Goal: Task Accomplishment & Management: Complete application form

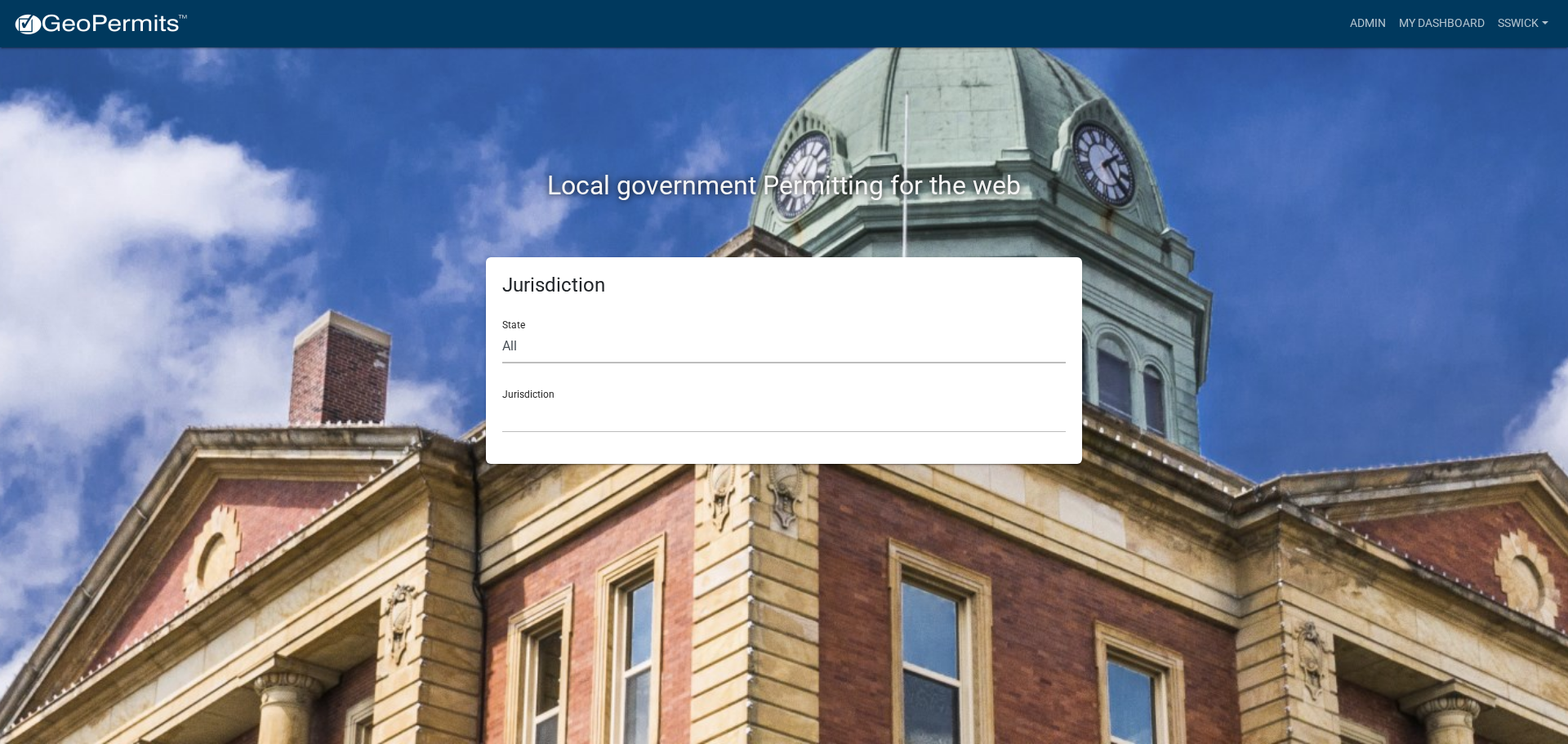
click at [545, 354] on select "All [US_STATE] [US_STATE] [US_STATE] [US_STATE] [US_STATE] [US_STATE] [US_STATE…" at bounding box center [784, 347] width 564 height 34
select select "[US_STATE]"
click at [502, 330] on select "All [US_STATE] [US_STATE] [US_STATE] [US_STATE] [US_STATE] [US_STATE] [US_STATE…" at bounding box center [784, 347] width 564 height 34
click at [539, 426] on select "City of [GEOGRAPHIC_DATA], [US_STATE] City of [GEOGRAPHIC_DATA], [US_STATE] Cit…" at bounding box center [784, 416] width 564 height 34
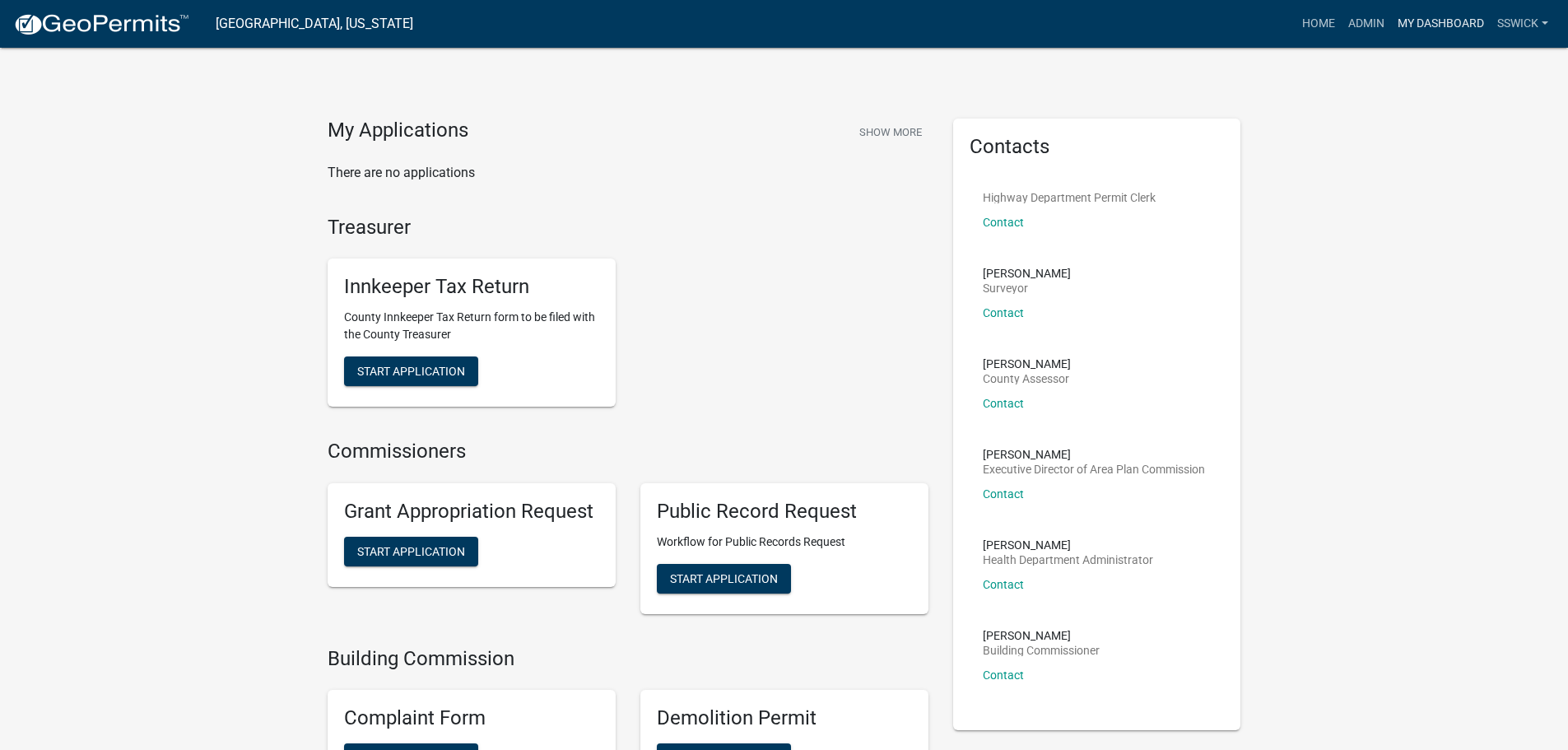
click at [1406, 29] on link "My Dashboard" at bounding box center [1441, 24] width 99 height 31
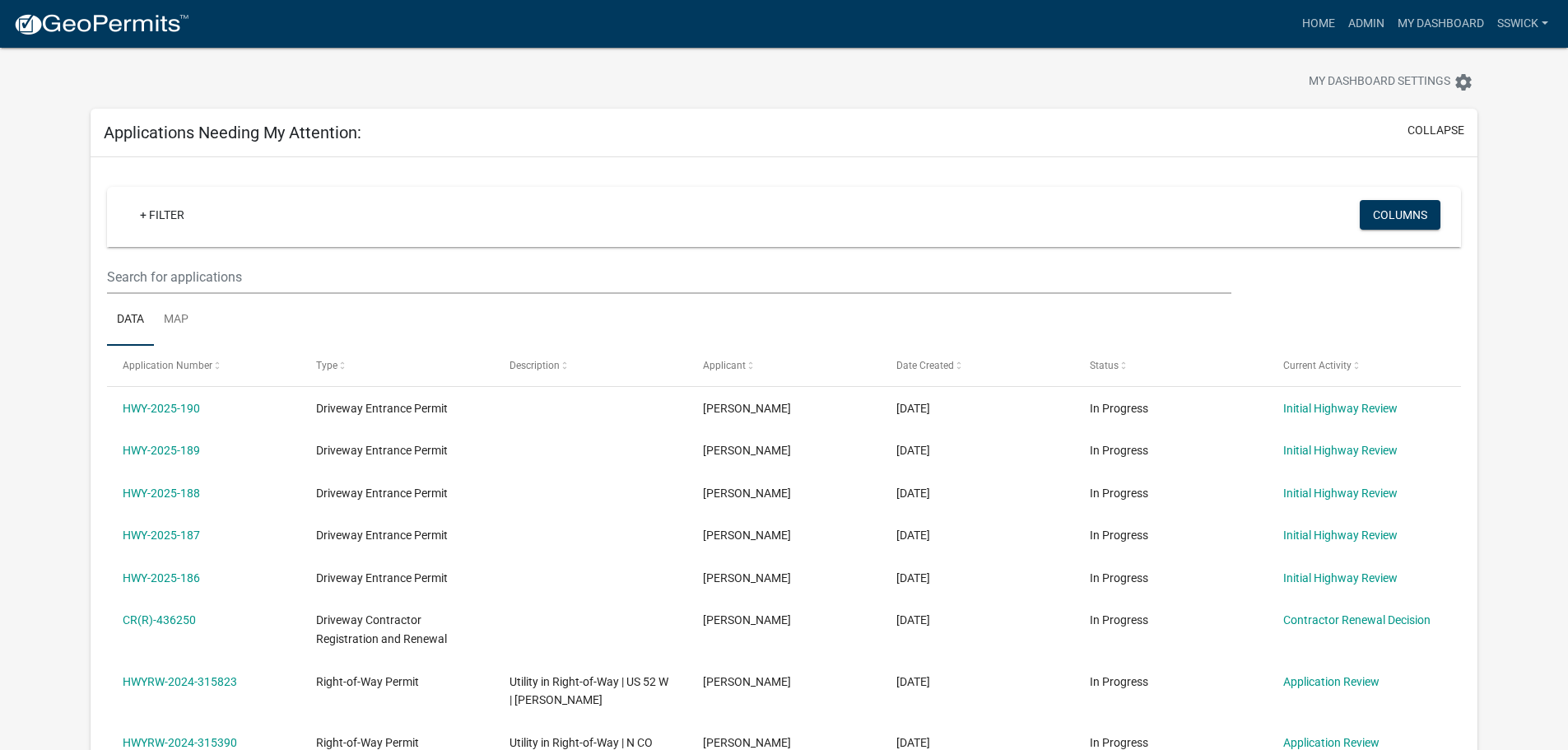
scroll to position [82, 0]
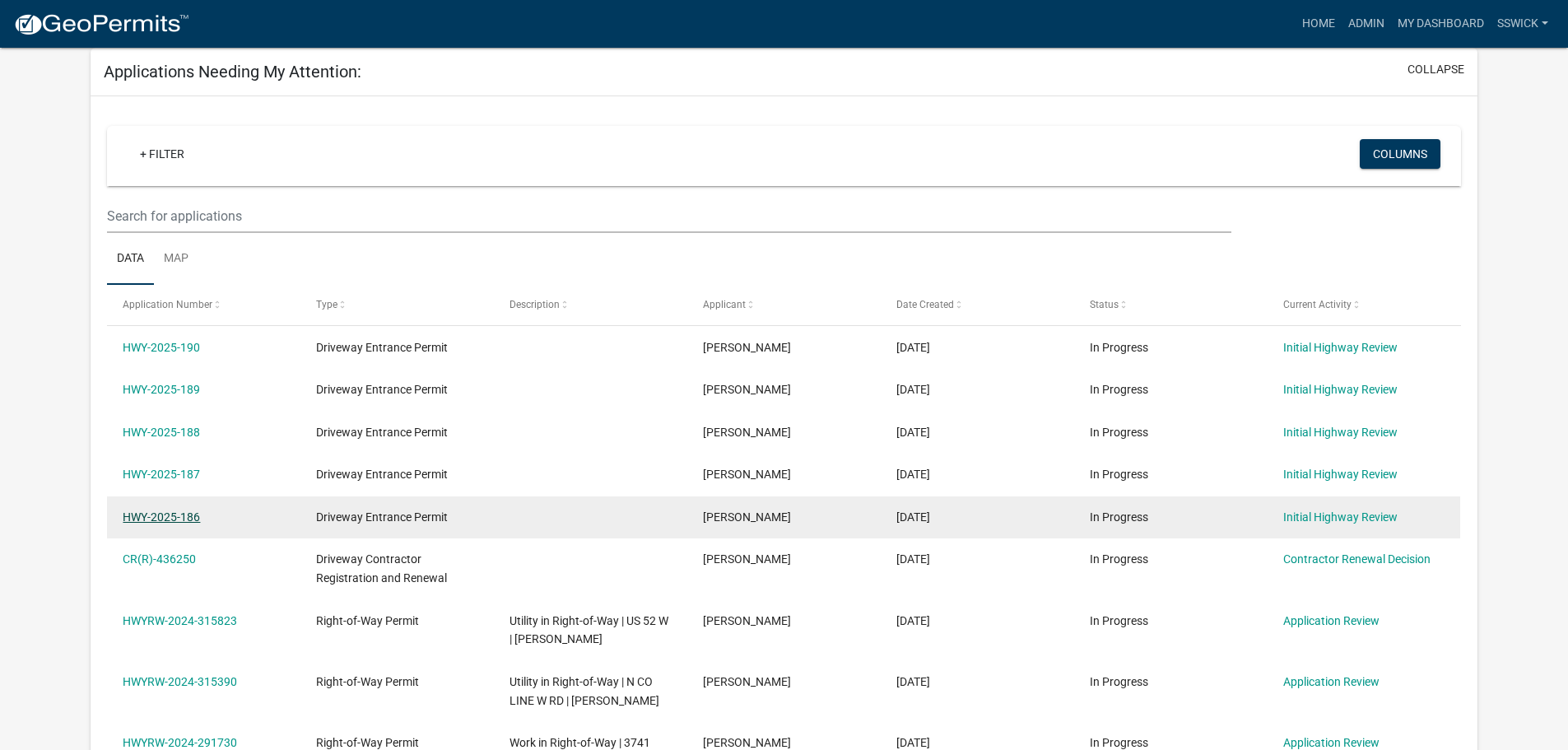
click at [190, 521] on link "HWY-2025-186" at bounding box center [161, 517] width 77 height 13
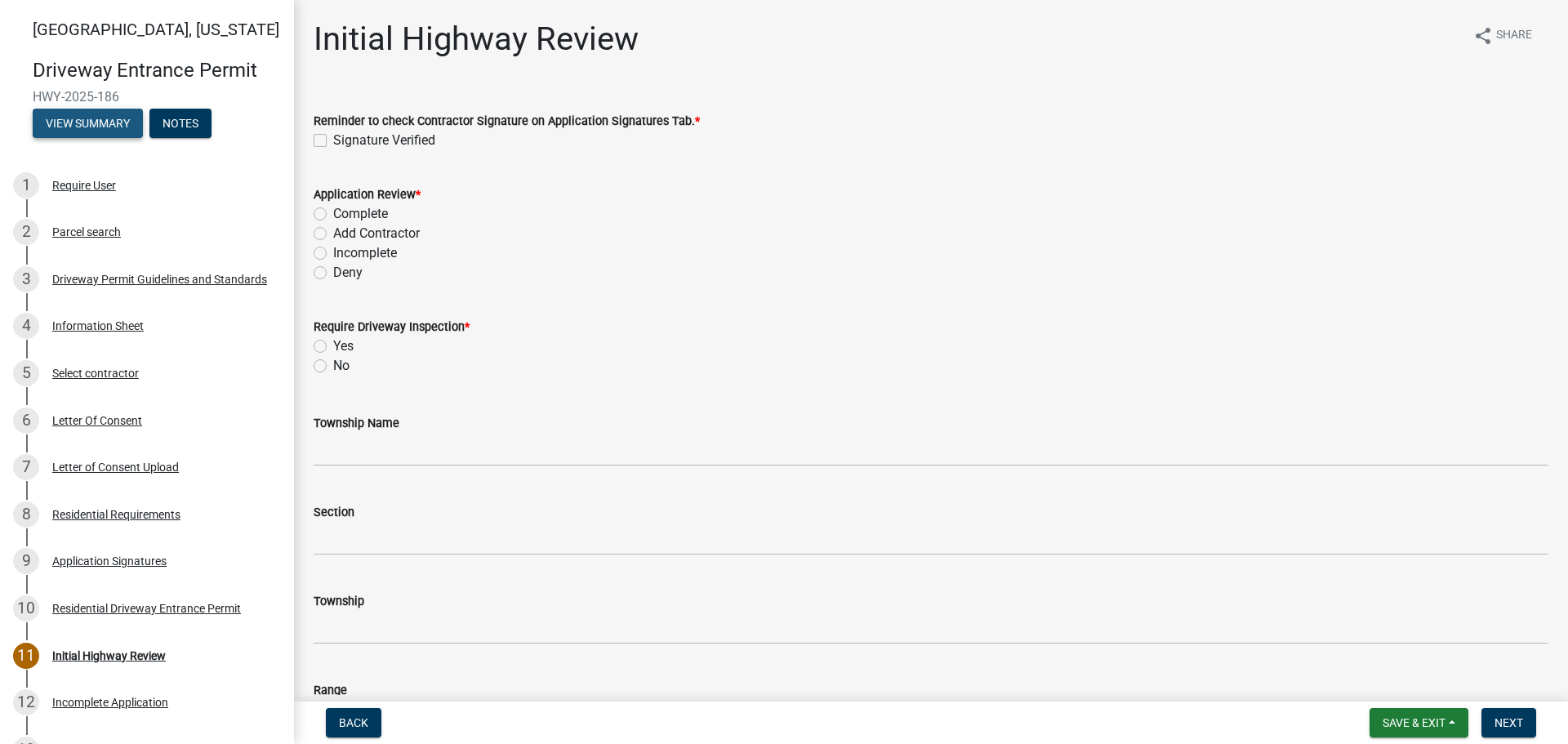
click at [112, 127] on button "View Summary" at bounding box center [88, 123] width 110 height 30
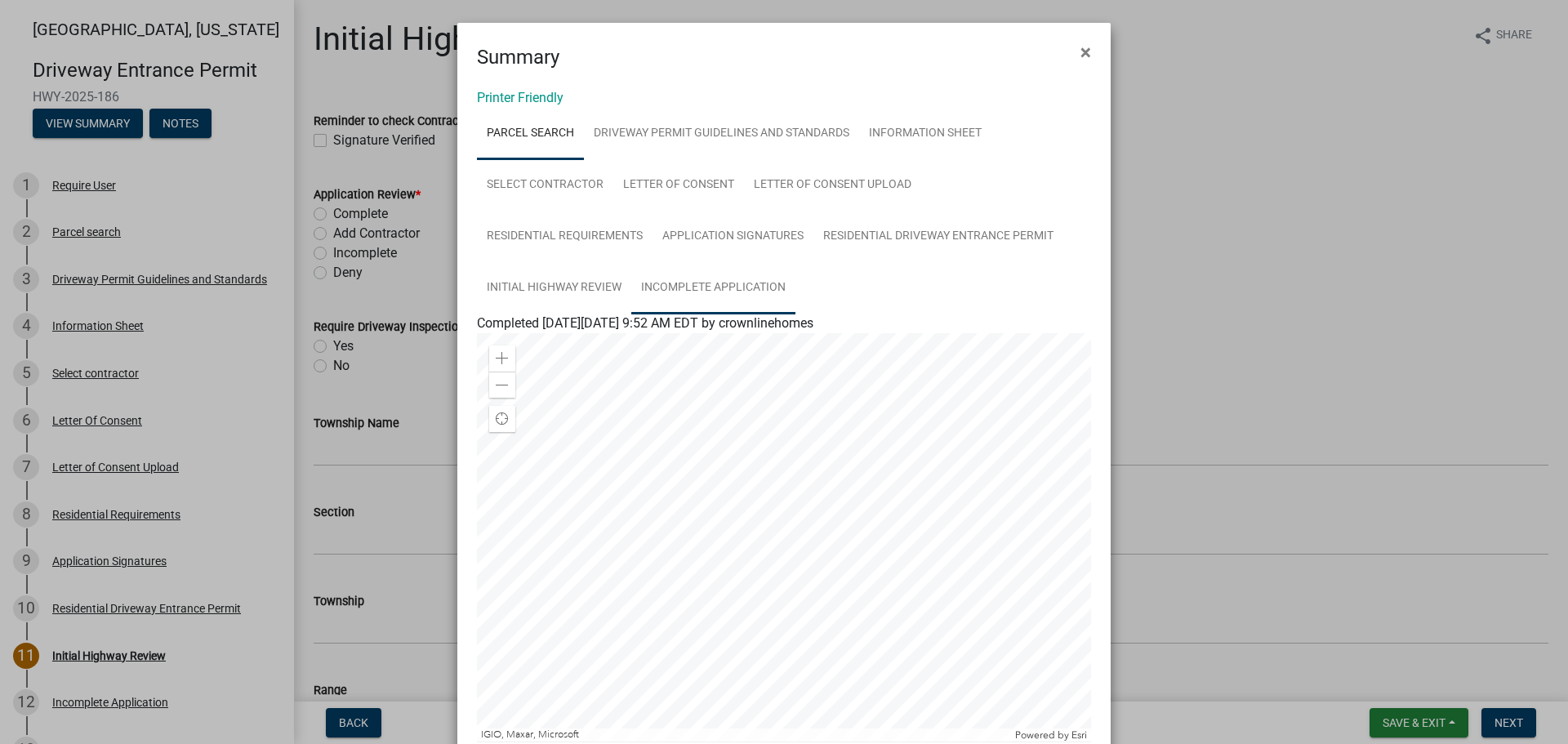
click at [703, 289] on link "Incomplete Application" at bounding box center [713, 289] width 164 height 53
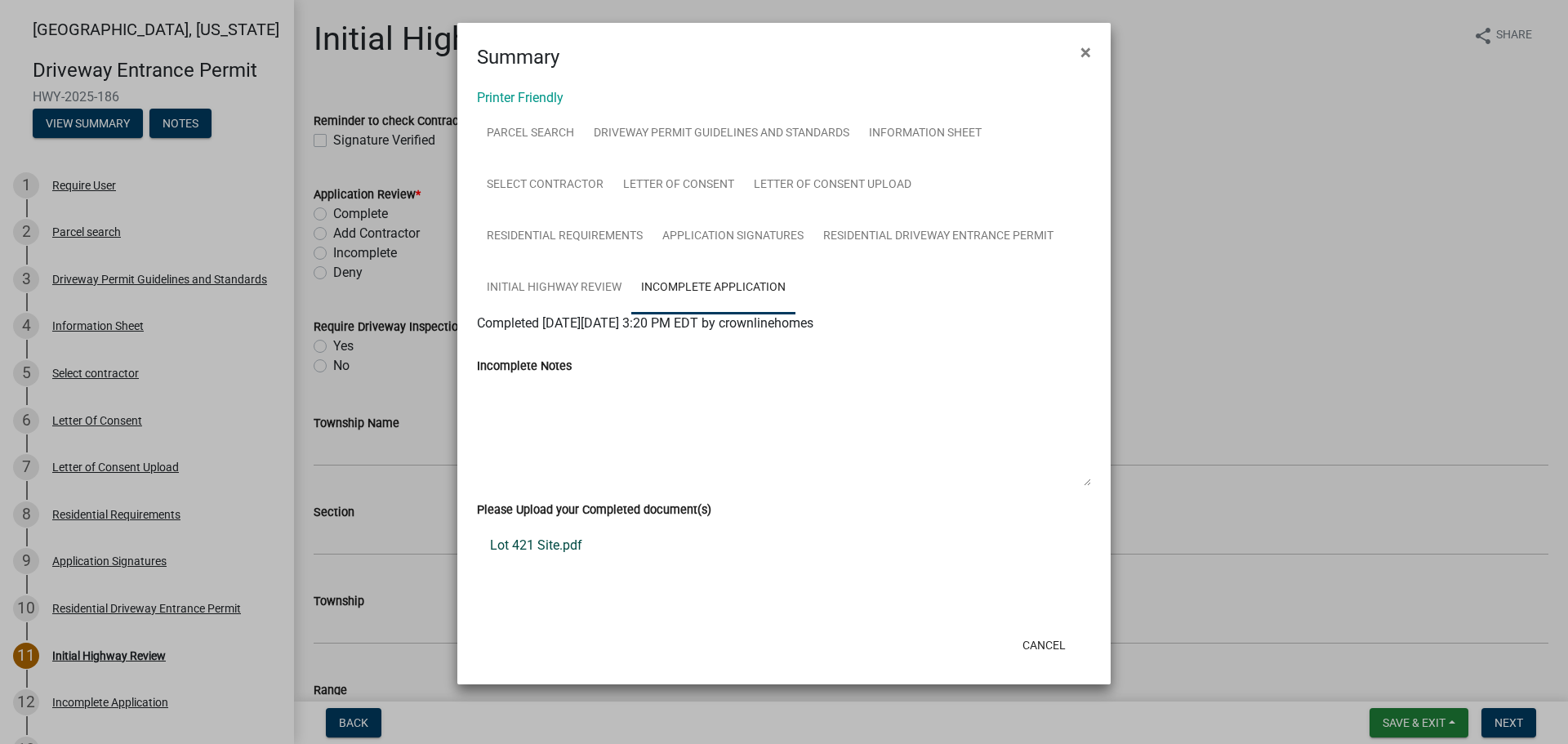
click at [558, 551] on link "Lot 421 Site.pdf" at bounding box center [783, 546] width 614 height 39
click at [892, 138] on link "Information Sheet" at bounding box center [925, 134] width 132 height 53
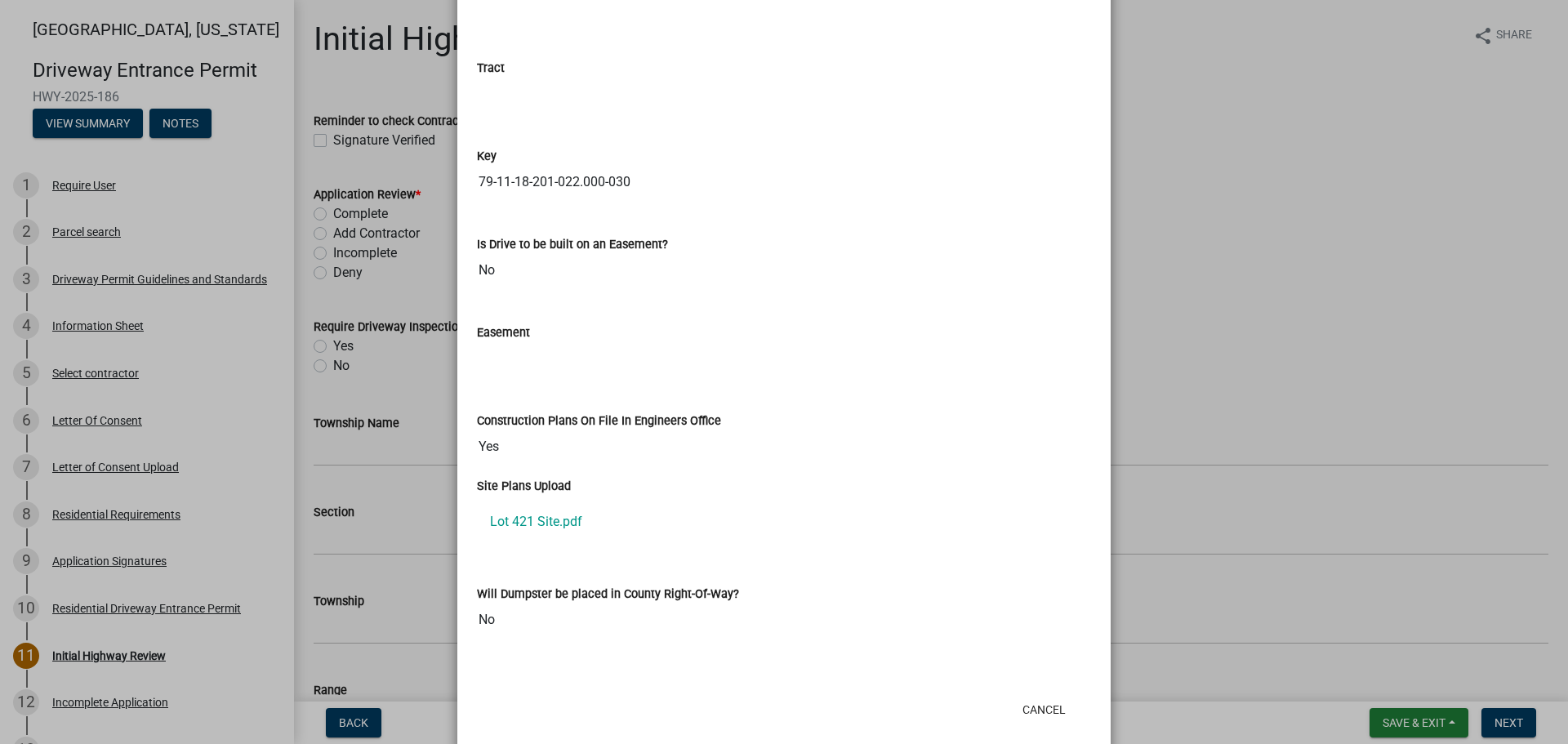
scroll to position [2345, 0]
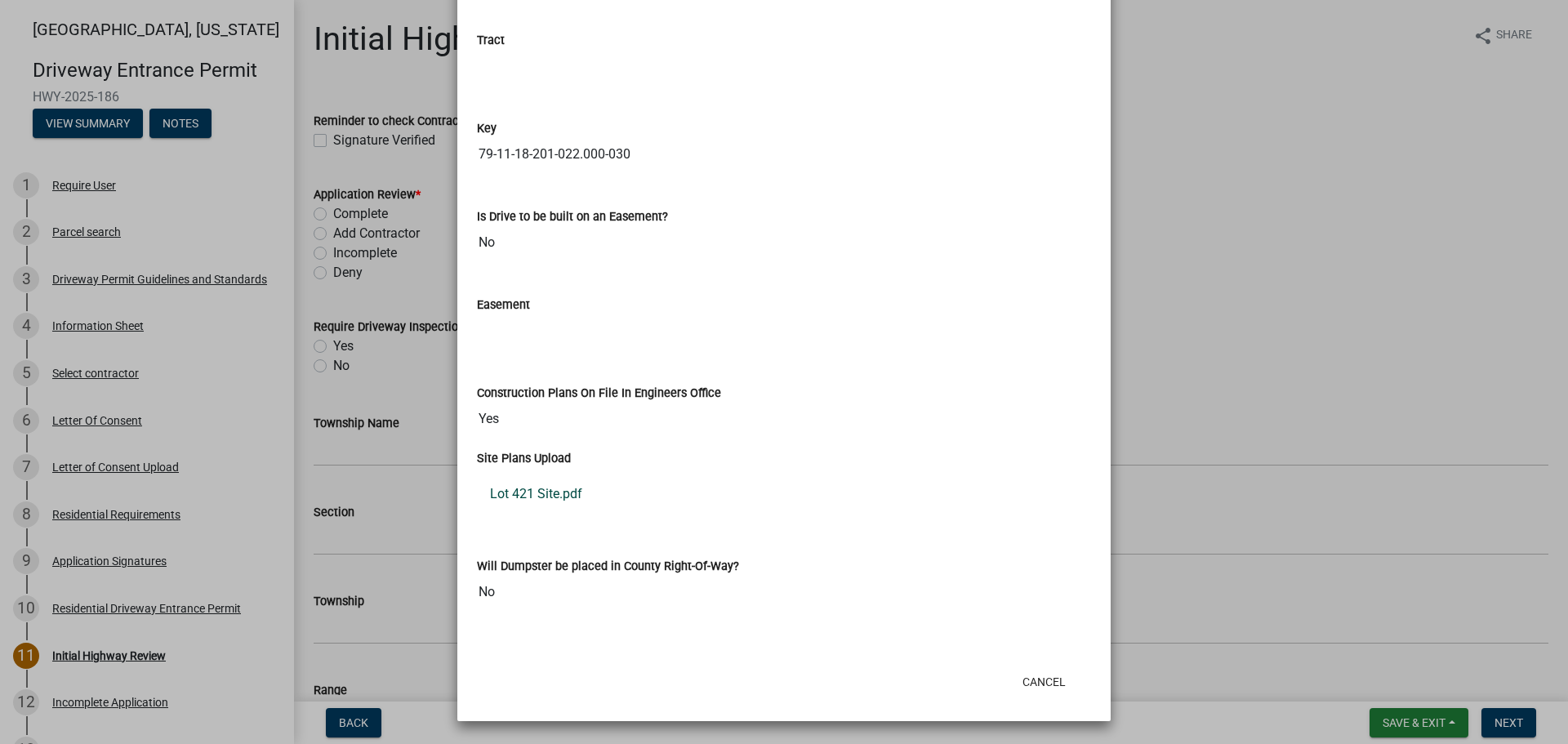
click at [563, 493] on link "Lot 421 Site.pdf" at bounding box center [783, 494] width 614 height 39
click at [1035, 689] on button "Cancel" at bounding box center [1044, 682] width 69 height 30
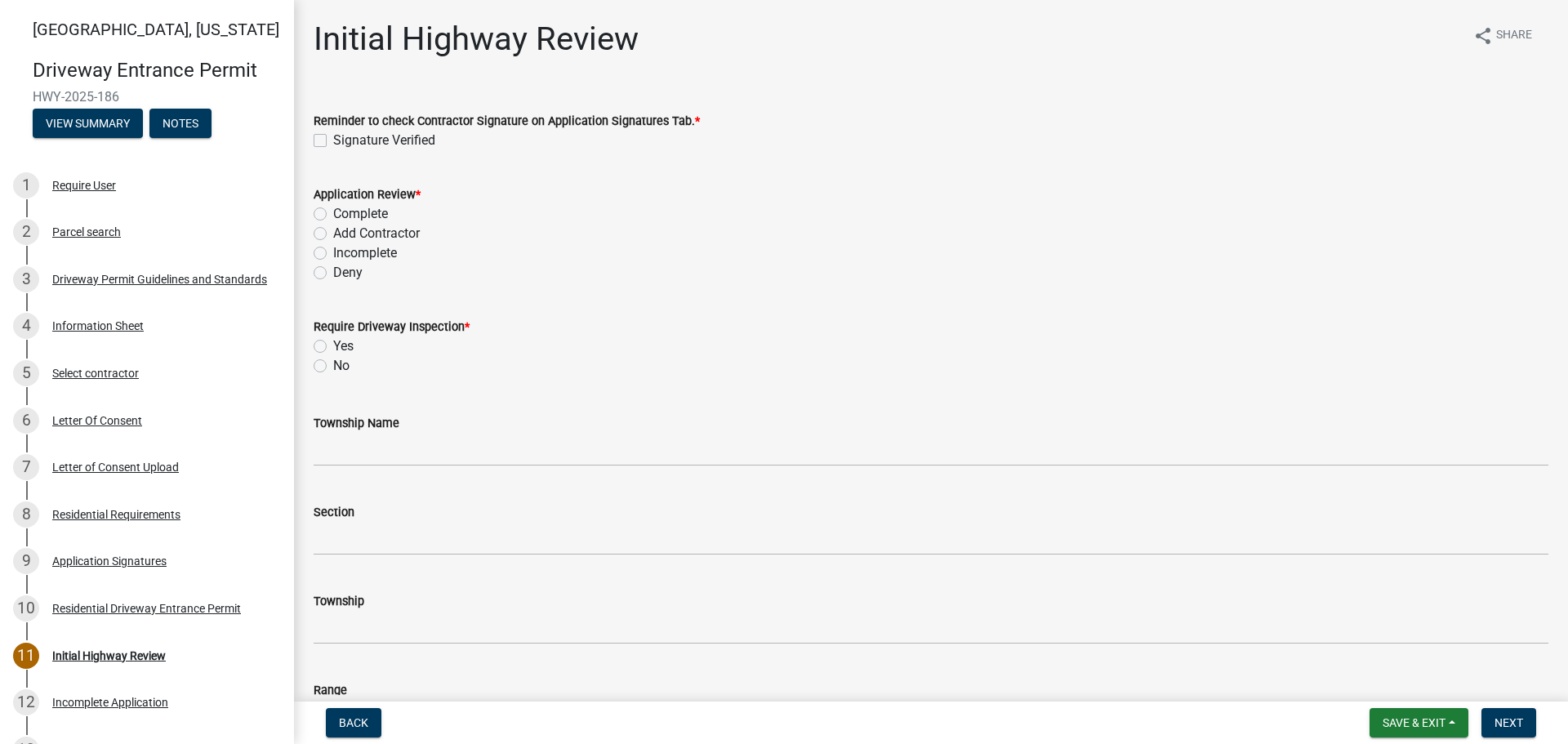
click at [334, 141] on label "Signature Verified" at bounding box center [385, 141] width 102 height 20
click at [334, 141] on input "Signature Verified" at bounding box center [339, 136] width 11 height 11
checkbox input "true"
click at [334, 210] on label "Complete" at bounding box center [361, 214] width 55 height 20
click at [334, 210] on input "Complete" at bounding box center [339, 209] width 11 height 11
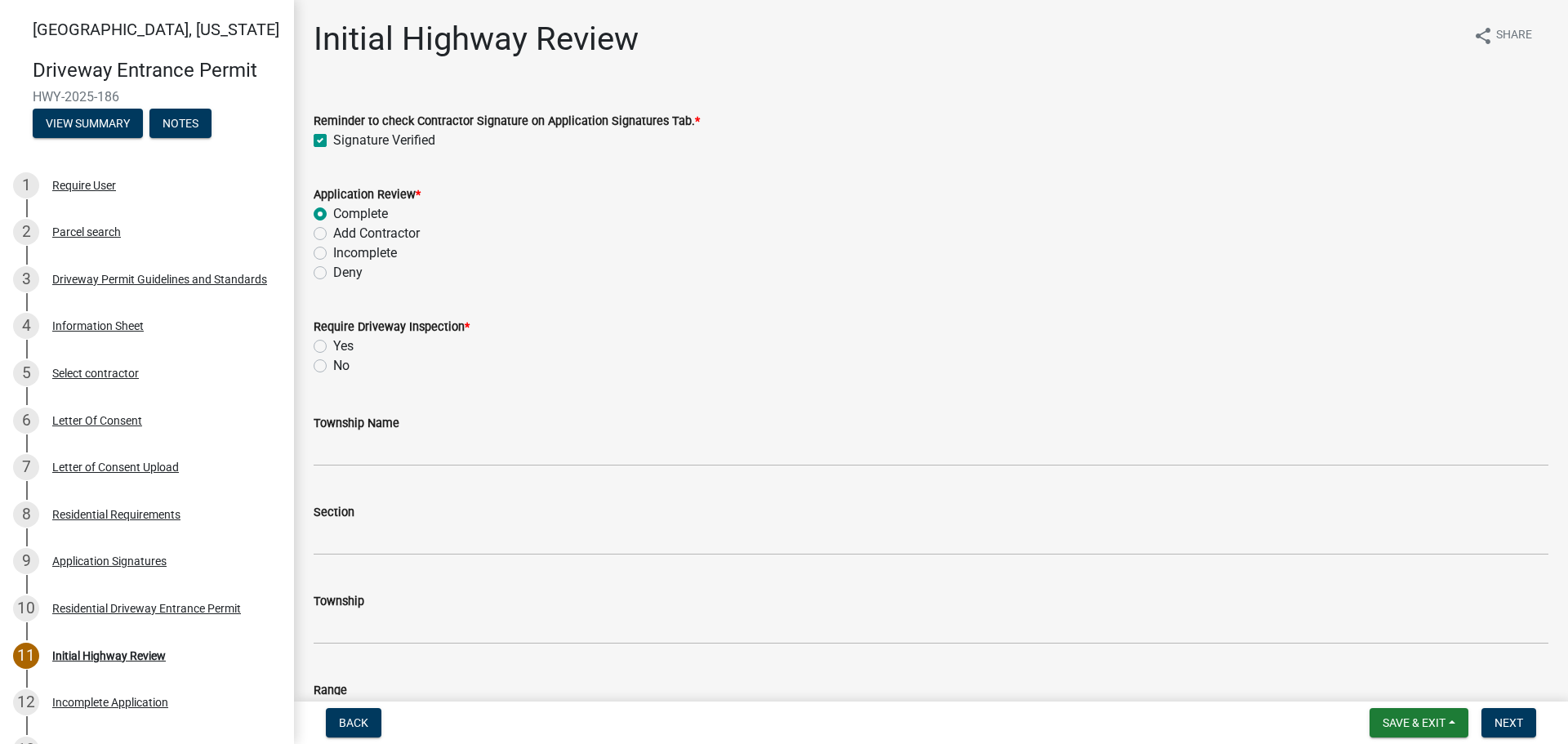
radio input "true"
click at [334, 344] on label "Yes" at bounding box center [344, 346] width 21 height 20
click at [334, 344] on input "Yes" at bounding box center [339, 341] width 11 height 11
radio input "true"
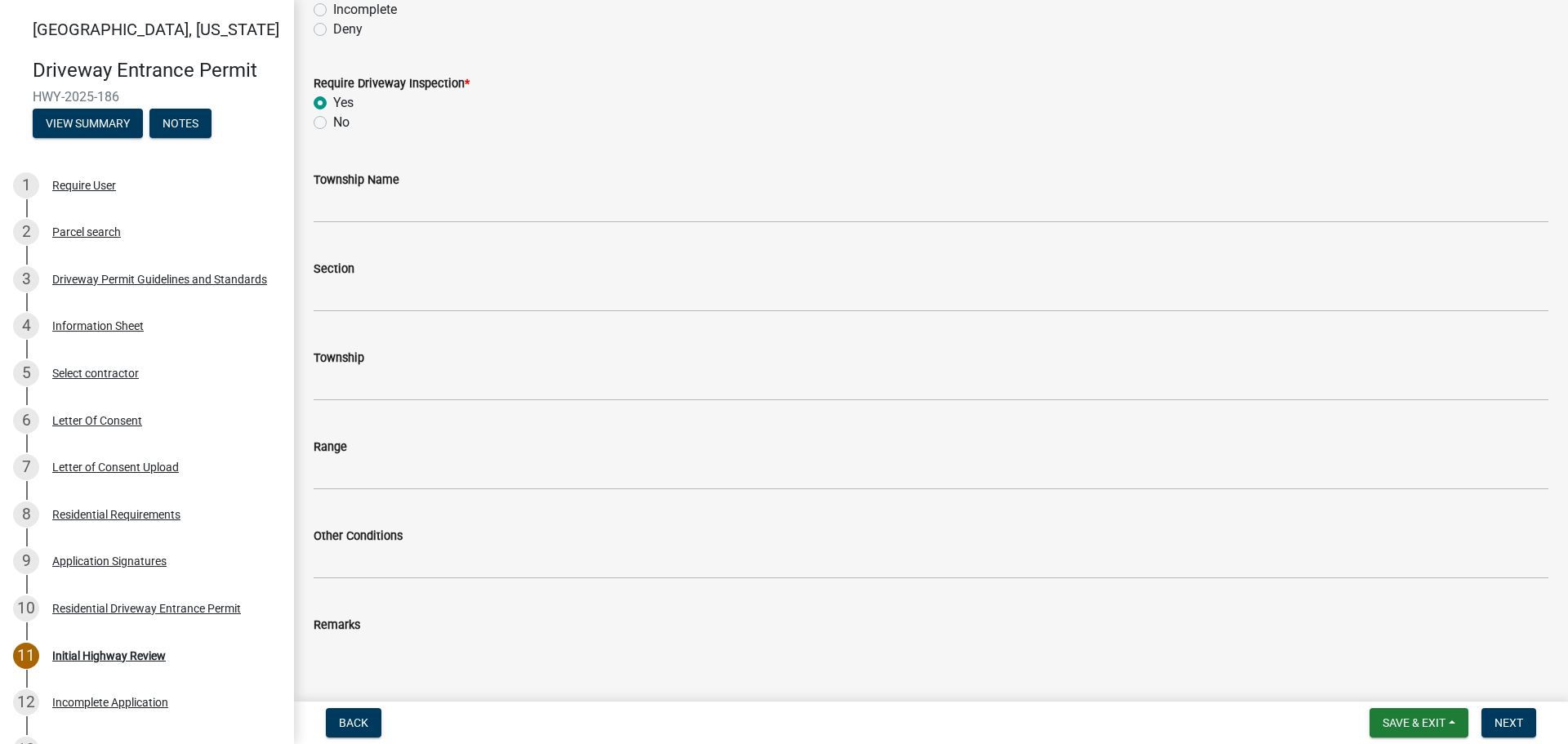
scroll to position [245, 0]
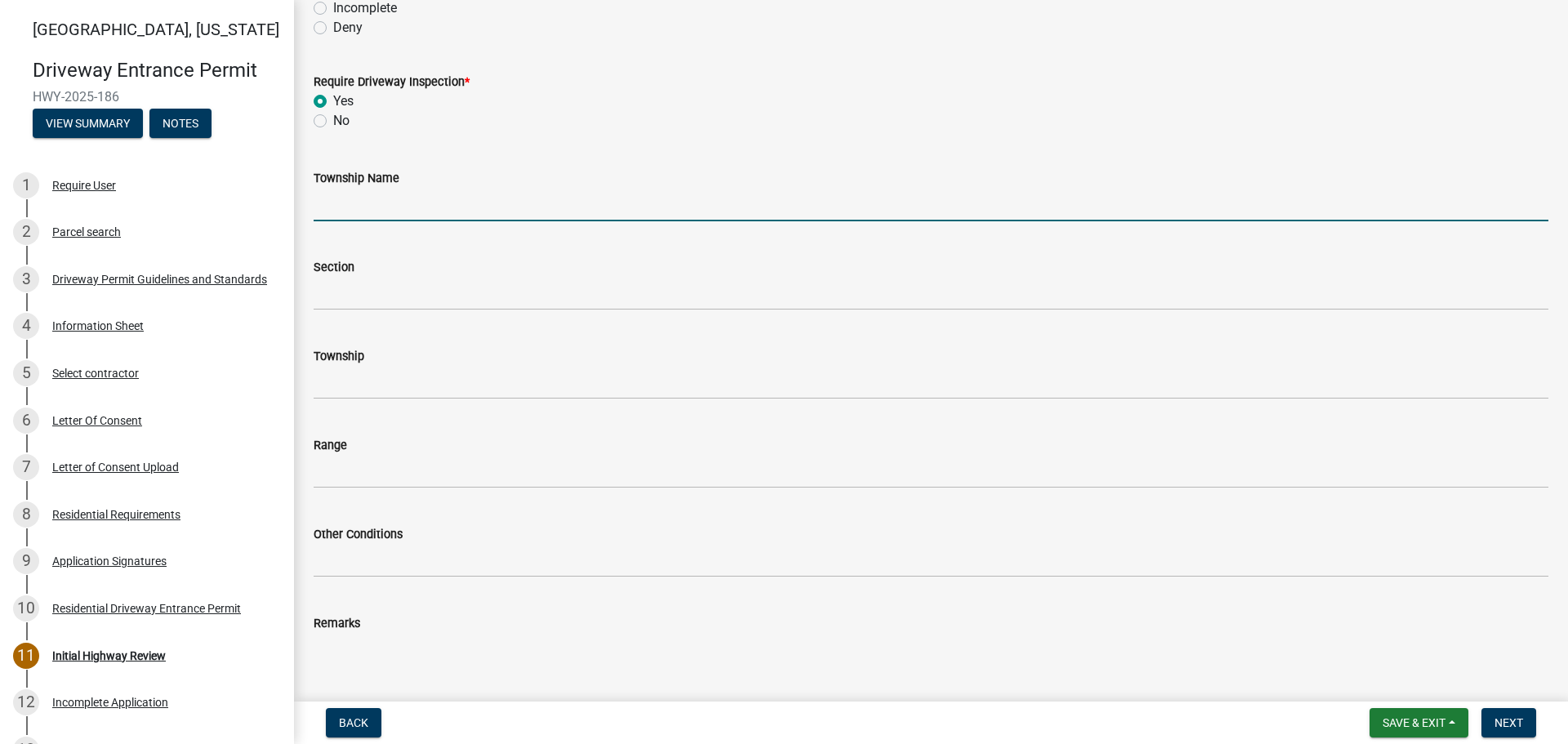
click at [401, 199] on input "Township Name" at bounding box center [931, 205] width 1235 height 34
type input "Wea"
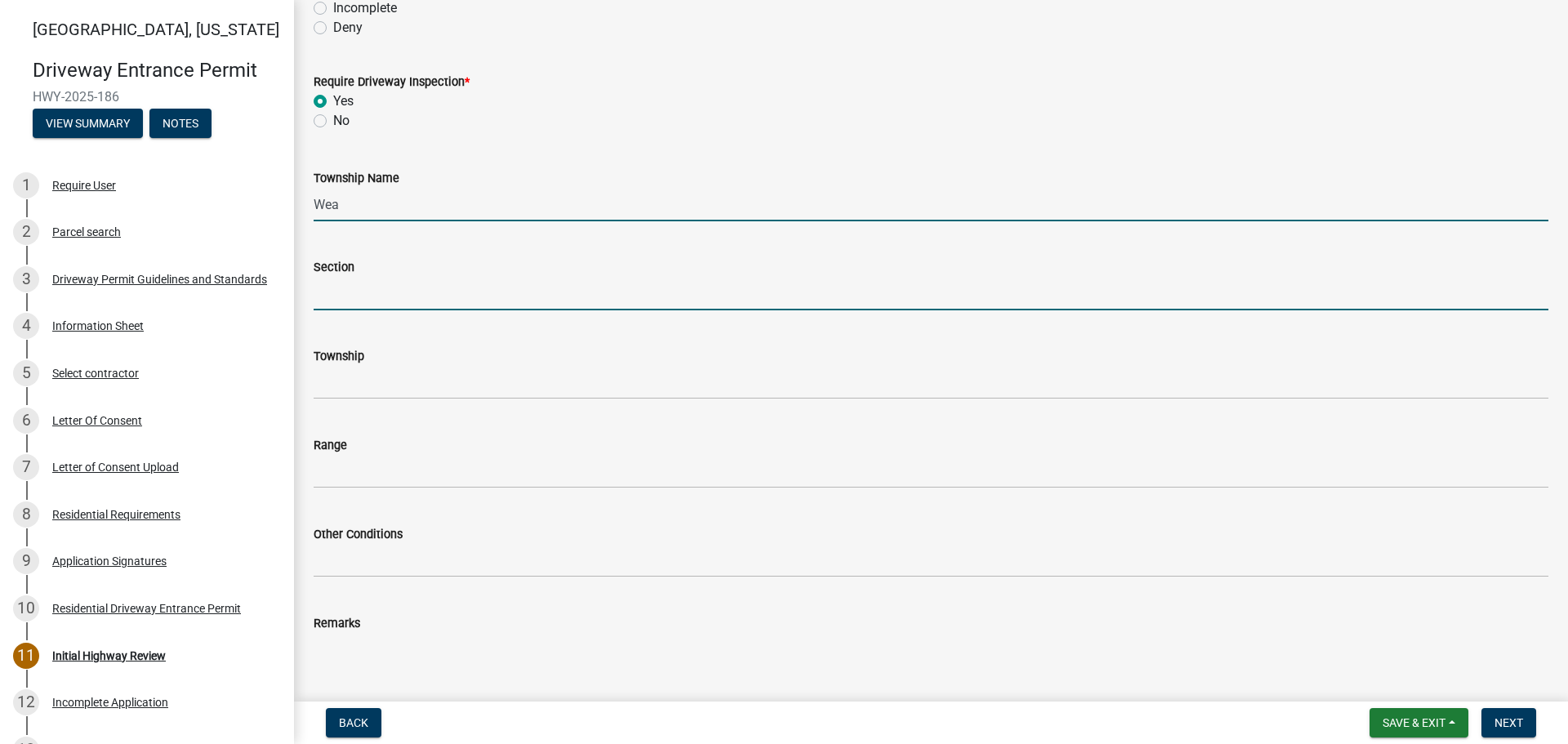
click at [371, 309] on input "Section" at bounding box center [931, 293] width 1235 height 34
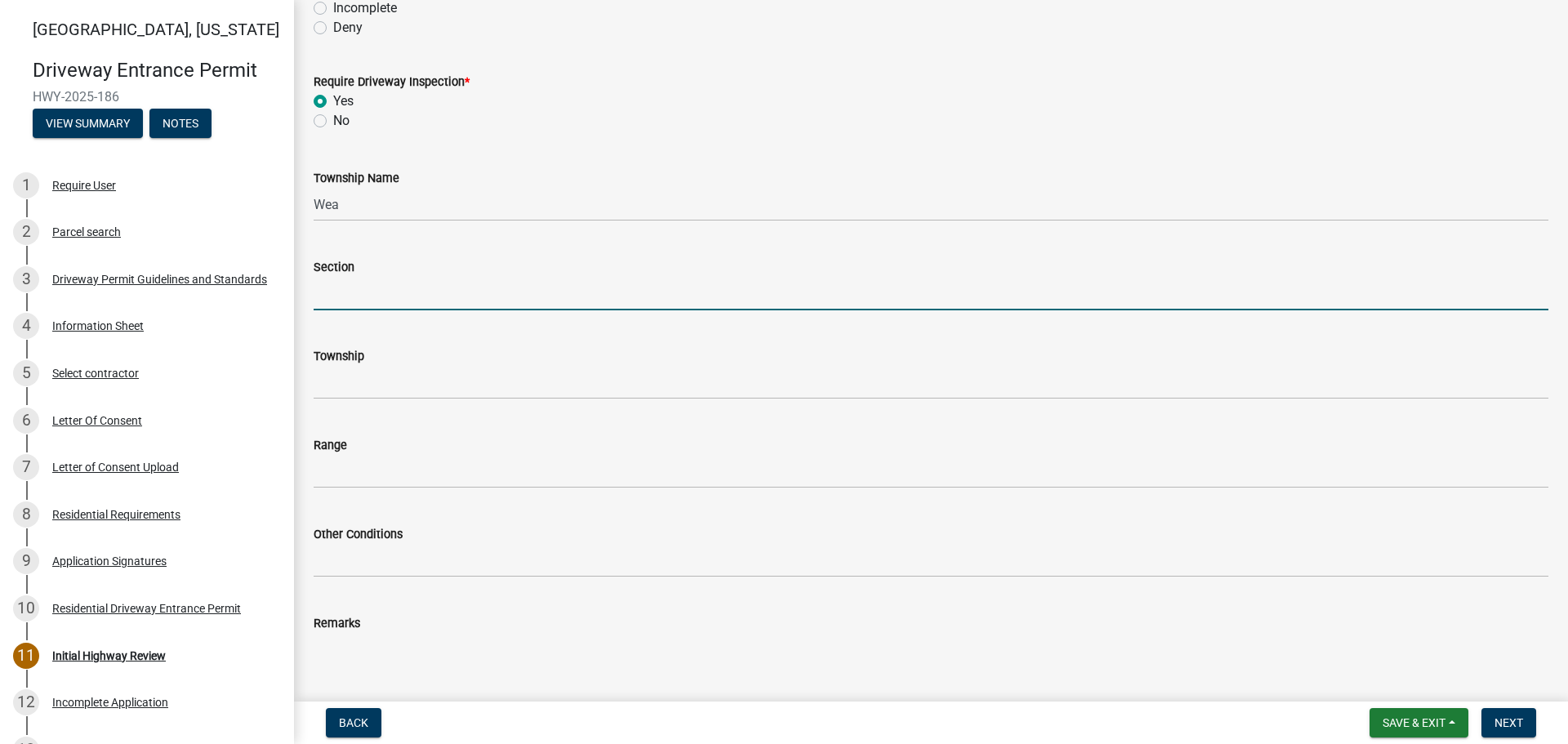
type input "18"
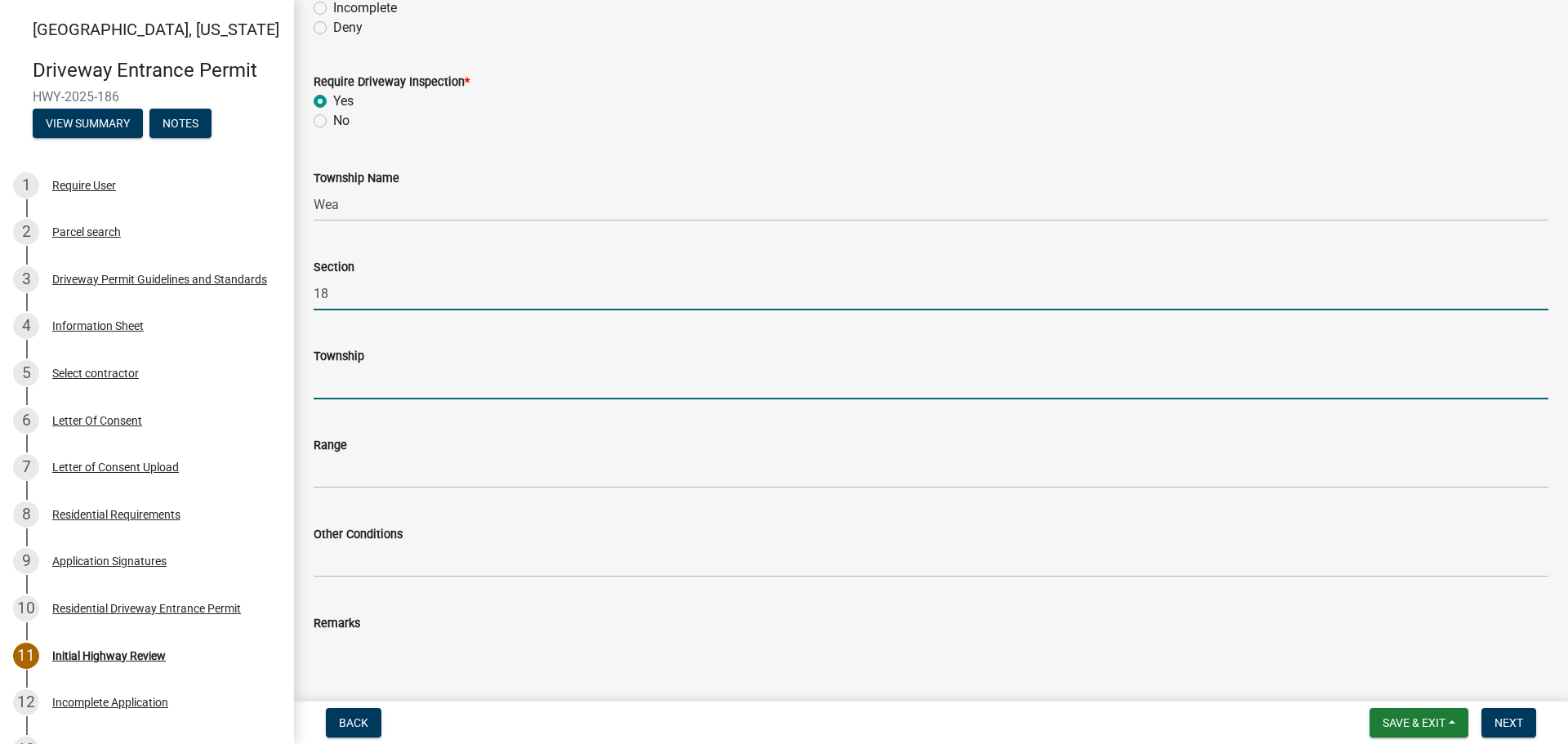
click at [353, 381] on input "Township" at bounding box center [931, 382] width 1235 height 34
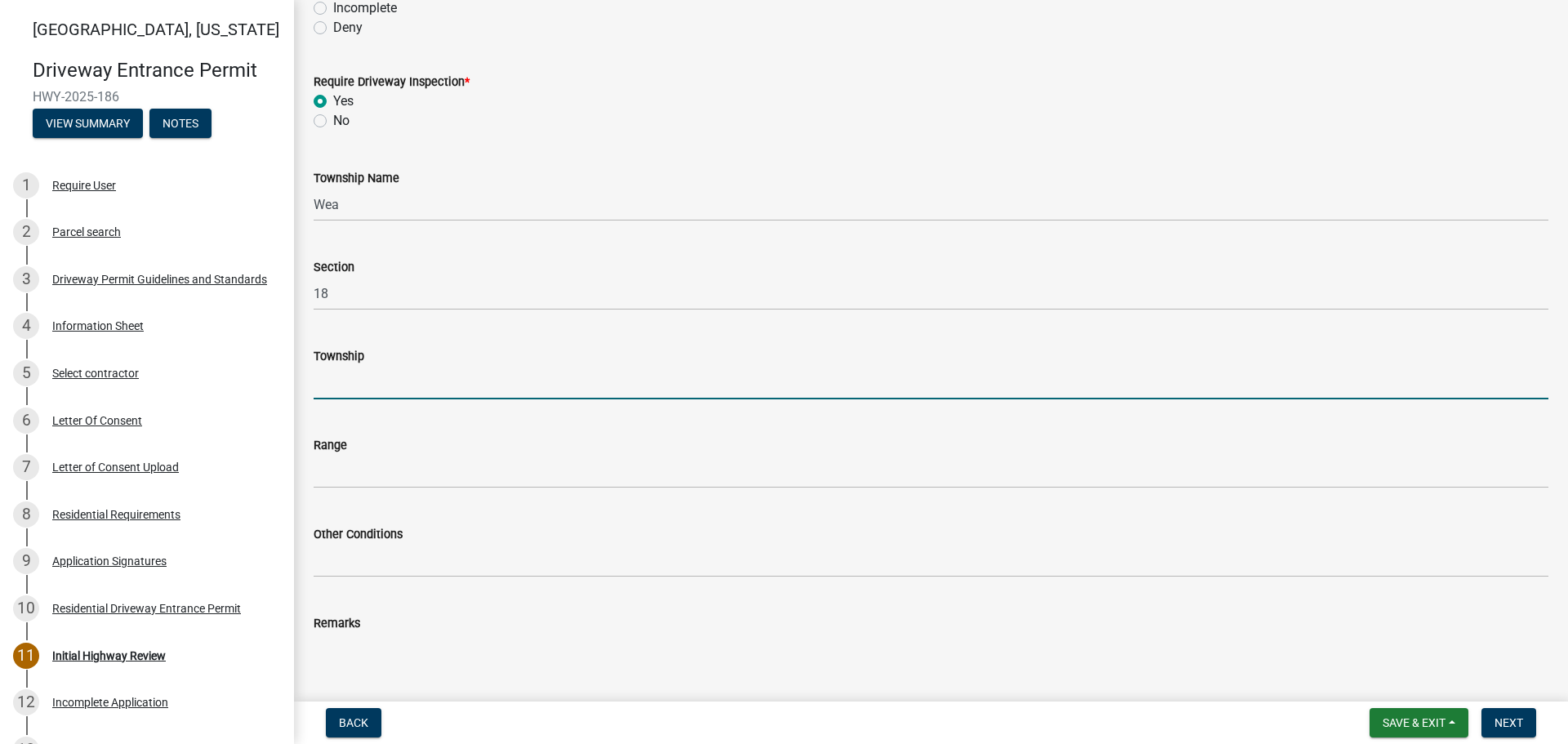
type input "T 22 N"
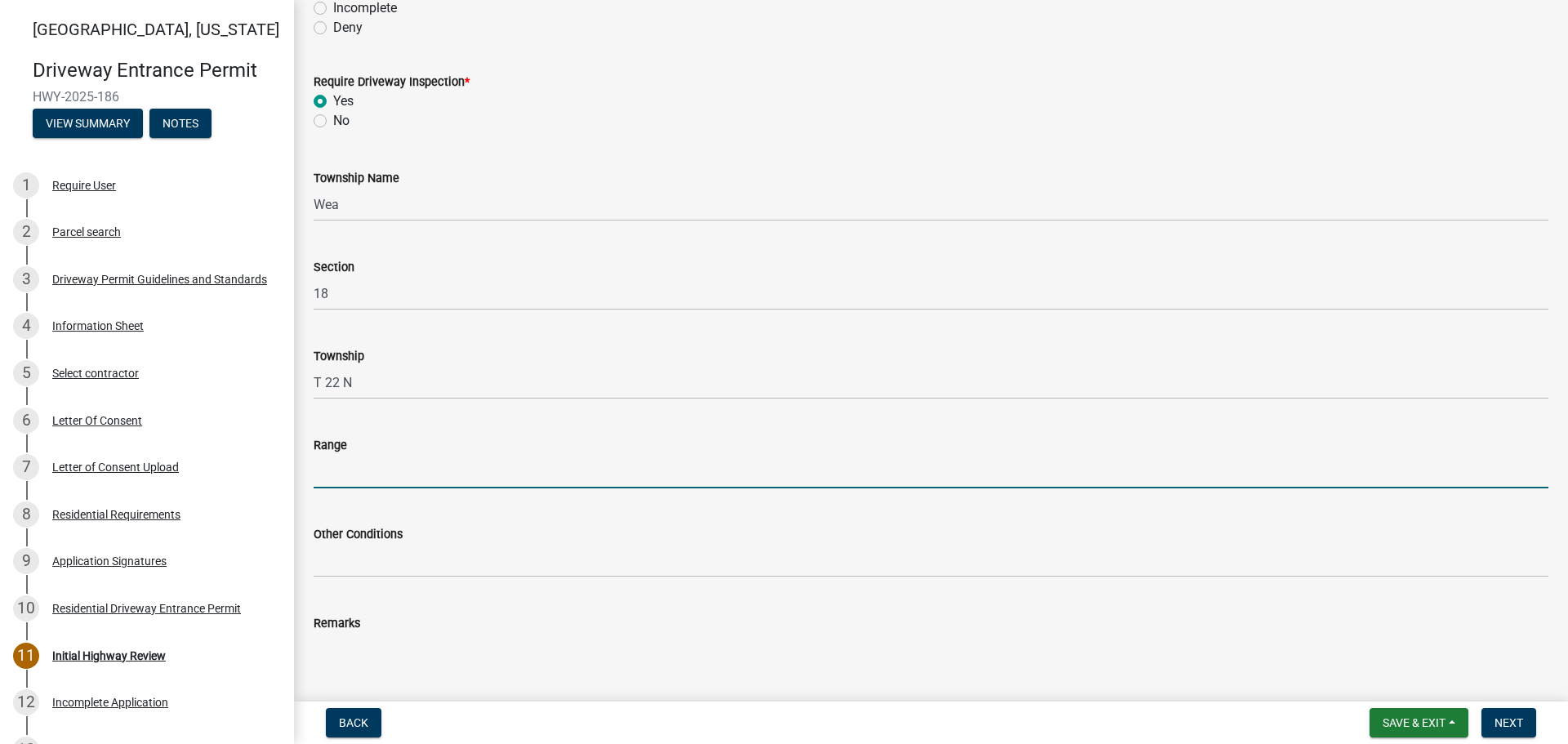
click at [336, 470] on input "Range" at bounding box center [931, 472] width 1235 height 34
type input "R 4 W"
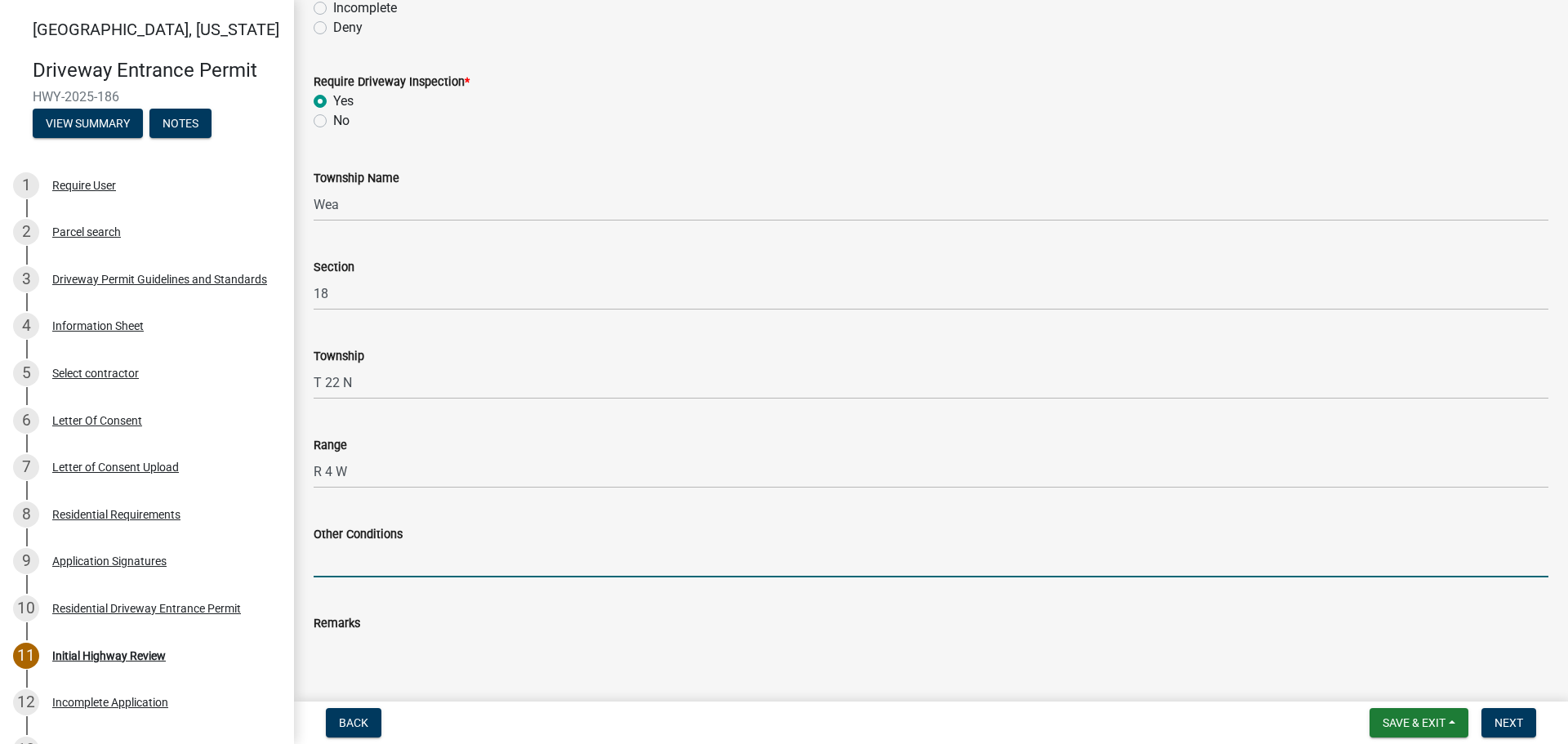
click at [386, 551] on input "Other Conditions" at bounding box center [931, 561] width 1235 height 34
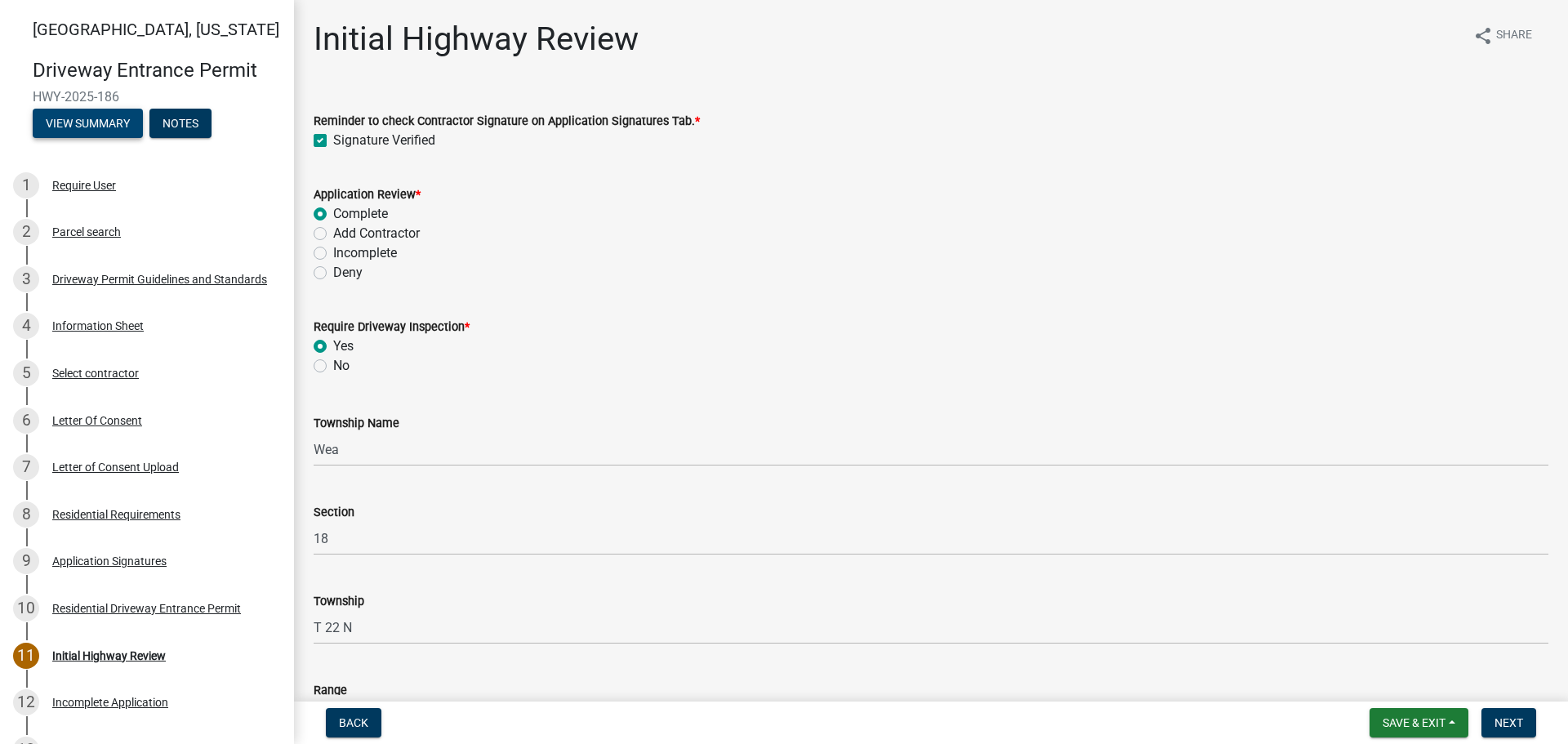
click at [113, 130] on button "View Summary" at bounding box center [88, 123] width 110 height 30
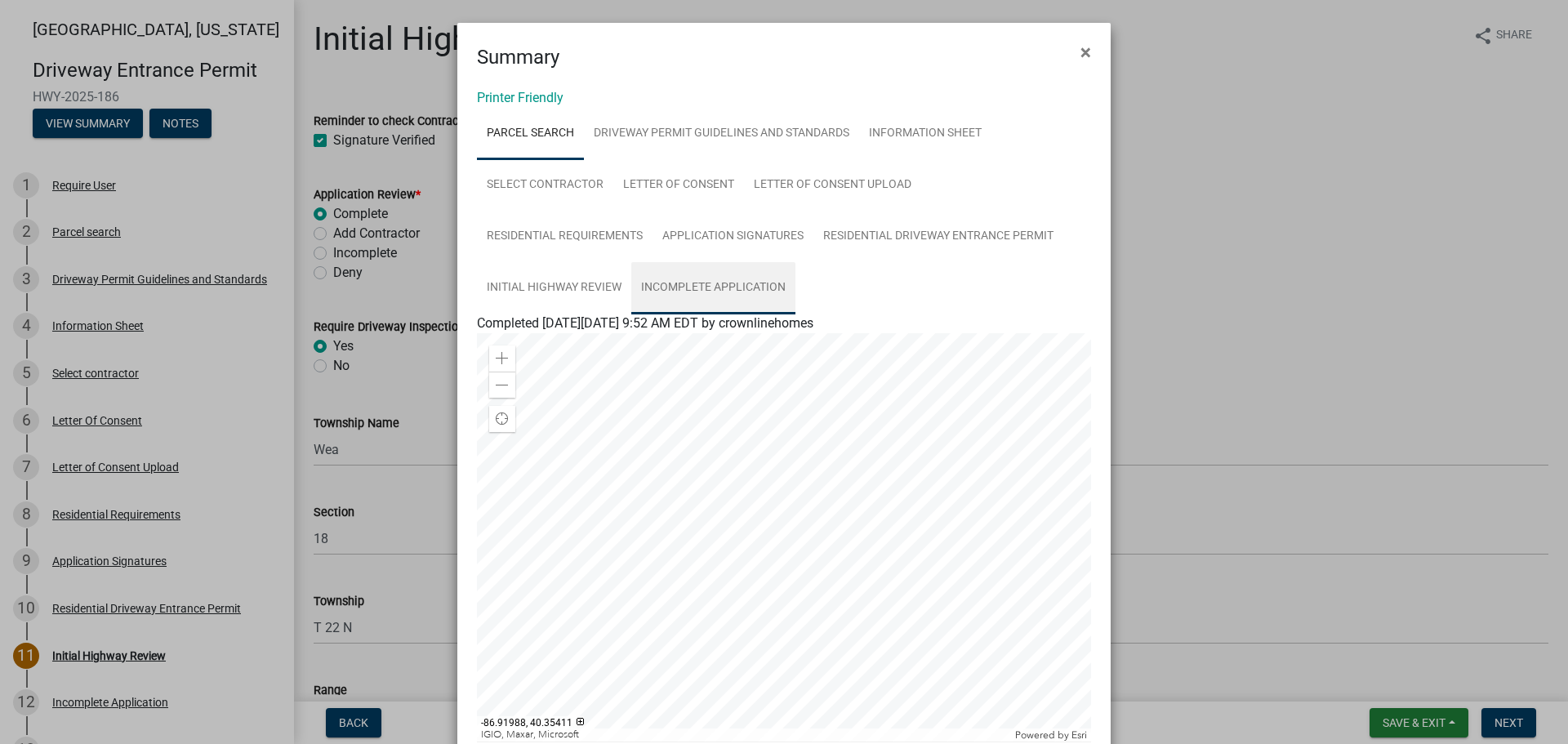
click at [749, 285] on link "Incomplete Application" at bounding box center [713, 289] width 164 height 53
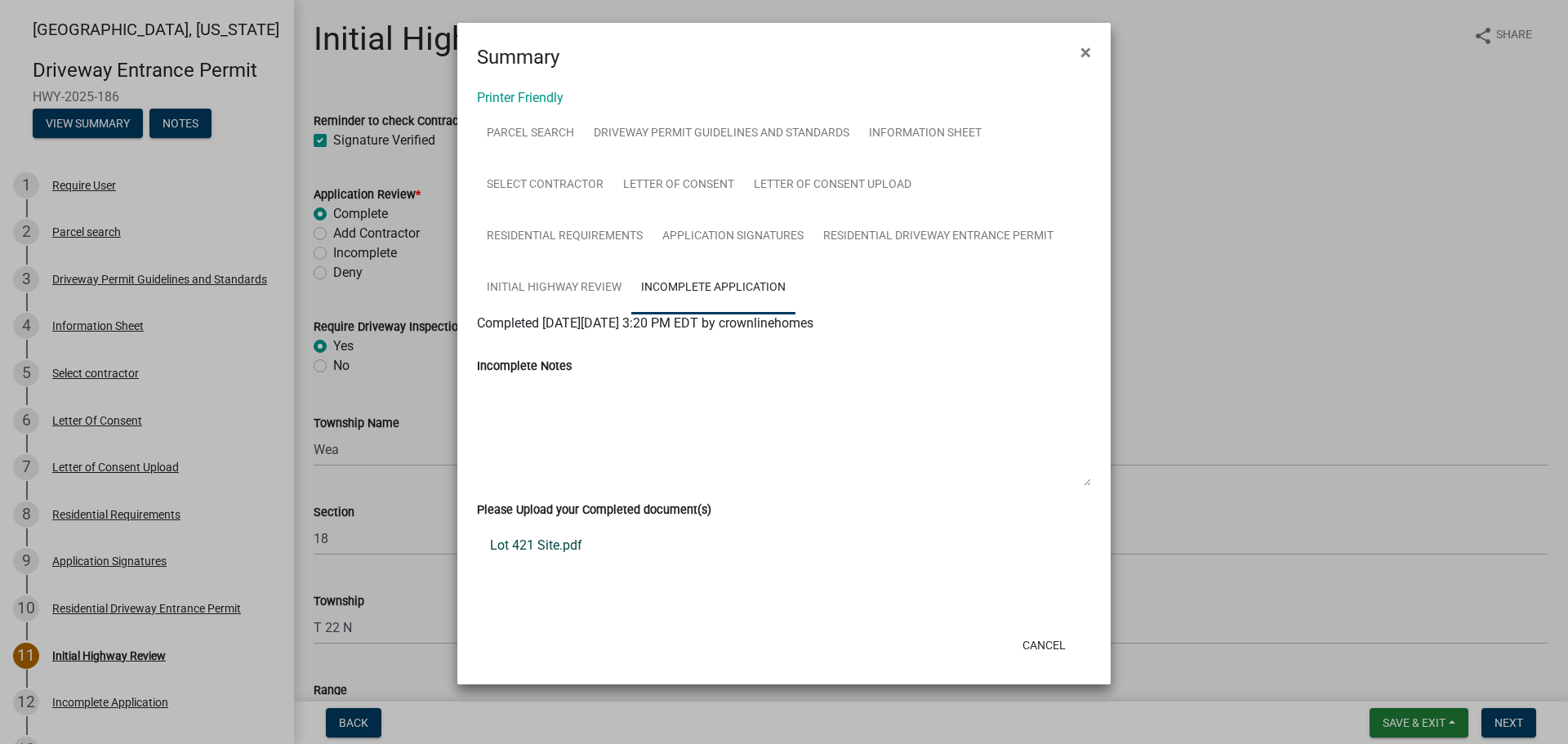
click at [532, 551] on link "Lot 421 Site.pdf" at bounding box center [783, 546] width 614 height 39
click at [422, 377] on ngb-modal-window "Summary × Printer Friendly Parcel search Driveway Permit Guidelines and Standar…" at bounding box center [784, 372] width 1568 height 744
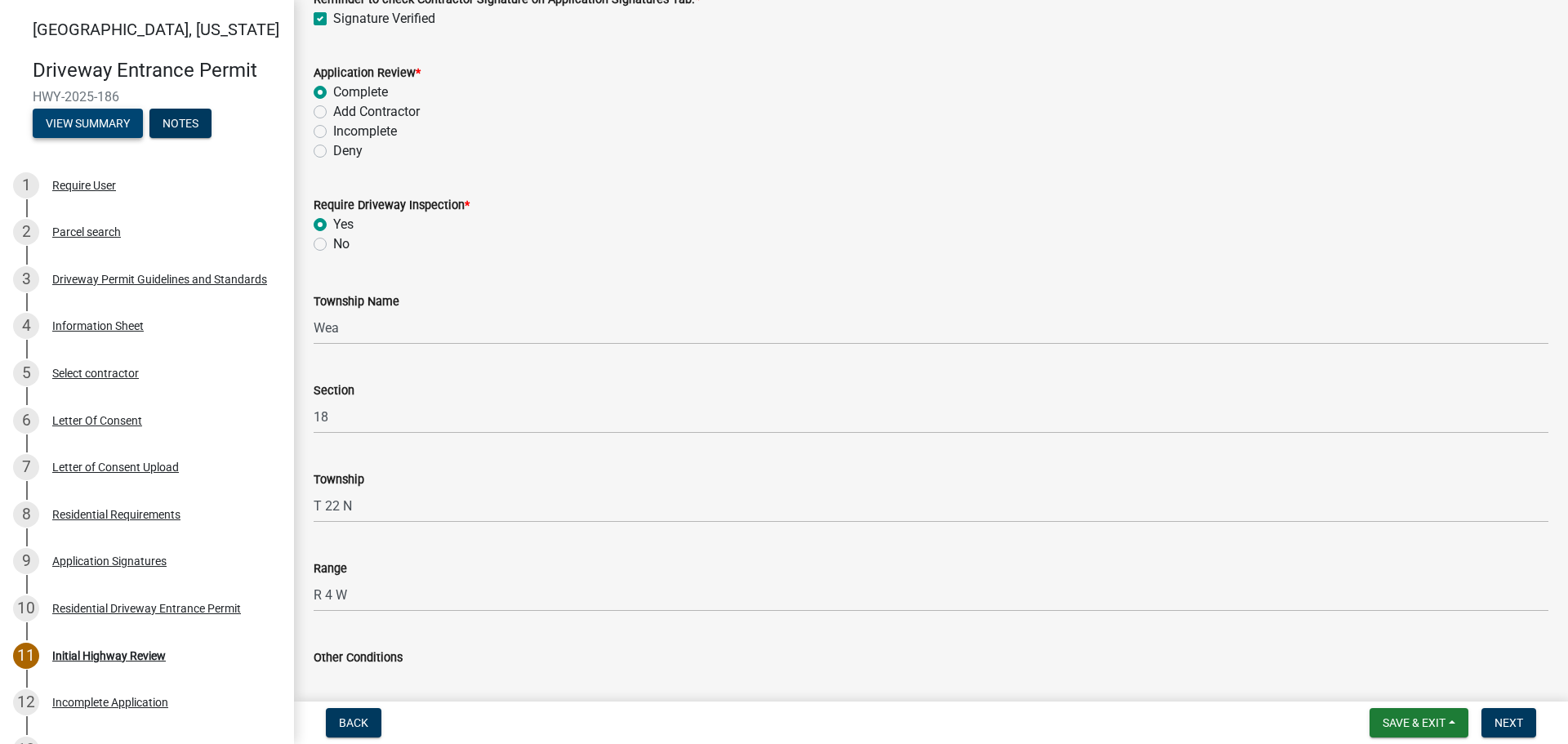
scroll to position [327, 0]
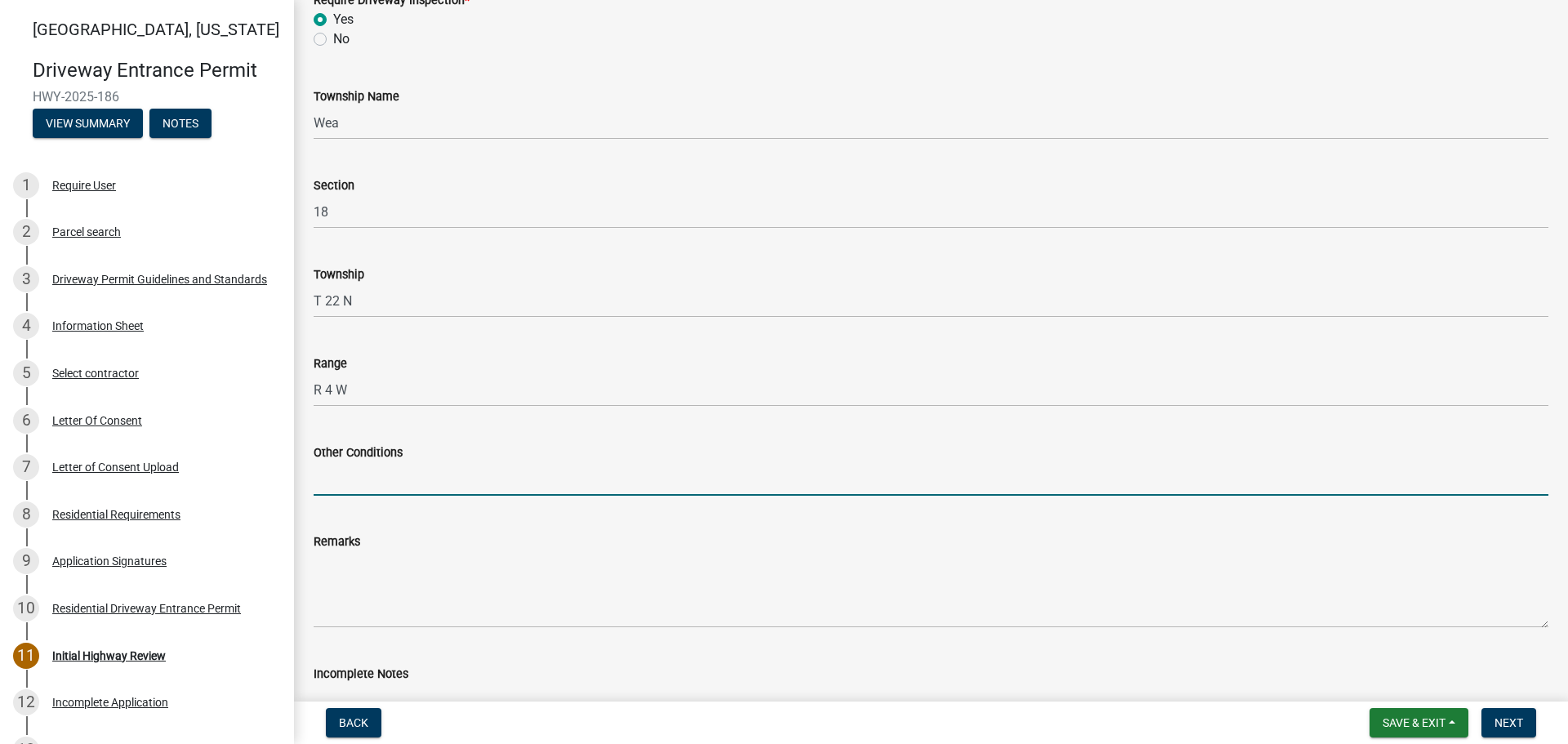
click at [403, 480] on input "Other Conditions" at bounding box center [931, 479] width 1235 height 34
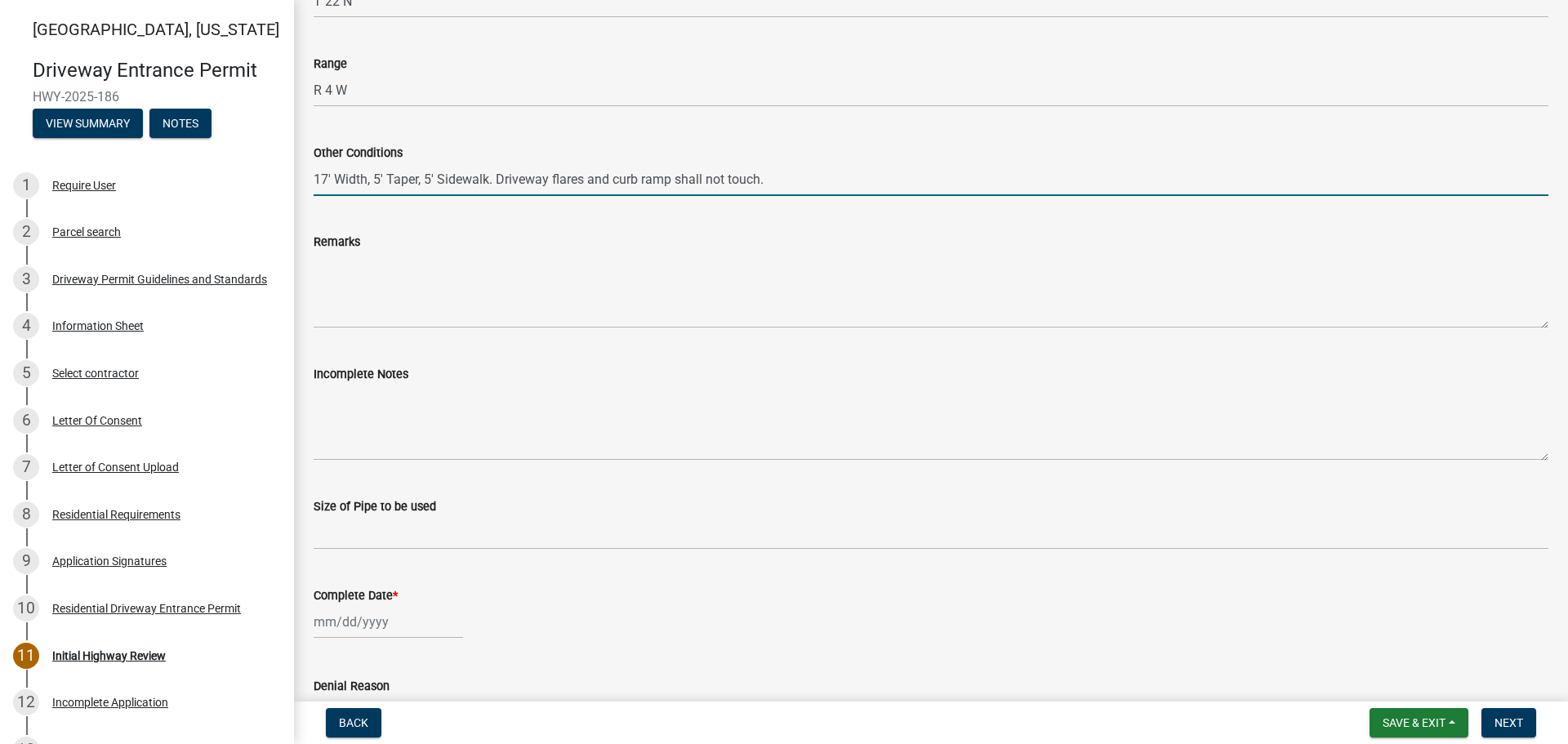
scroll to position [654, 0]
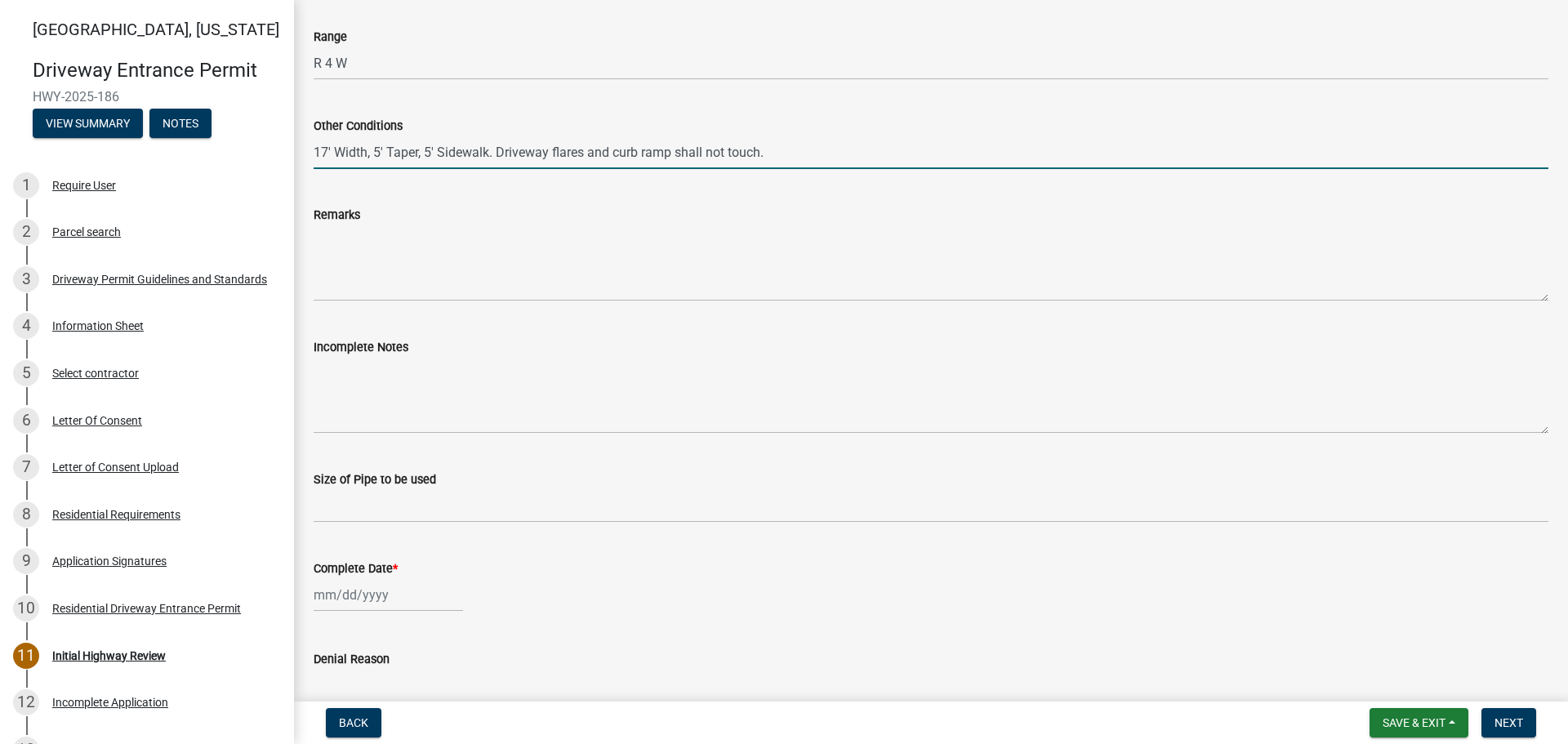
type input "17' Width, 5' Taper, 5' Sidewalk. Driveway flares and curb ramp shall not touch."
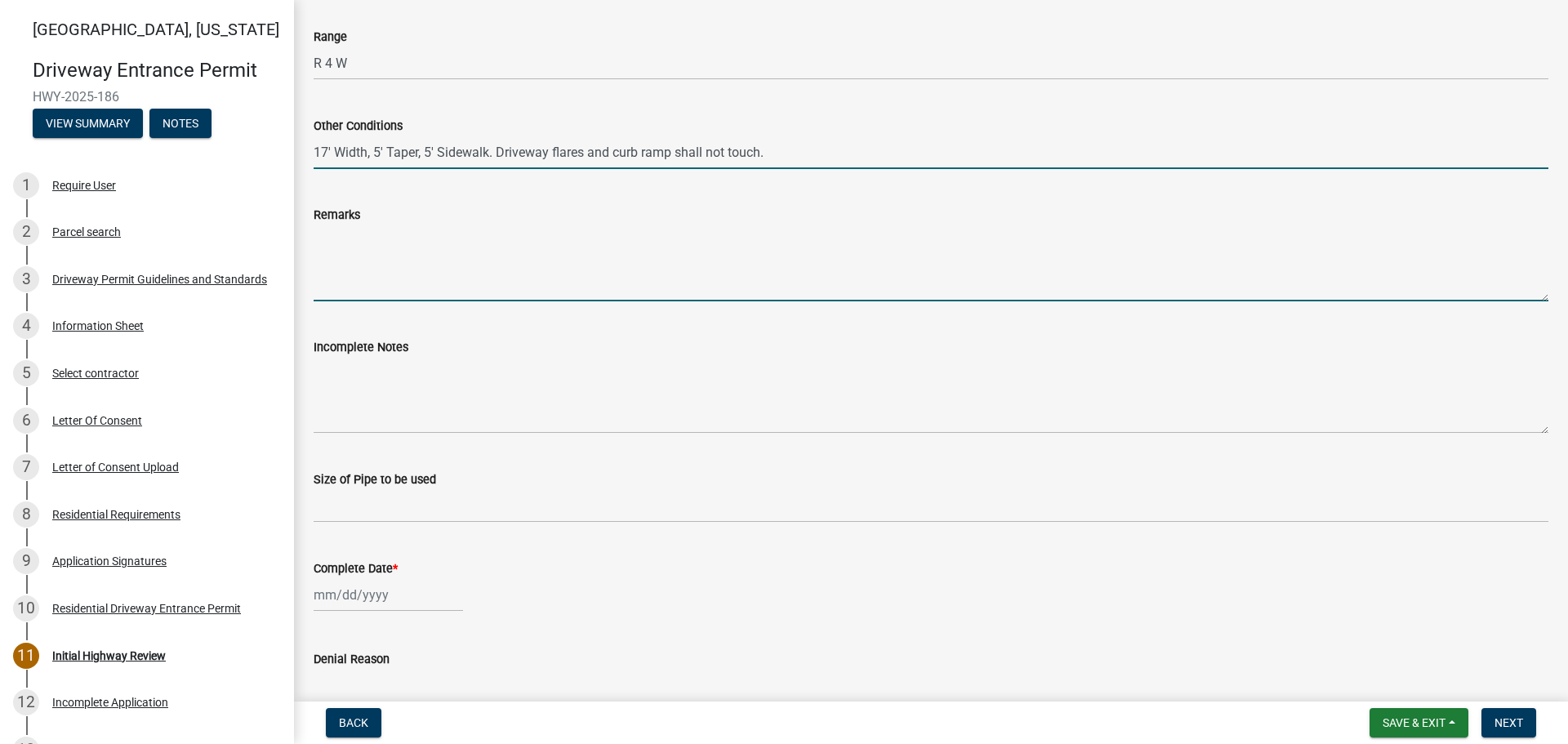
click at [410, 282] on textarea "Remarks" at bounding box center [931, 262] width 1235 height 76
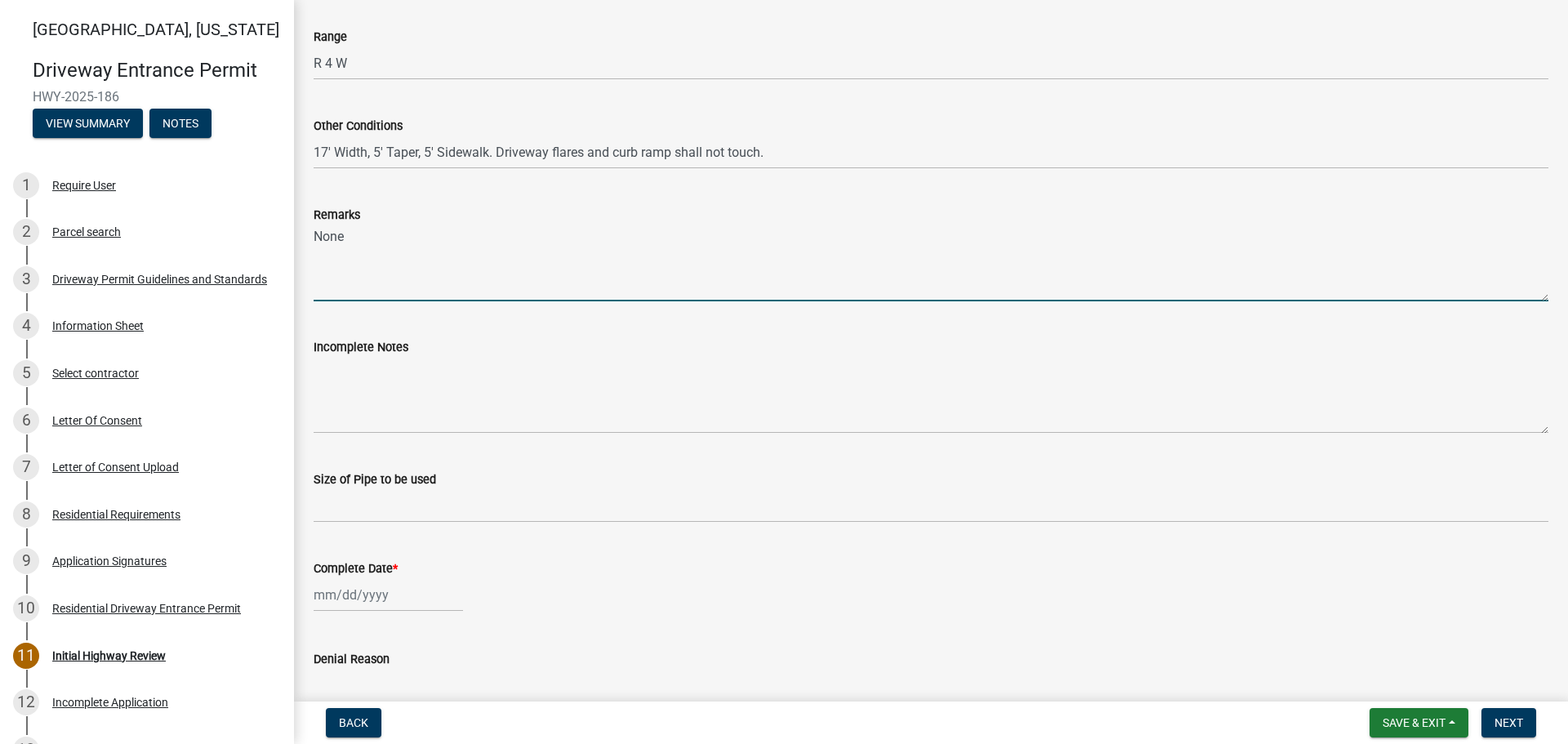
type textarea "None"
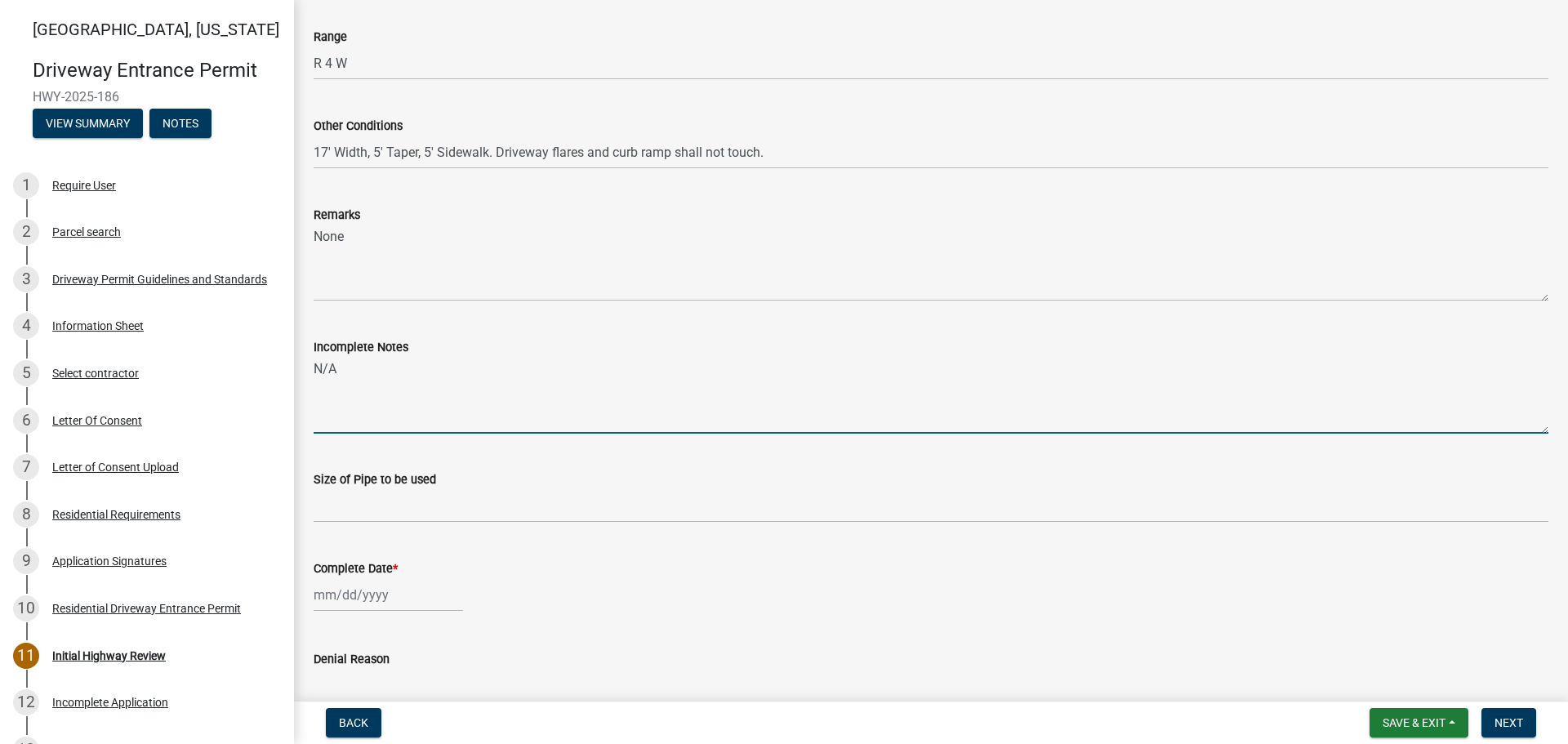
type textarea "N/A"
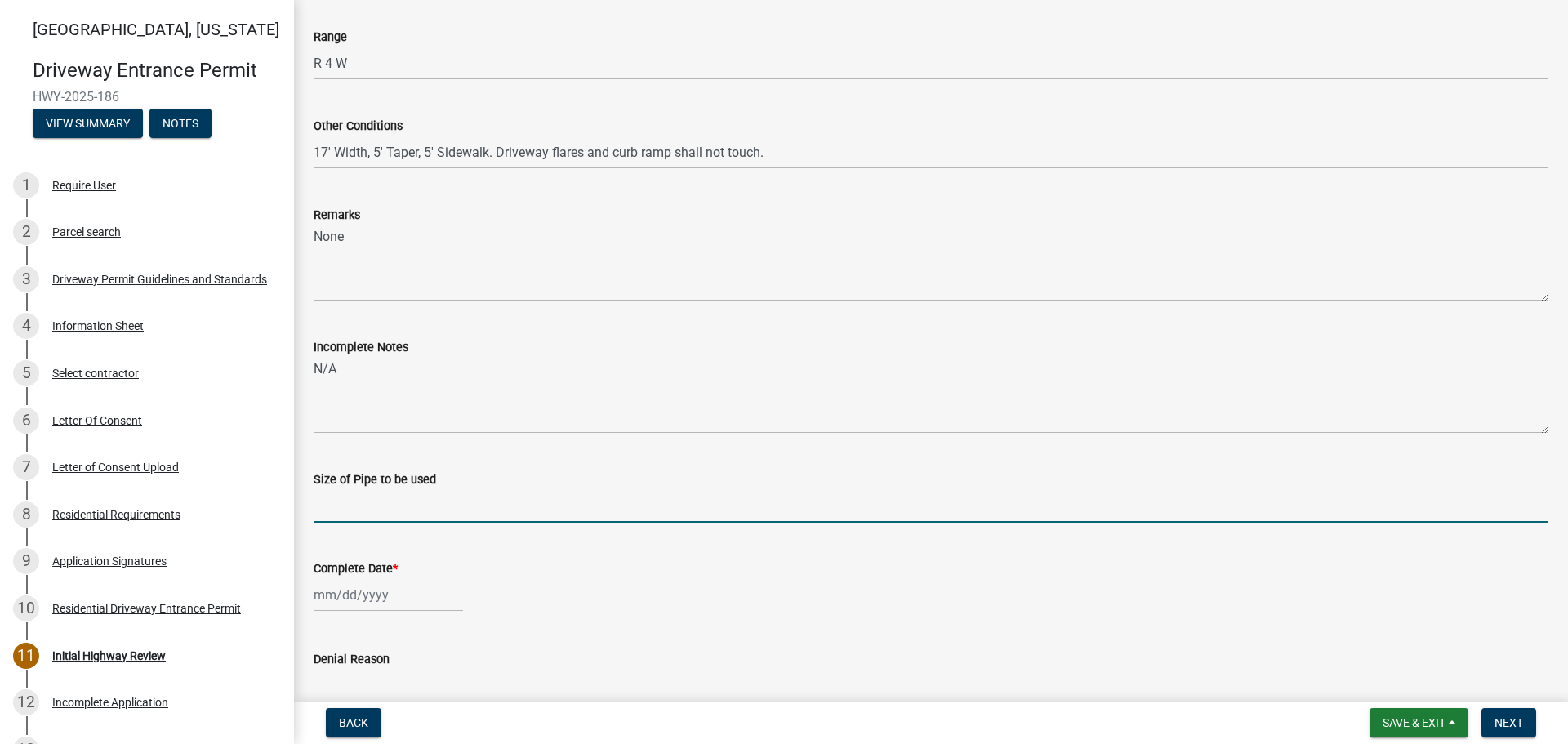
type input "A"
type input "N/A"
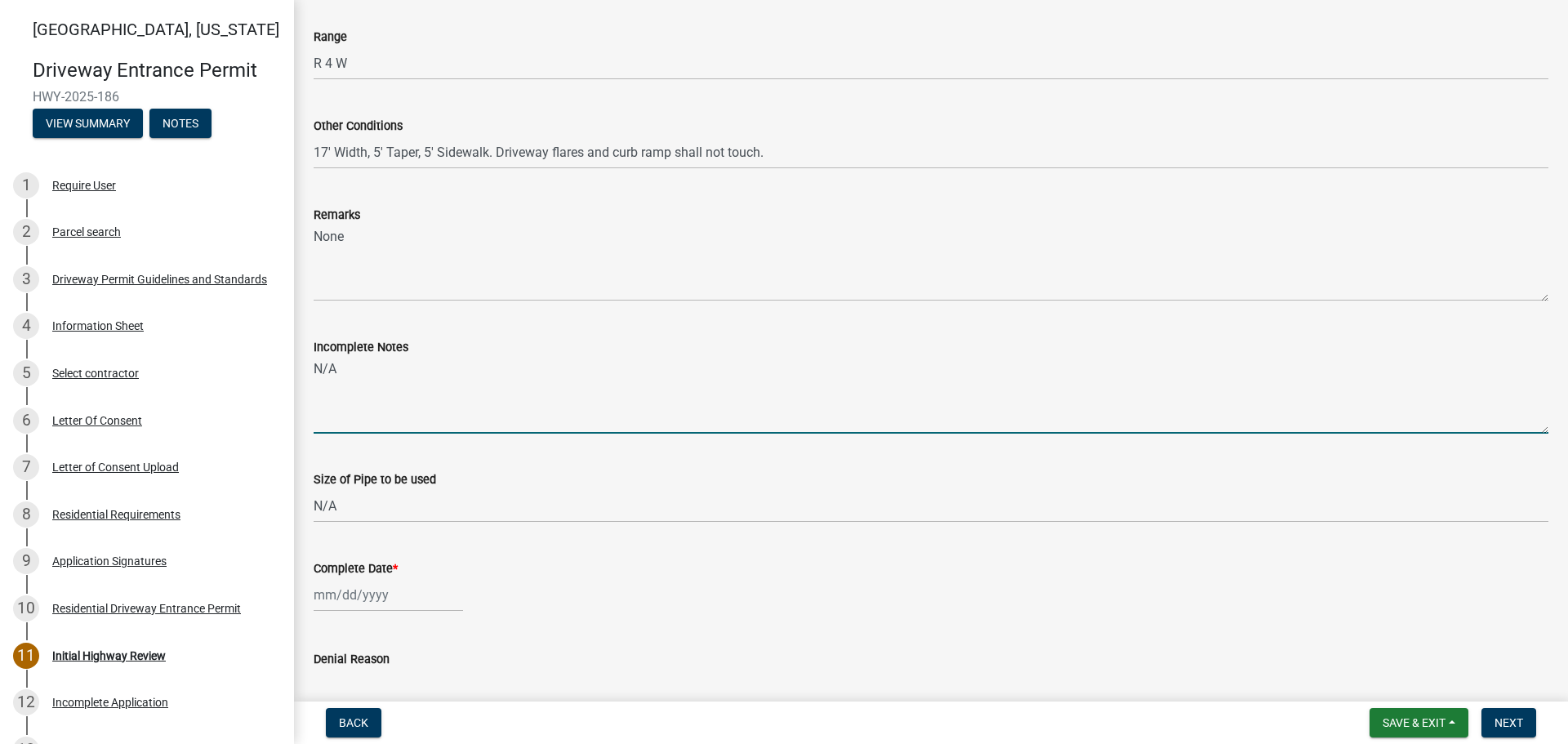
drag, startPoint x: 368, startPoint y: 369, endPoint x: 284, endPoint y: 357, distance: 84.9
click at [314, 361] on textarea "N/A" at bounding box center [931, 395] width 1235 height 76
type textarea "None"
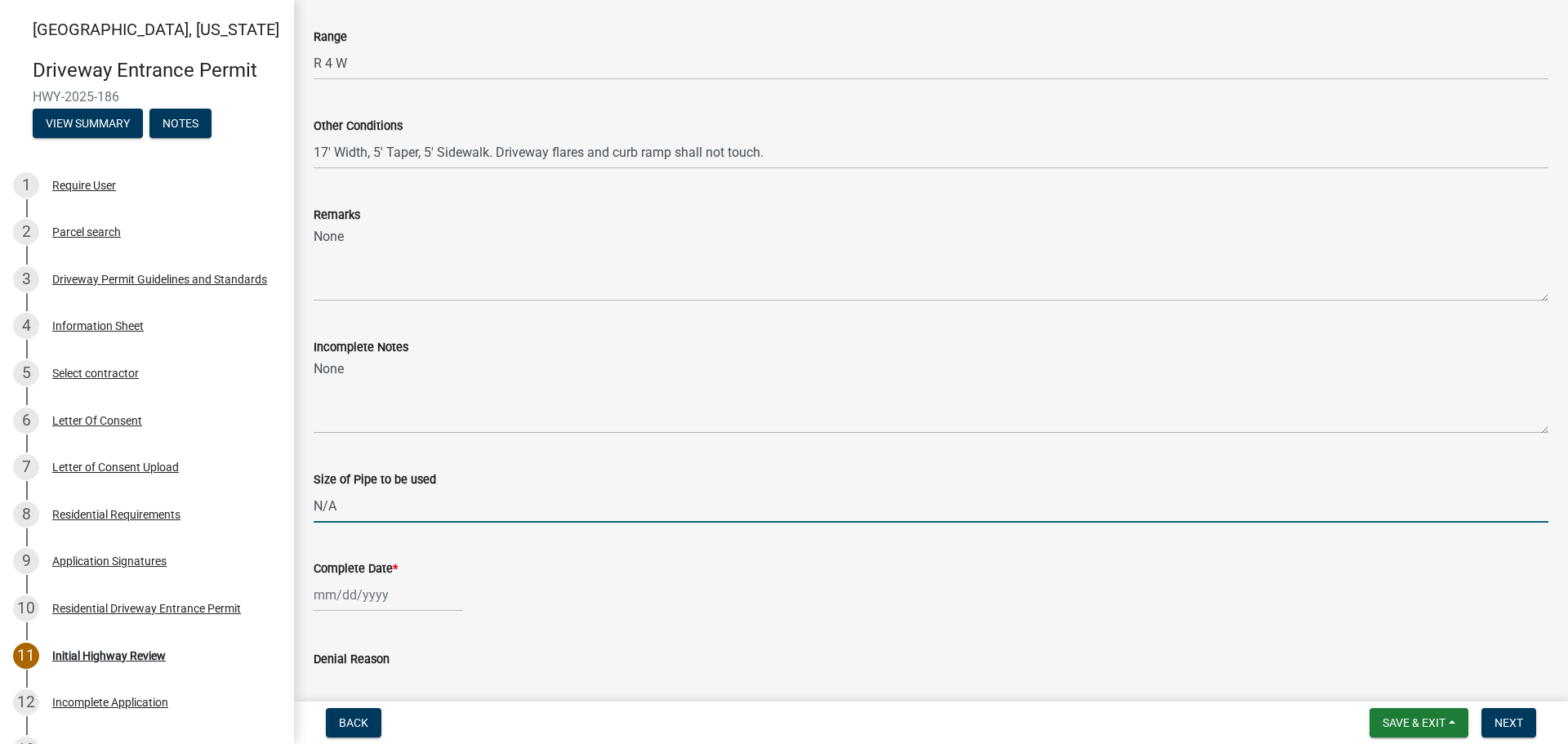
select select "8"
select select "2025"
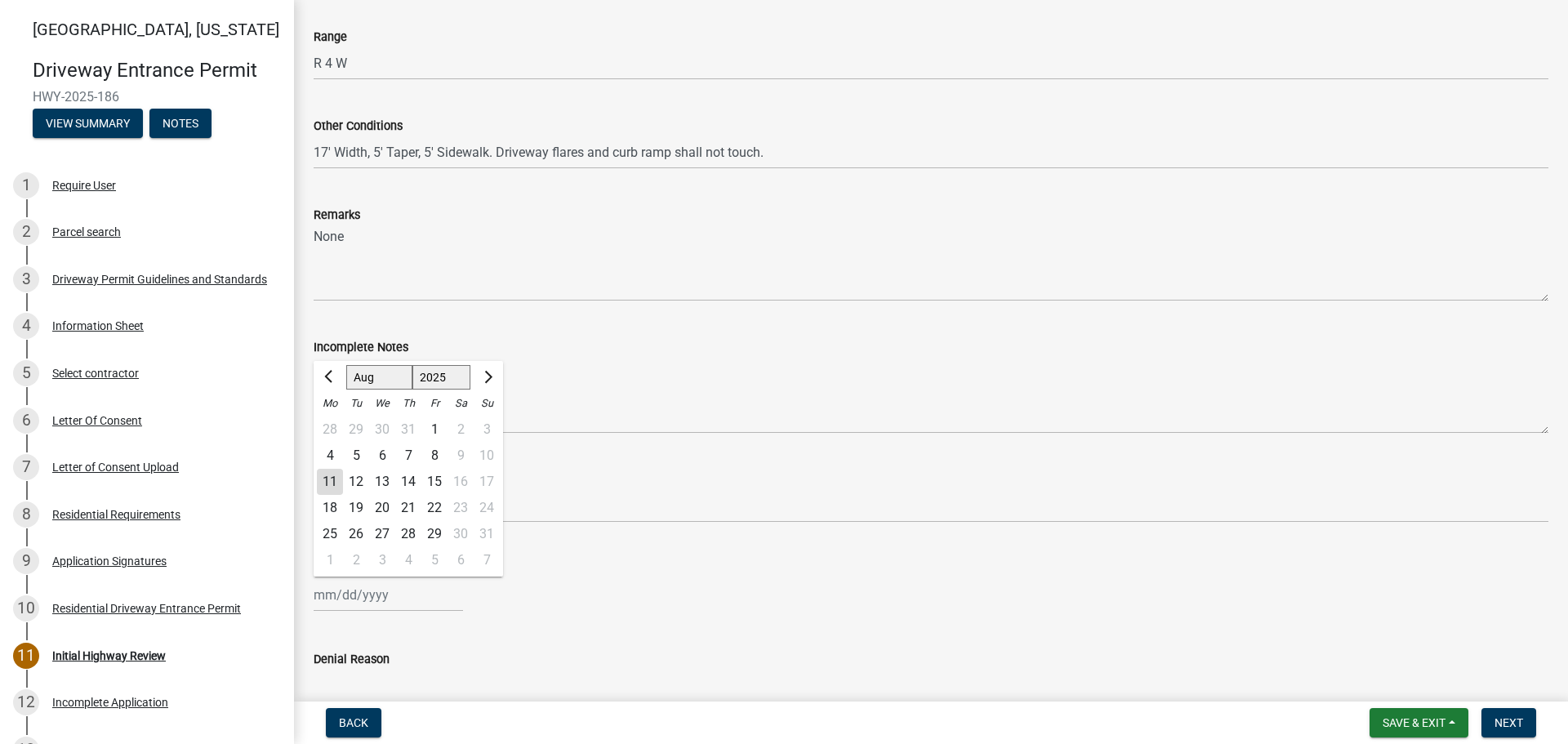
click at [333, 478] on div "11" at bounding box center [330, 482] width 26 height 26
type input "[DATE]"
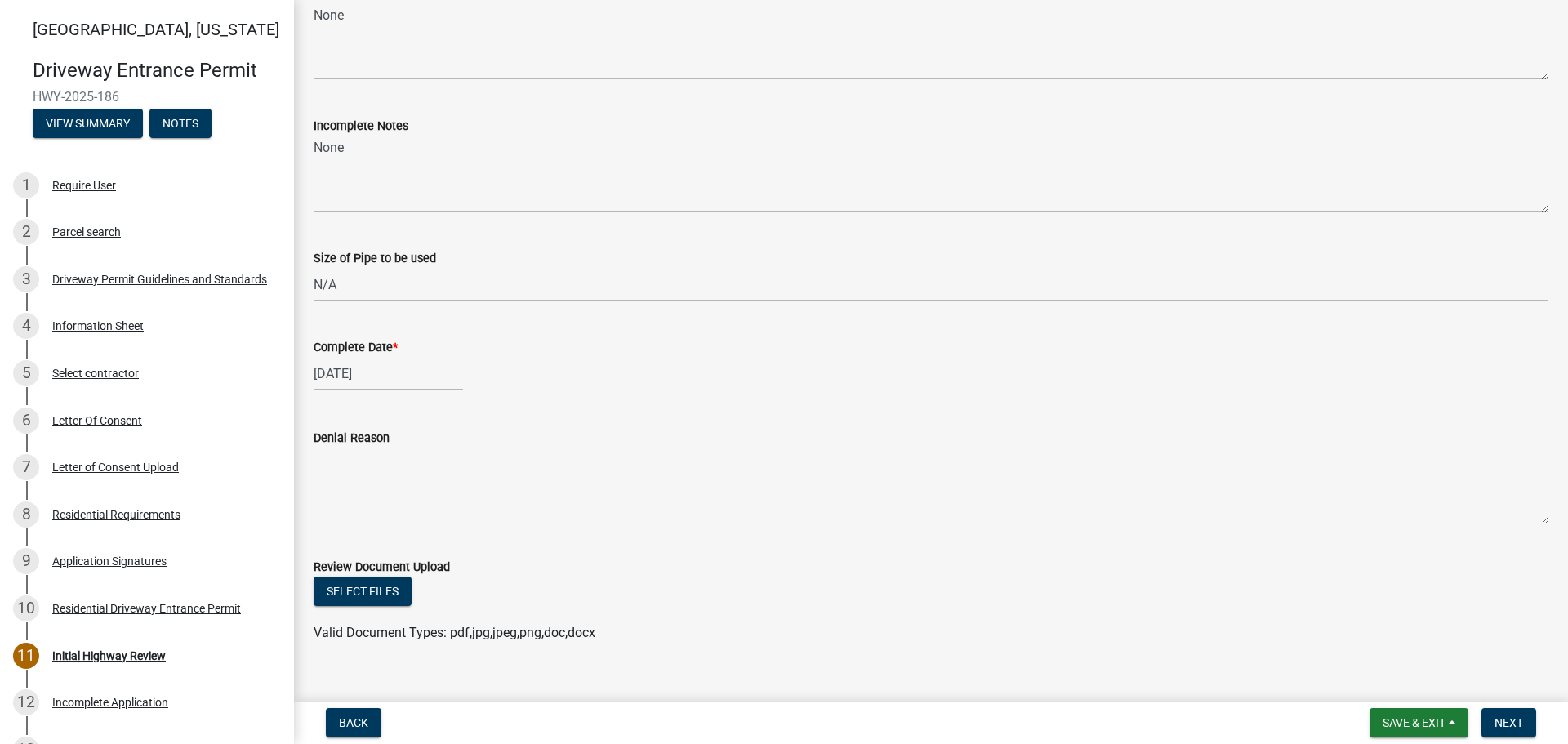
scroll to position [899, 0]
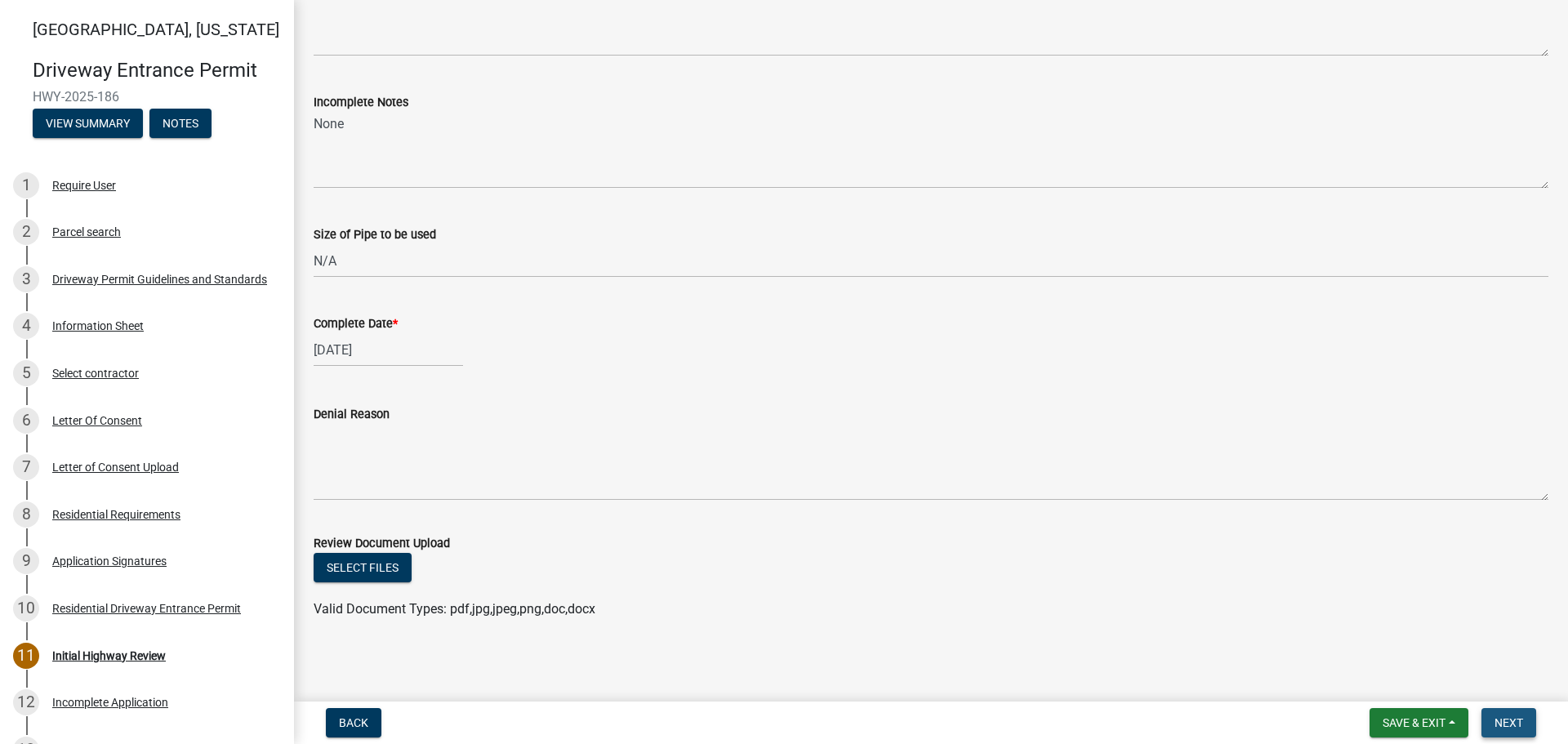
click at [1513, 721] on span "Next" at bounding box center [1509, 723] width 29 height 13
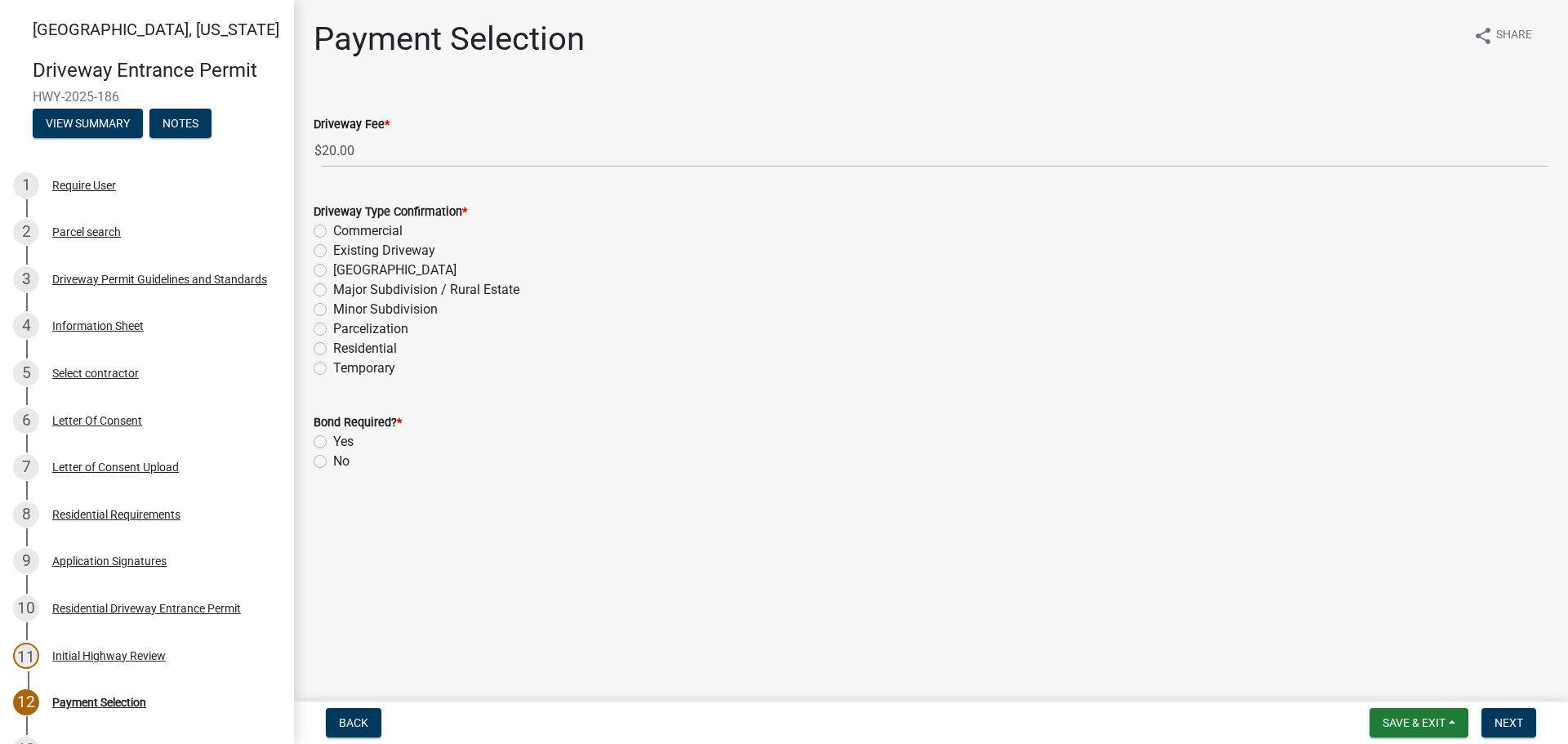
click at [334, 349] on label "Residential" at bounding box center [366, 349] width 64 height 20
click at [334, 349] on input "Residential" at bounding box center [339, 344] width 11 height 11
radio input "true"
click at [334, 462] on label "No" at bounding box center [342, 462] width 16 height 20
click at [334, 462] on input "No" at bounding box center [339, 457] width 11 height 11
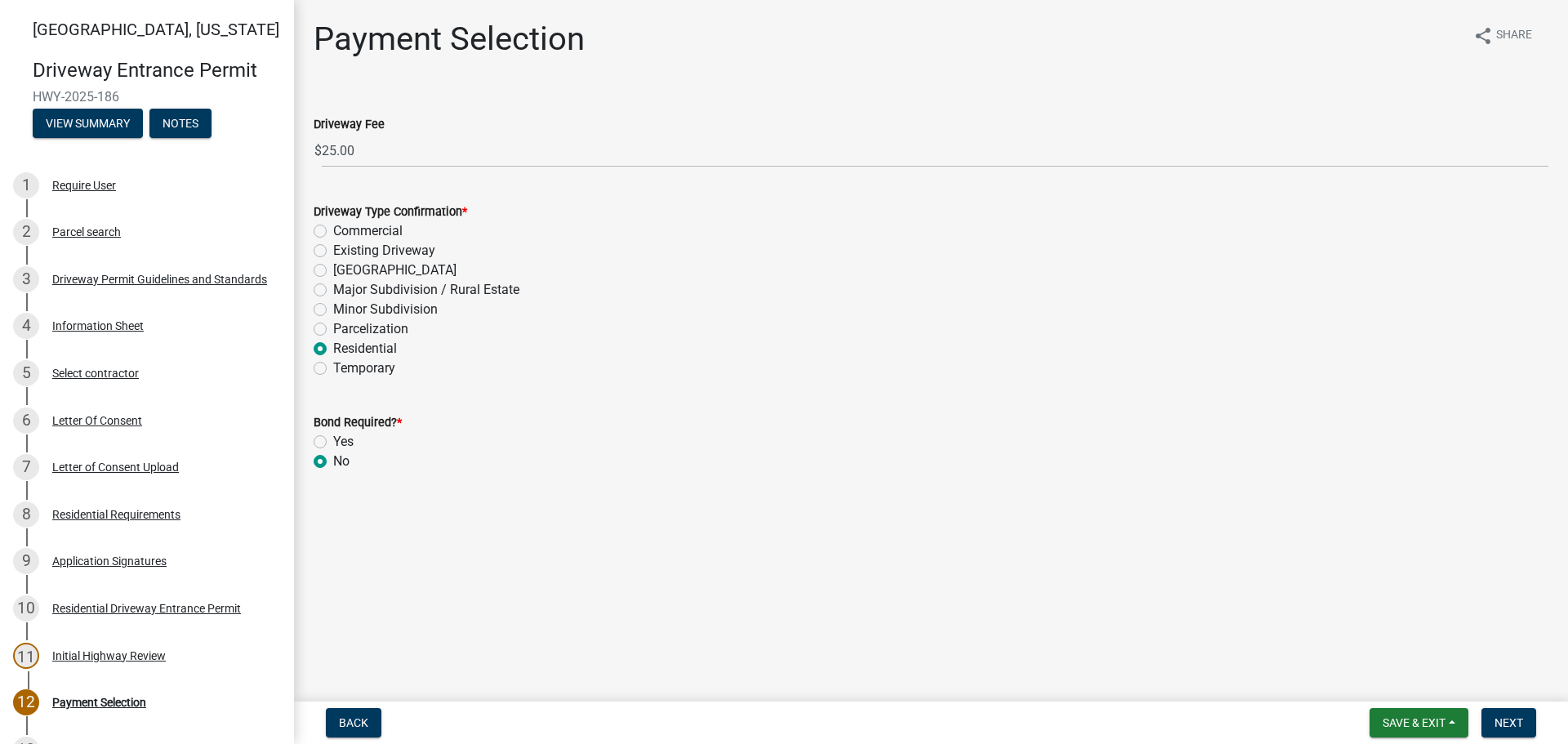
radio input "true"
click at [1511, 722] on span "Next" at bounding box center [1509, 723] width 29 height 13
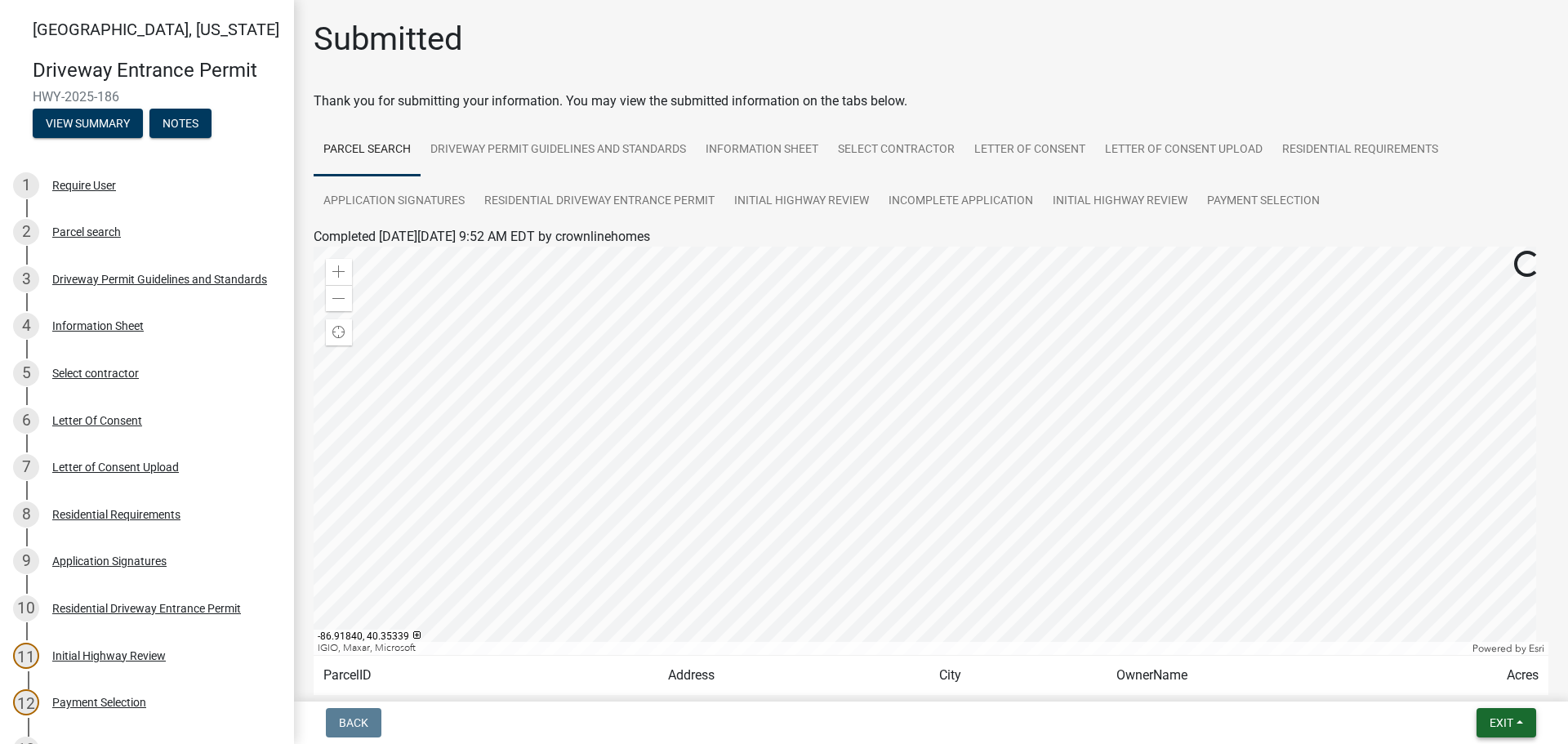
click at [1507, 717] on button "Exit" at bounding box center [1506, 723] width 60 height 30
click at [1467, 680] on button "Save & Exit" at bounding box center [1470, 681] width 131 height 39
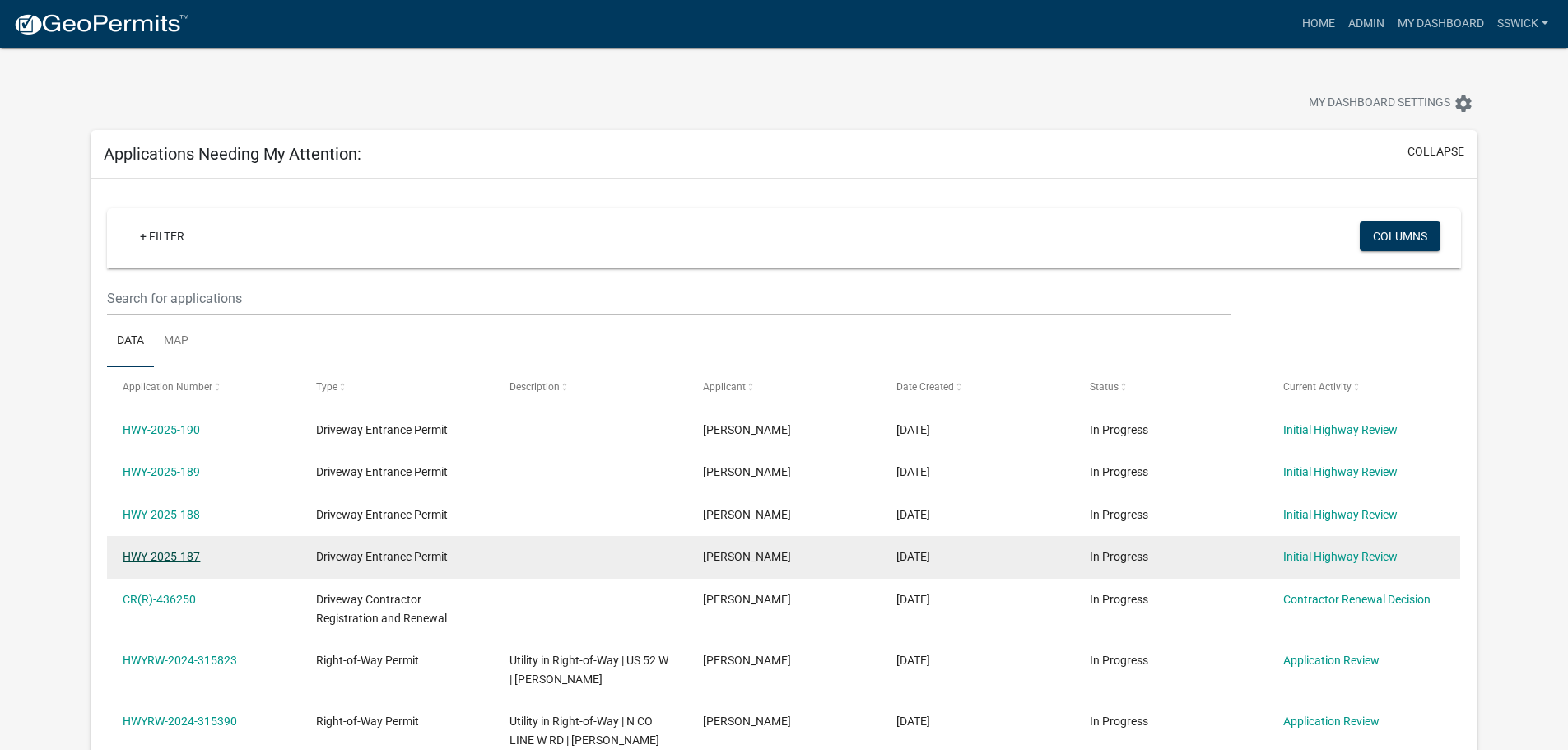
click at [172, 557] on link "HWY-2025-187" at bounding box center [161, 557] width 77 height 13
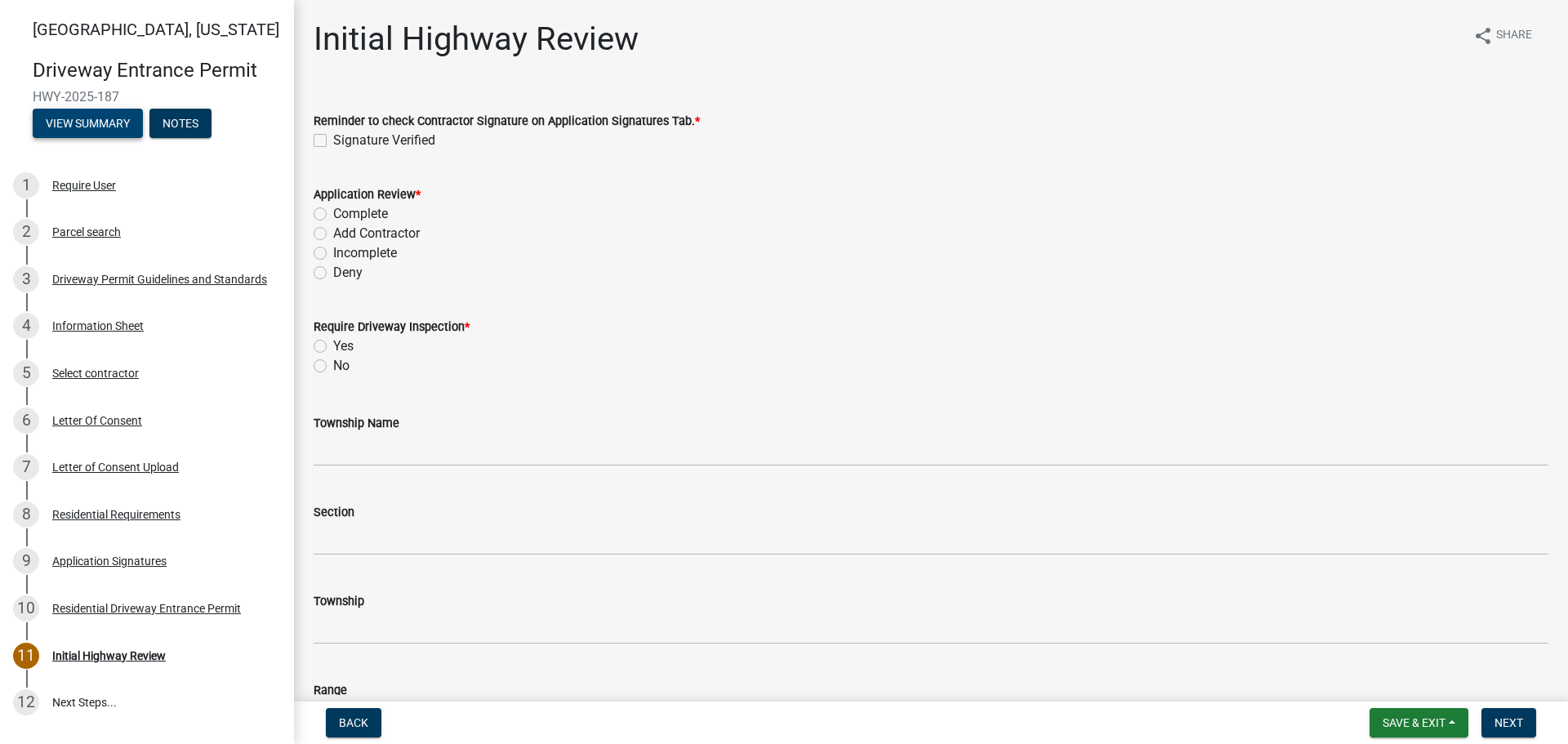
click at [80, 124] on button "View Summary" at bounding box center [88, 123] width 110 height 30
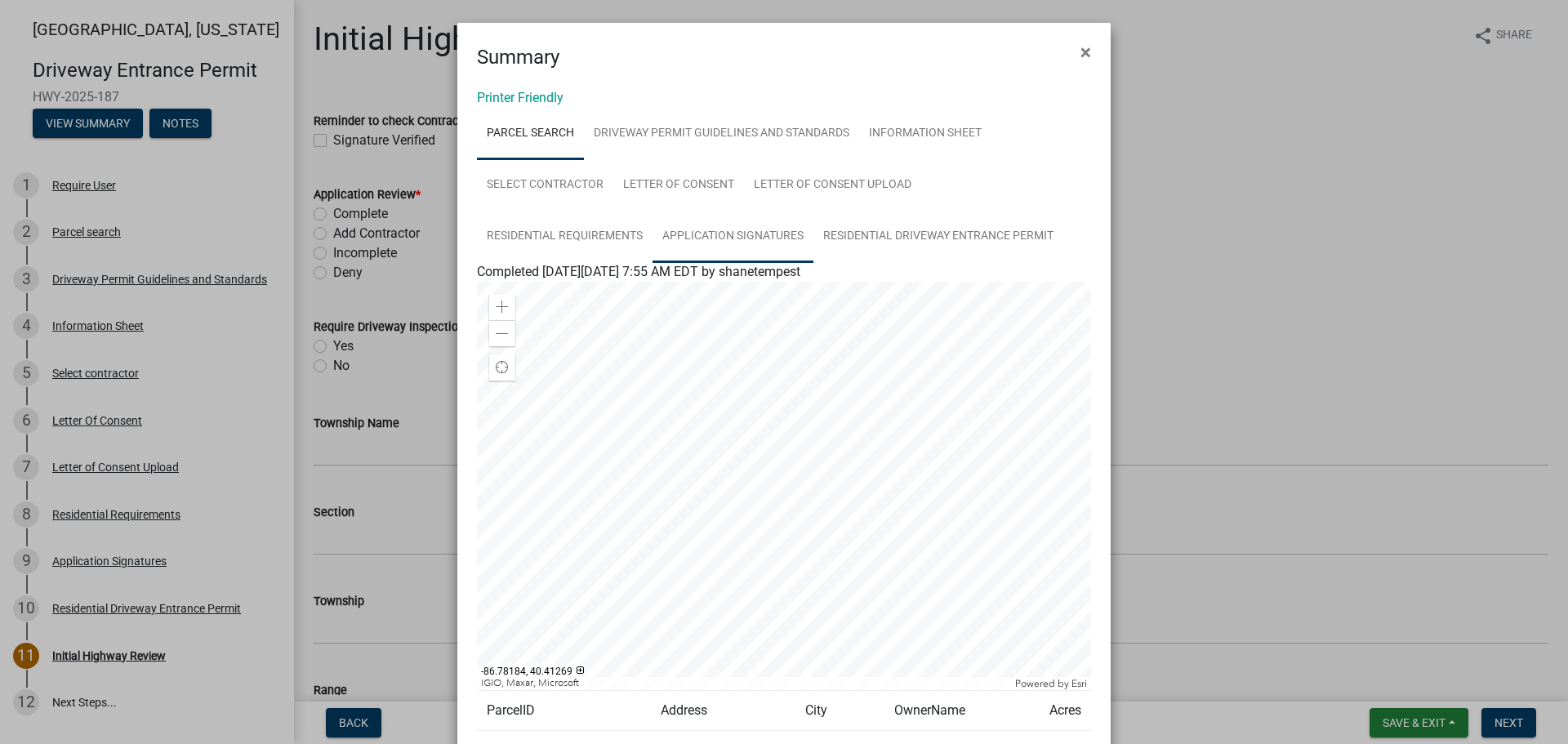
click at [740, 233] on link "Application Signatures" at bounding box center [733, 237] width 161 height 53
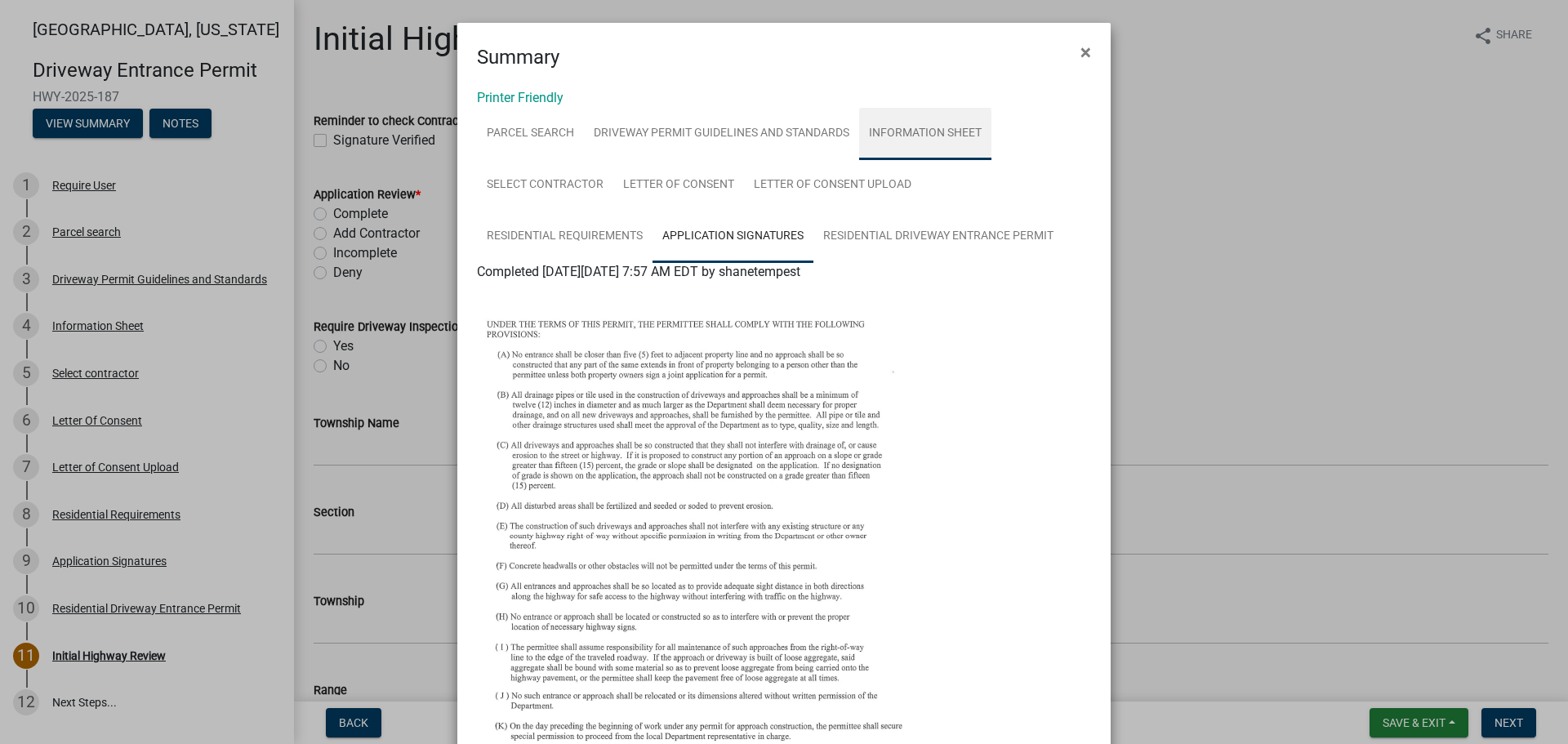
click at [875, 132] on link "Information Sheet" at bounding box center [925, 134] width 132 height 53
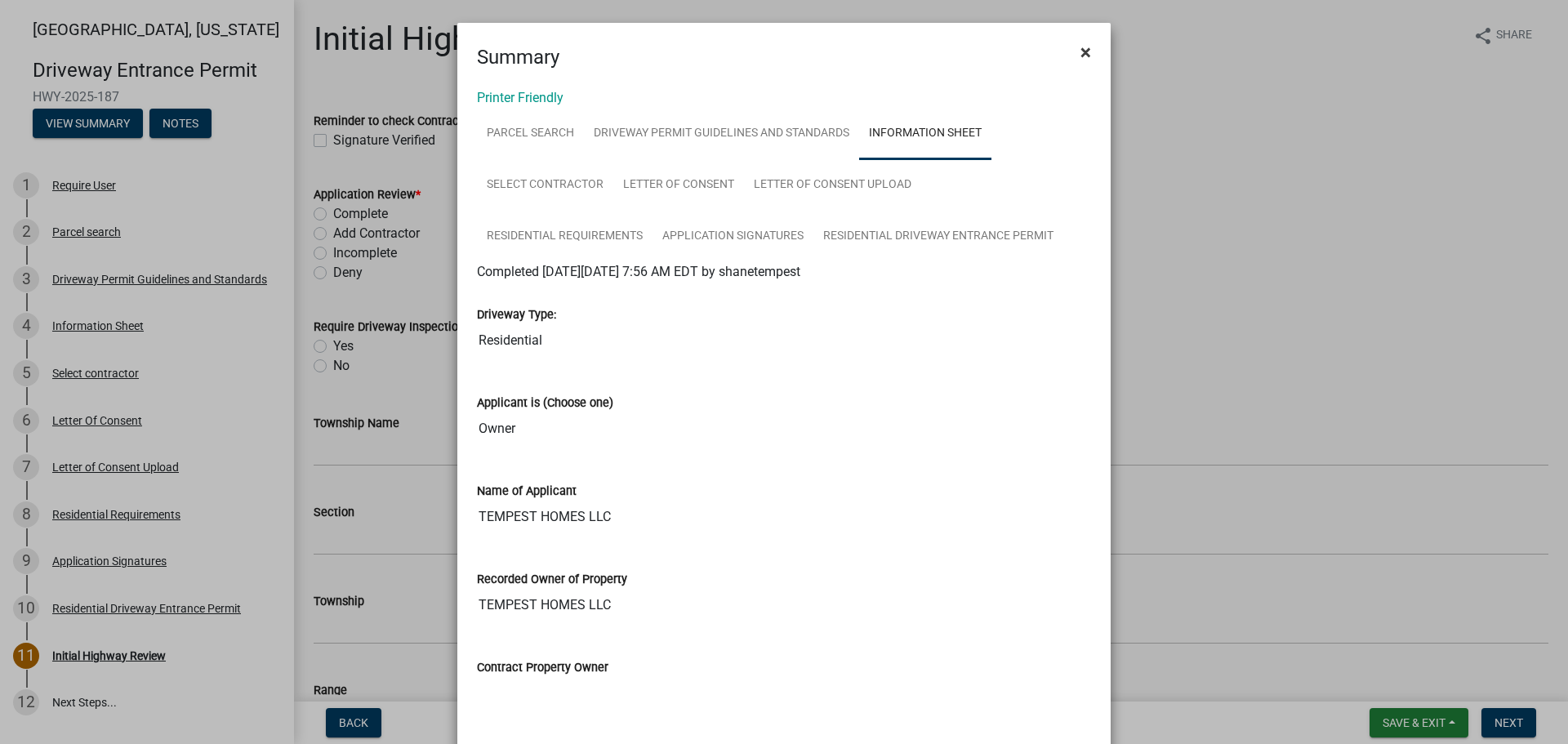
click at [1081, 50] on span "×" at bounding box center [1086, 53] width 11 height 23
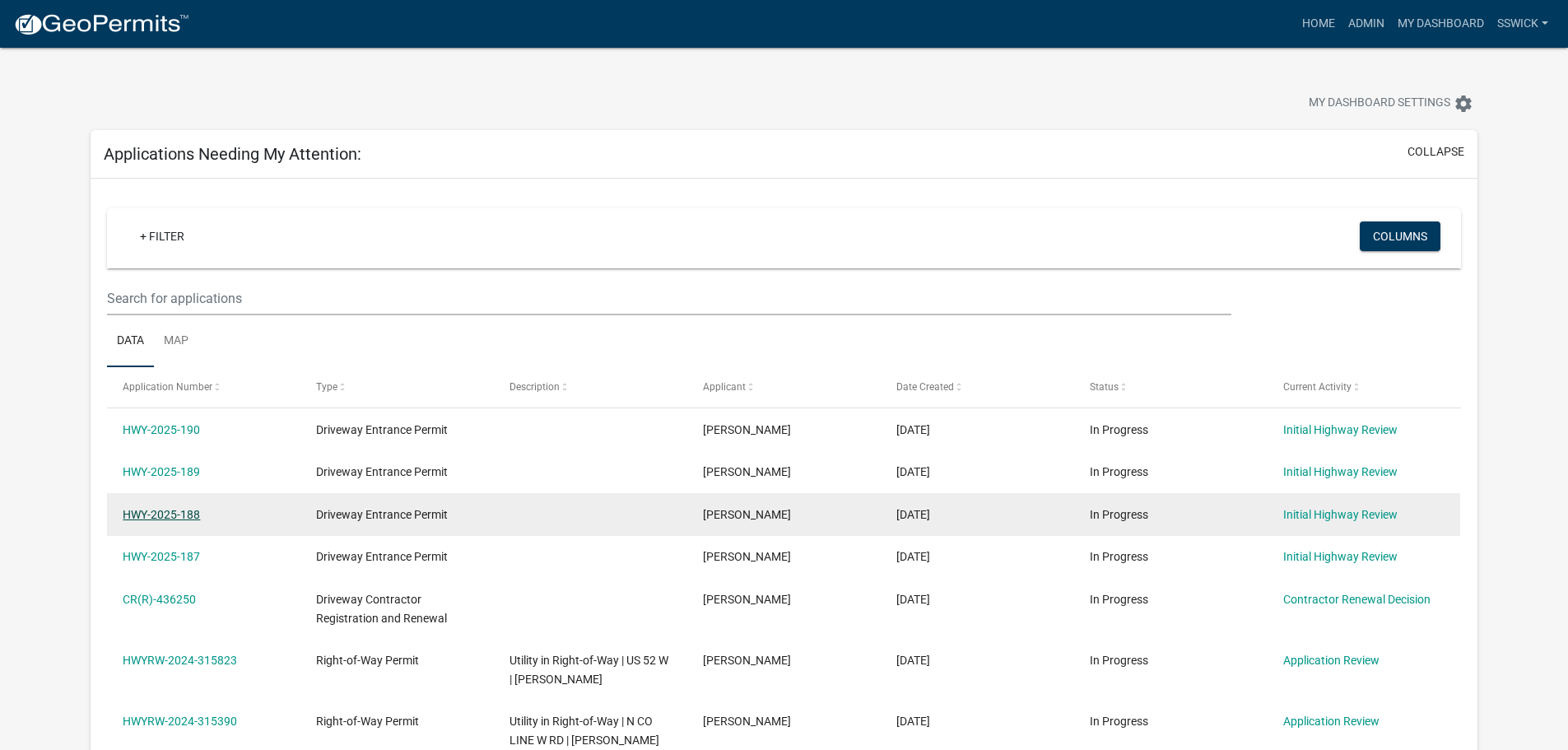
click at [185, 515] on link "HWY-2025-188" at bounding box center [161, 515] width 77 height 13
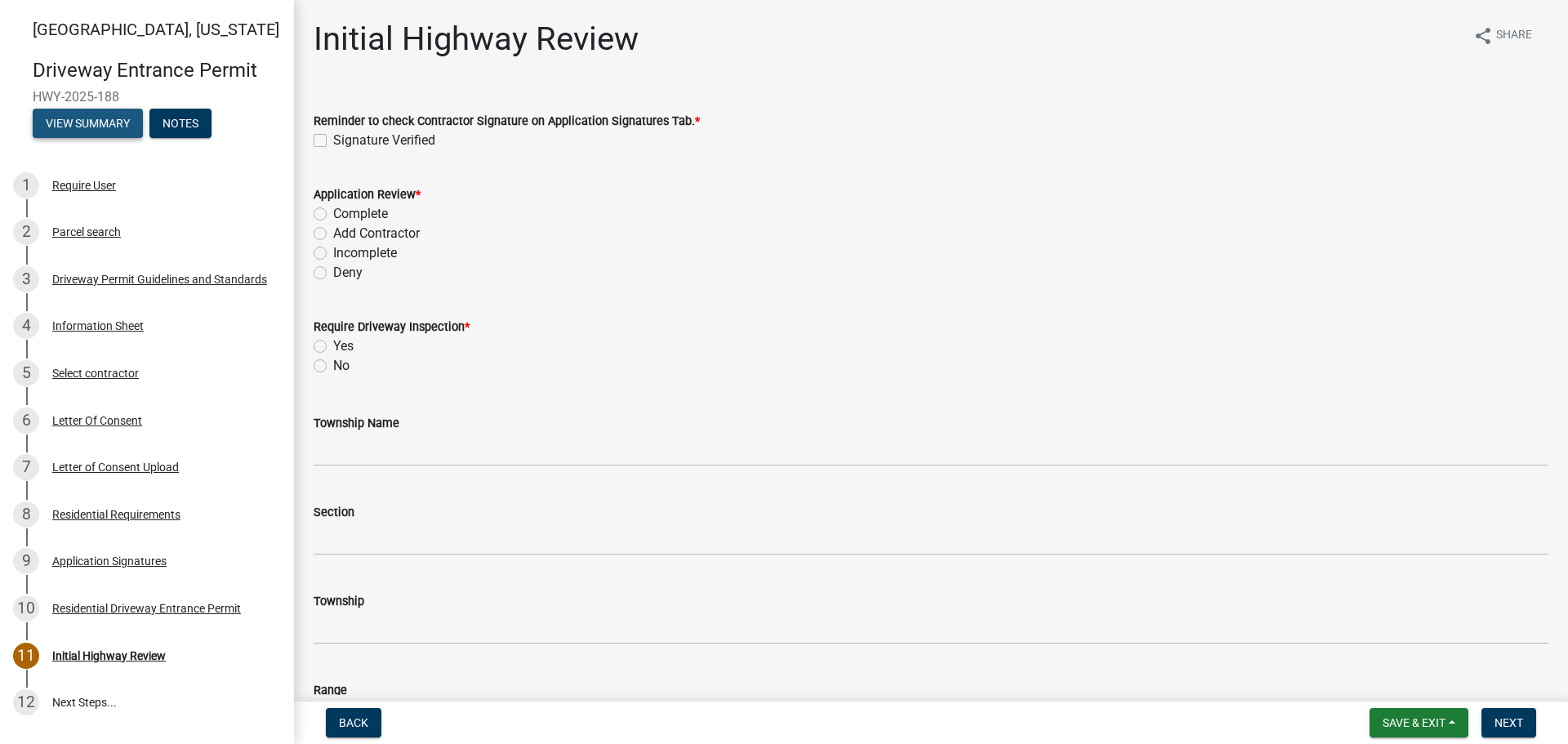
click at [59, 123] on button "View Summary" at bounding box center [88, 123] width 110 height 30
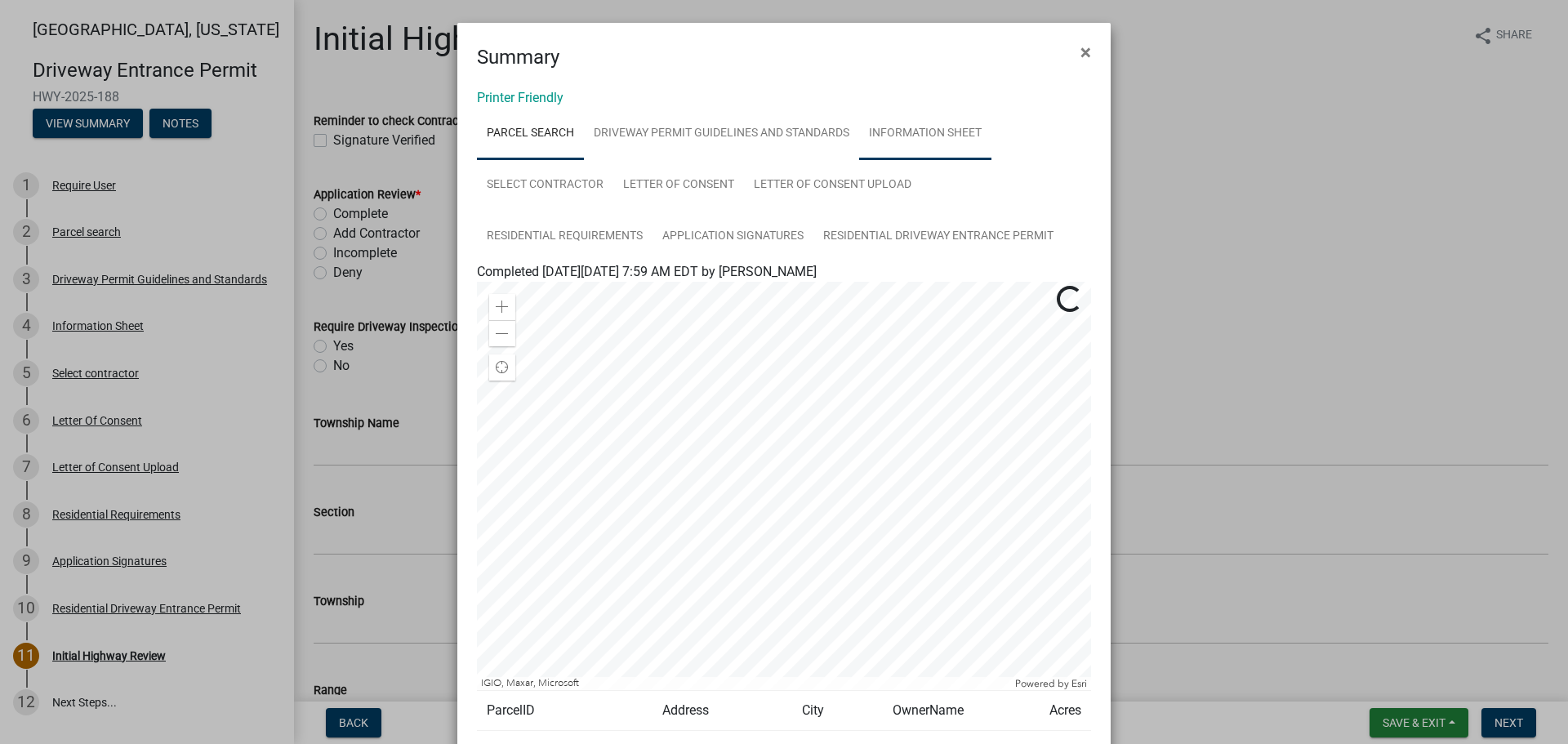
click at [929, 130] on link "Information Sheet" at bounding box center [925, 134] width 132 height 53
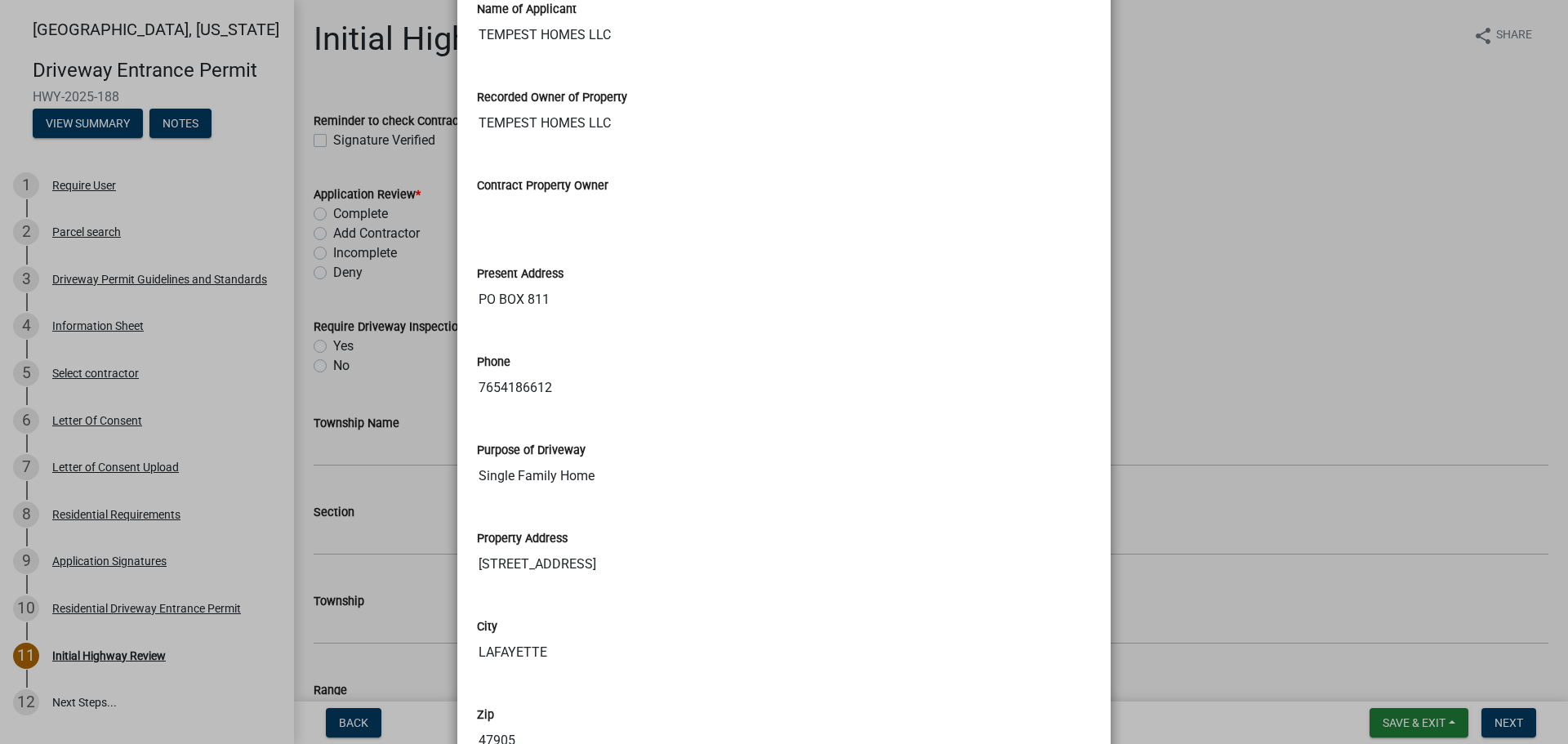
scroll to position [490, 0]
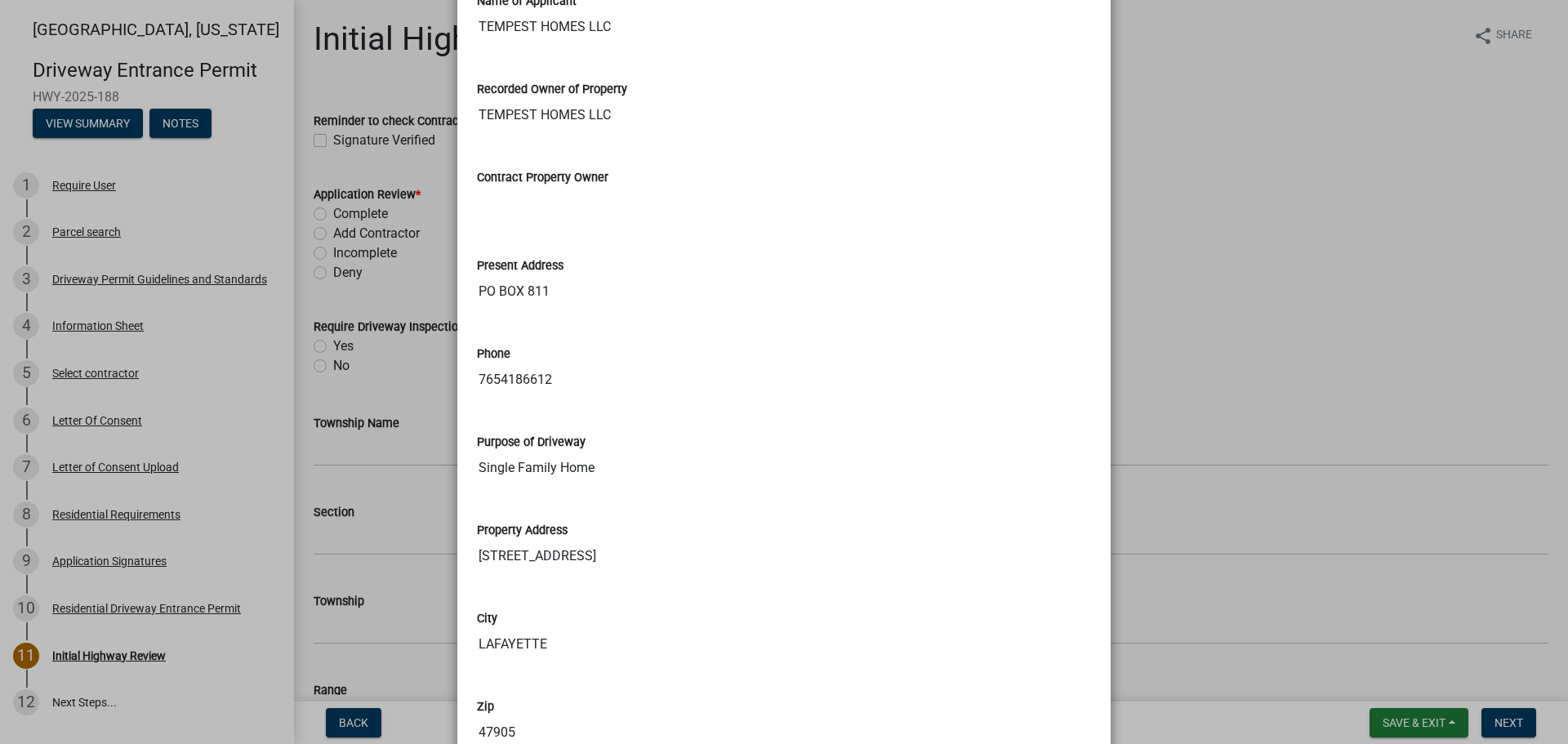
drag, startPoint x: 1278, startPoint y: 327, endPoint x: 1255, endPoint y: 327, distance: 23.0
click at [1277, 327] on ngb-modal-window "Summary × Printer Friendly Parcel search Driveway Permit Guidelines and Standar…" at bounding box center [784, 372] width 1568 height 744
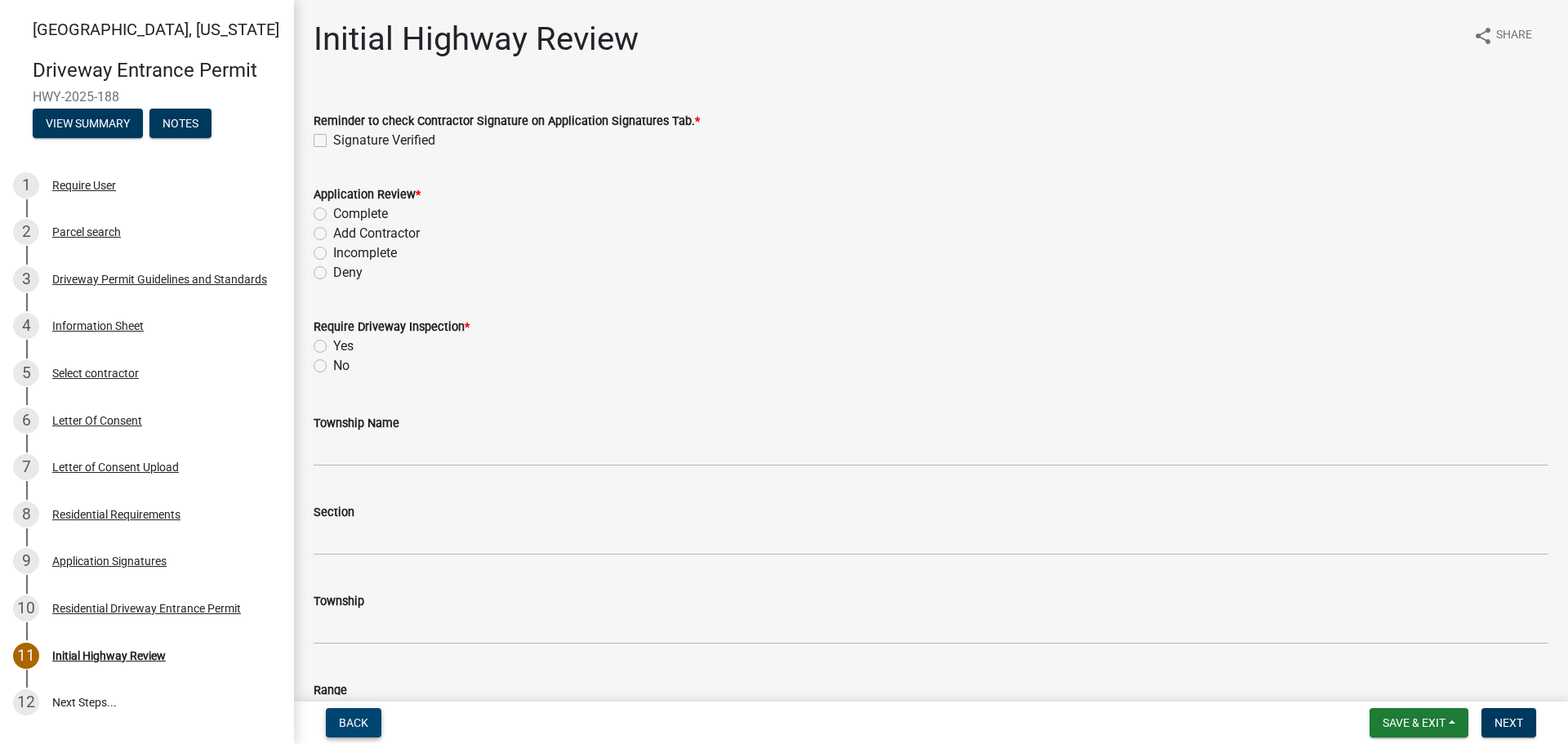
click at [361, 728] on span "Back" at bounding box center [353, 723] width 30 height 13
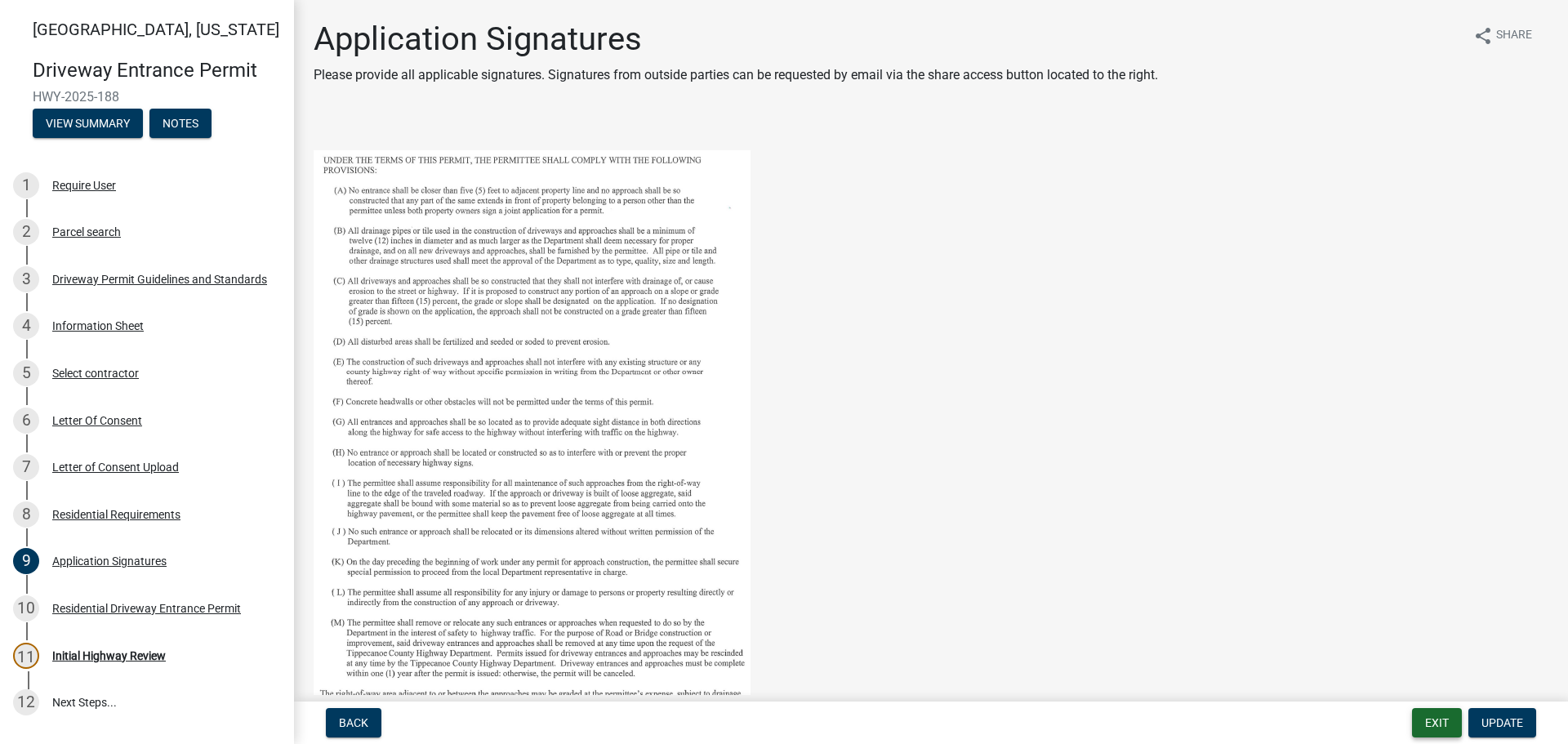
click at [1427, 724] on button "Exit" at bounding box center [1437, 723] width 50 height 30
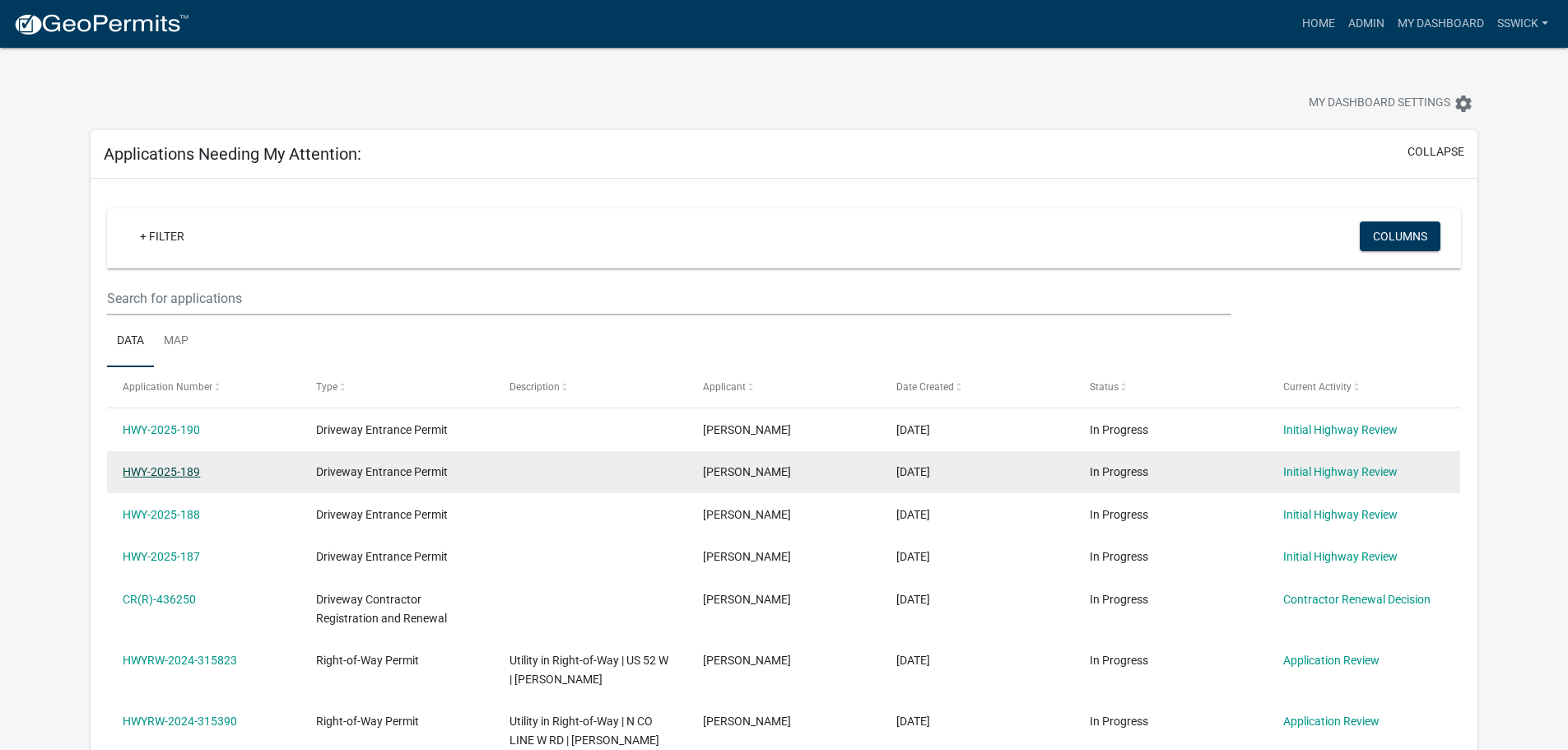
click at [176, 472] on link "HWY-2025-189" at bounding box center [161, 472] width 77 height 13
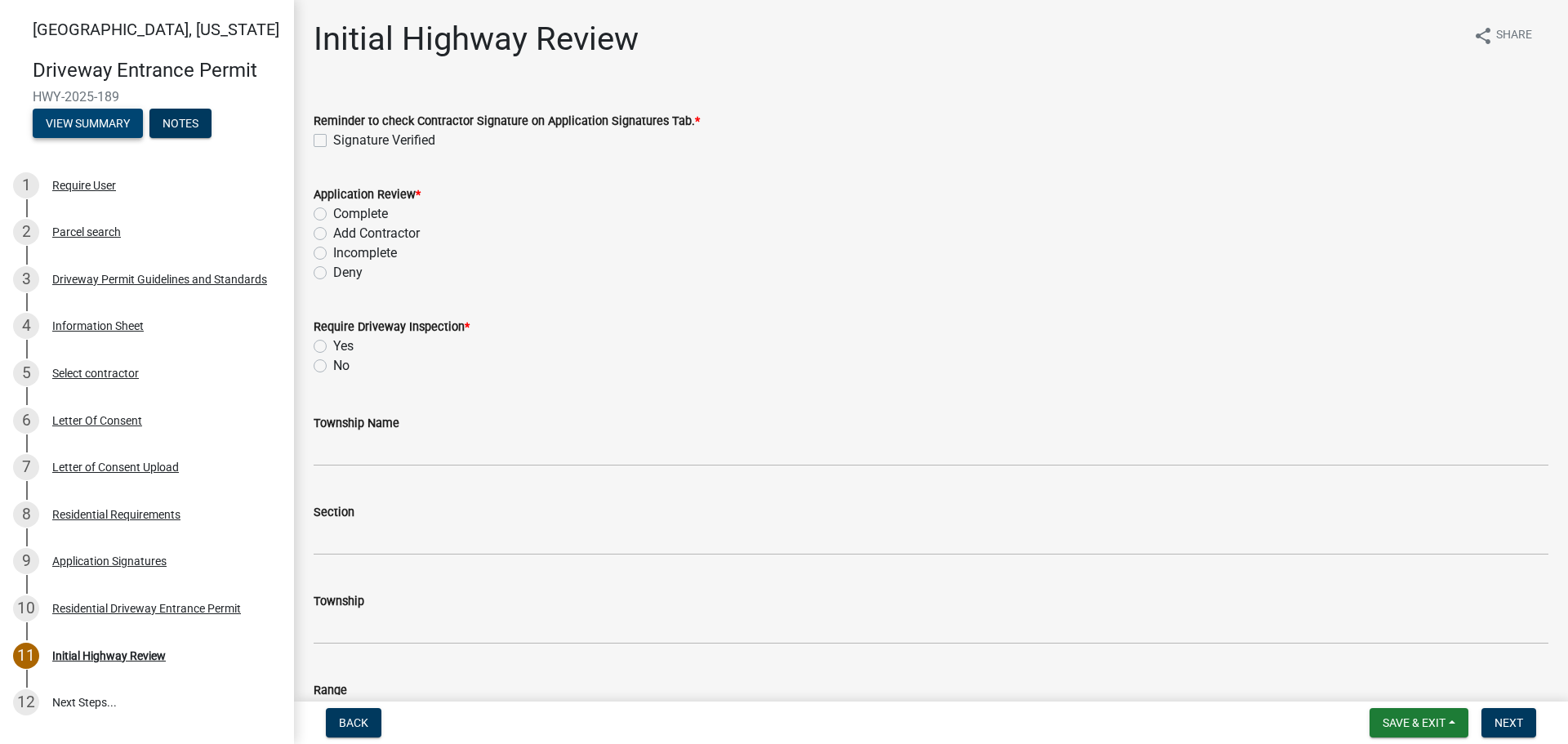
click at [114, 125] on button "View Summary" at bounding box center [88, 123] width 110 height 30
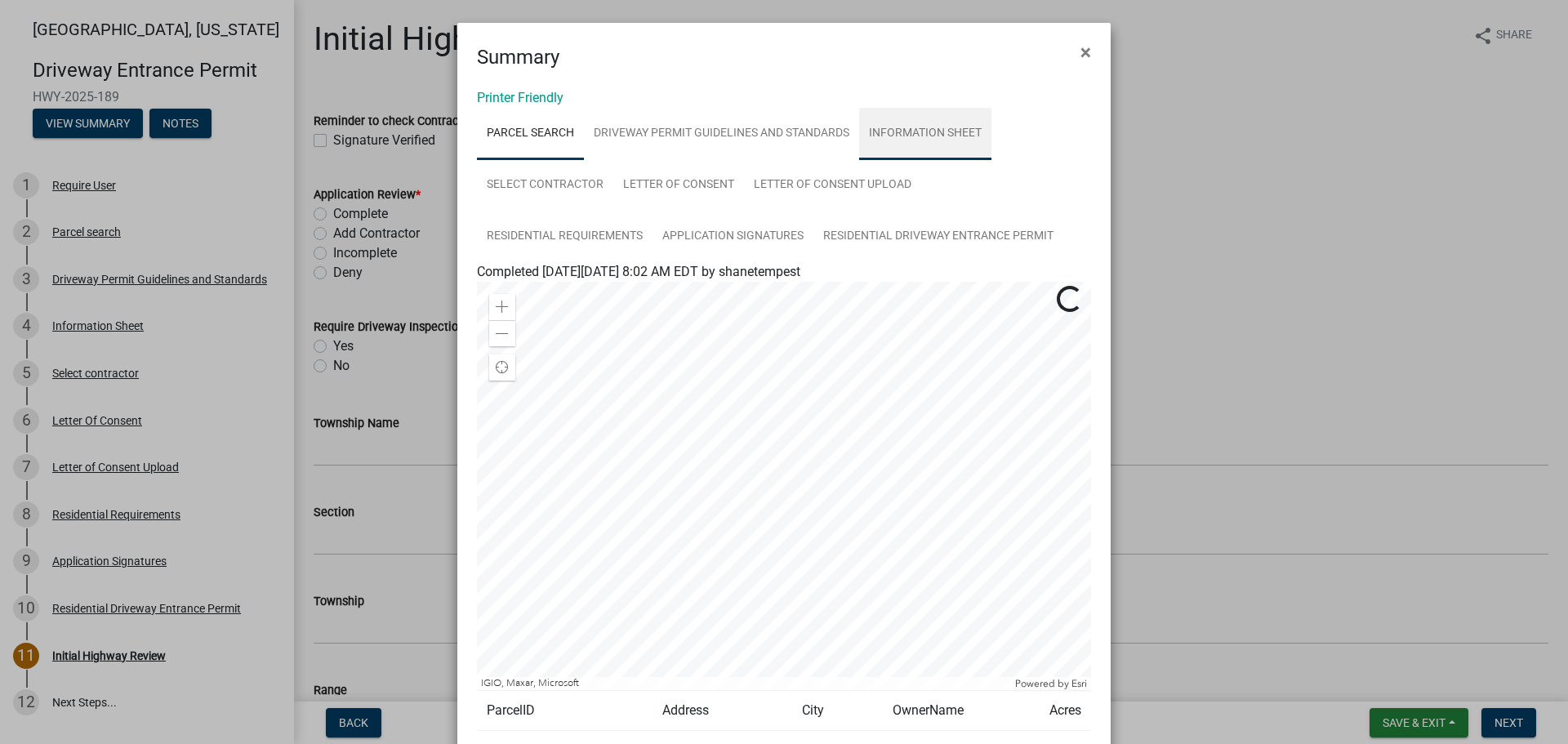
click at [892, 136] on link "Information Sheet" at bounding box center [925, 134] width 132 height 53
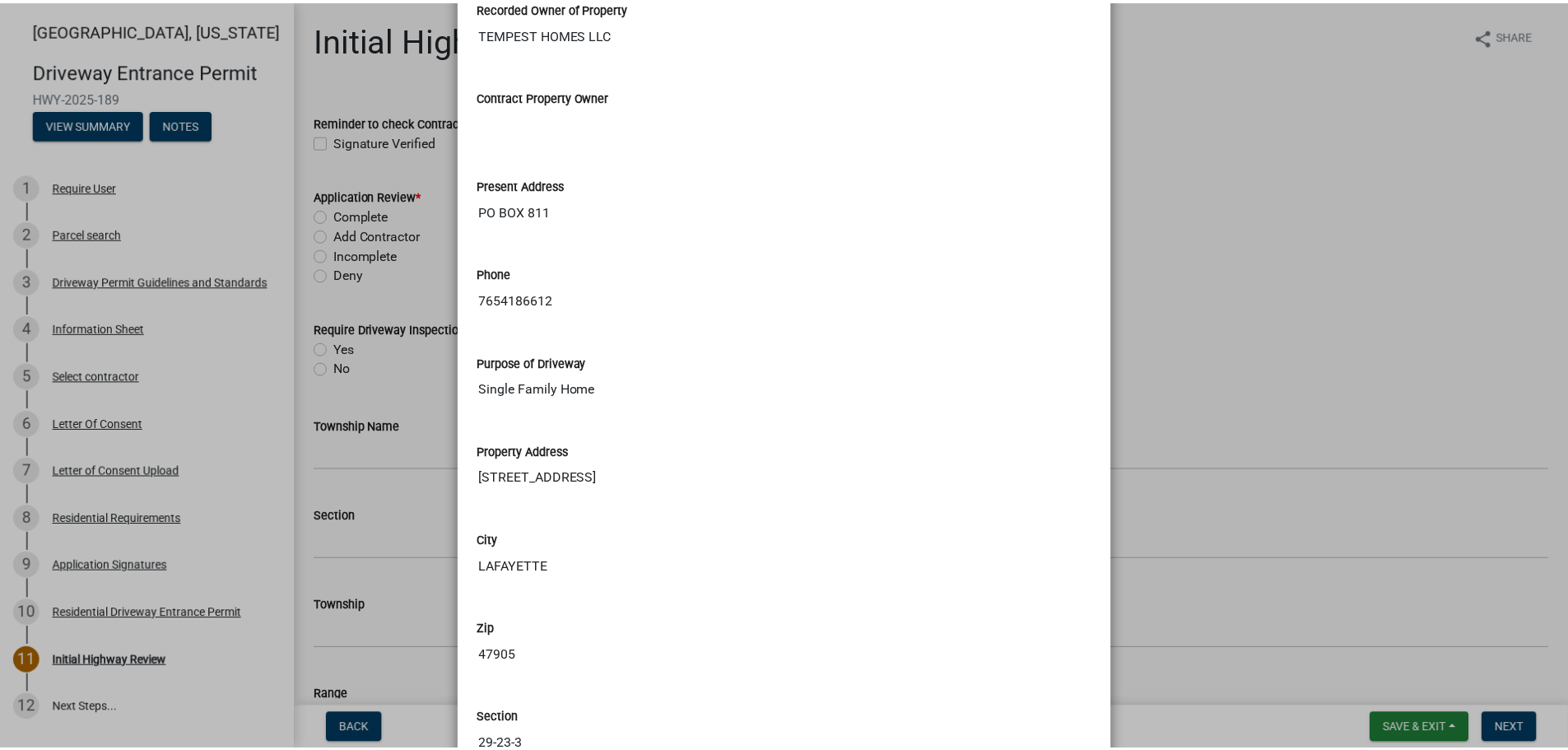
scroll to position [247, 0]
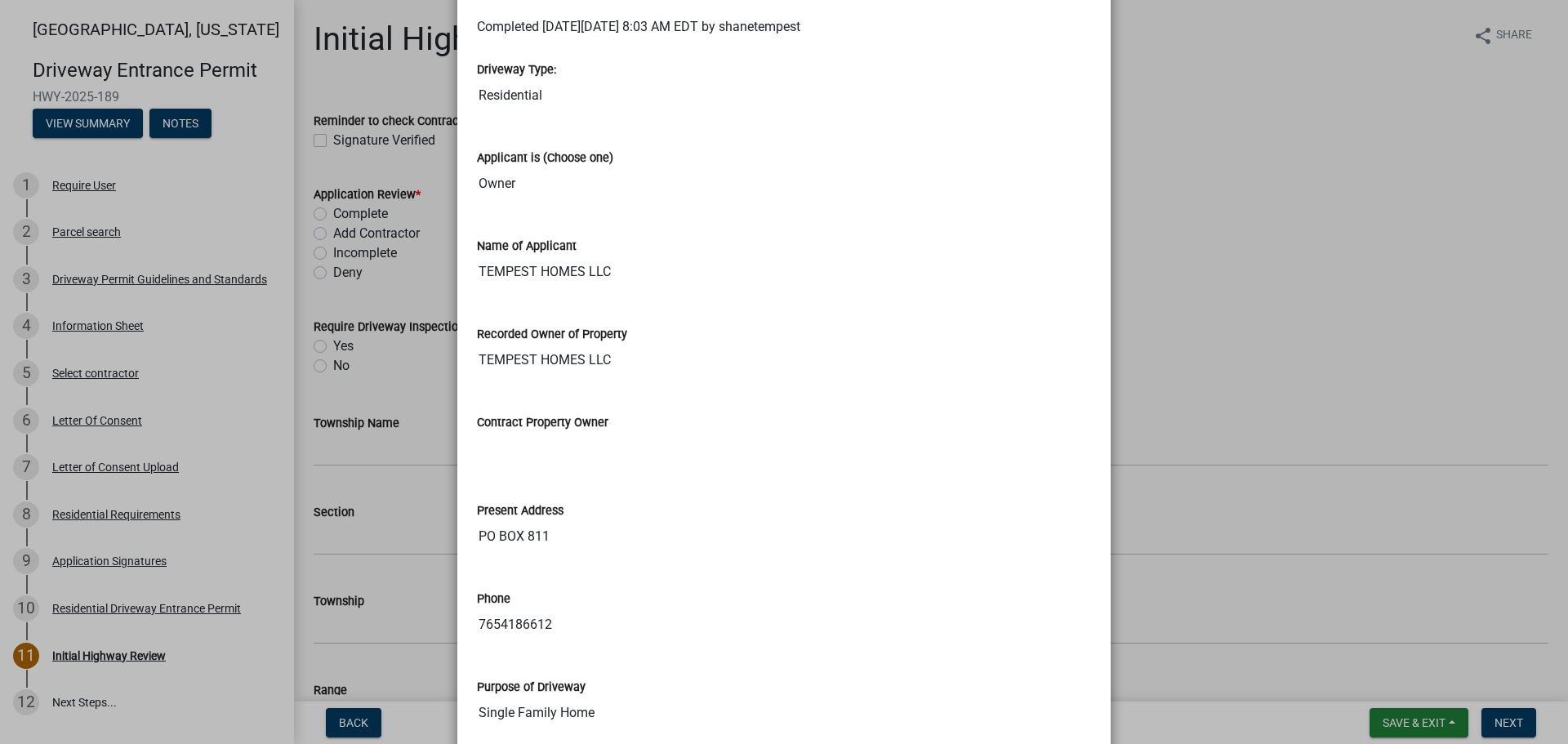
click at [1207, 185] on ngb-modal-window "Summary × Printer Friendly Parcel search Driveway Permit Guidelines and Standar…" at bounding box center [784, 372] width 1568 height 744
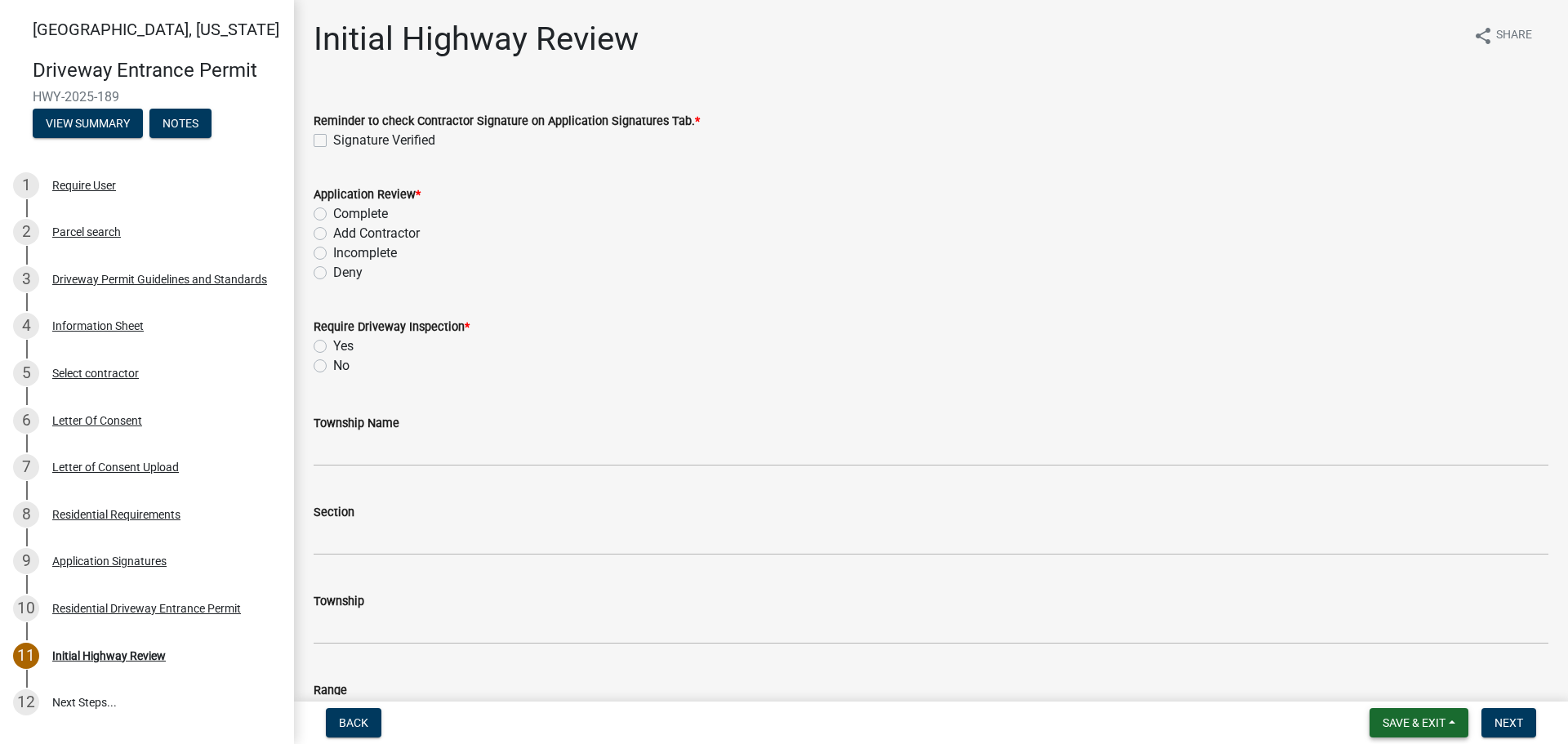
click at [1453, 732] on button "Save & Exit" at bounding box center [1419, 723] width 99 height 30
click at [1384, 683] on button "Save & Exit" at bounding box center [1403, 681] width 131 height 39
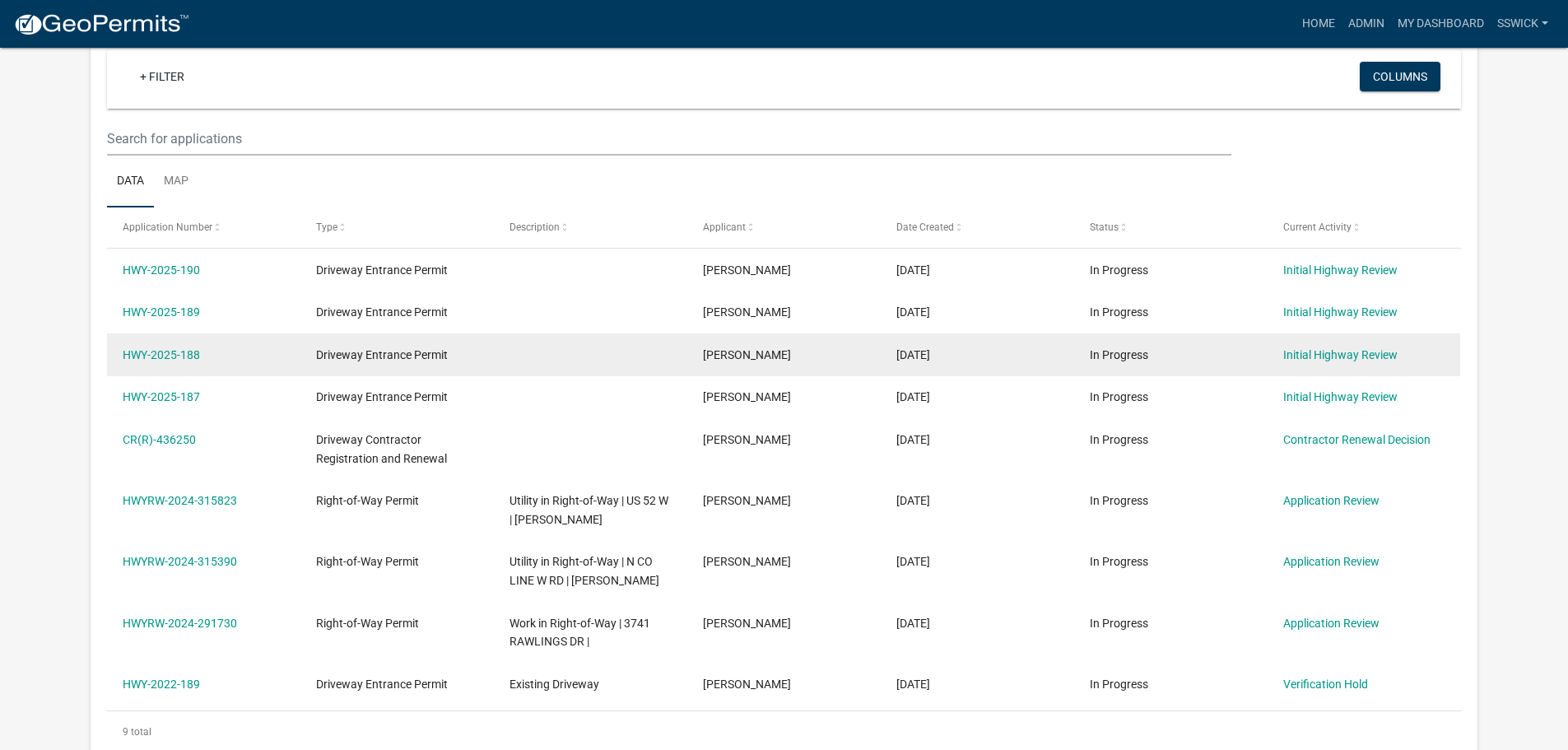
scroll to position [165, 0]
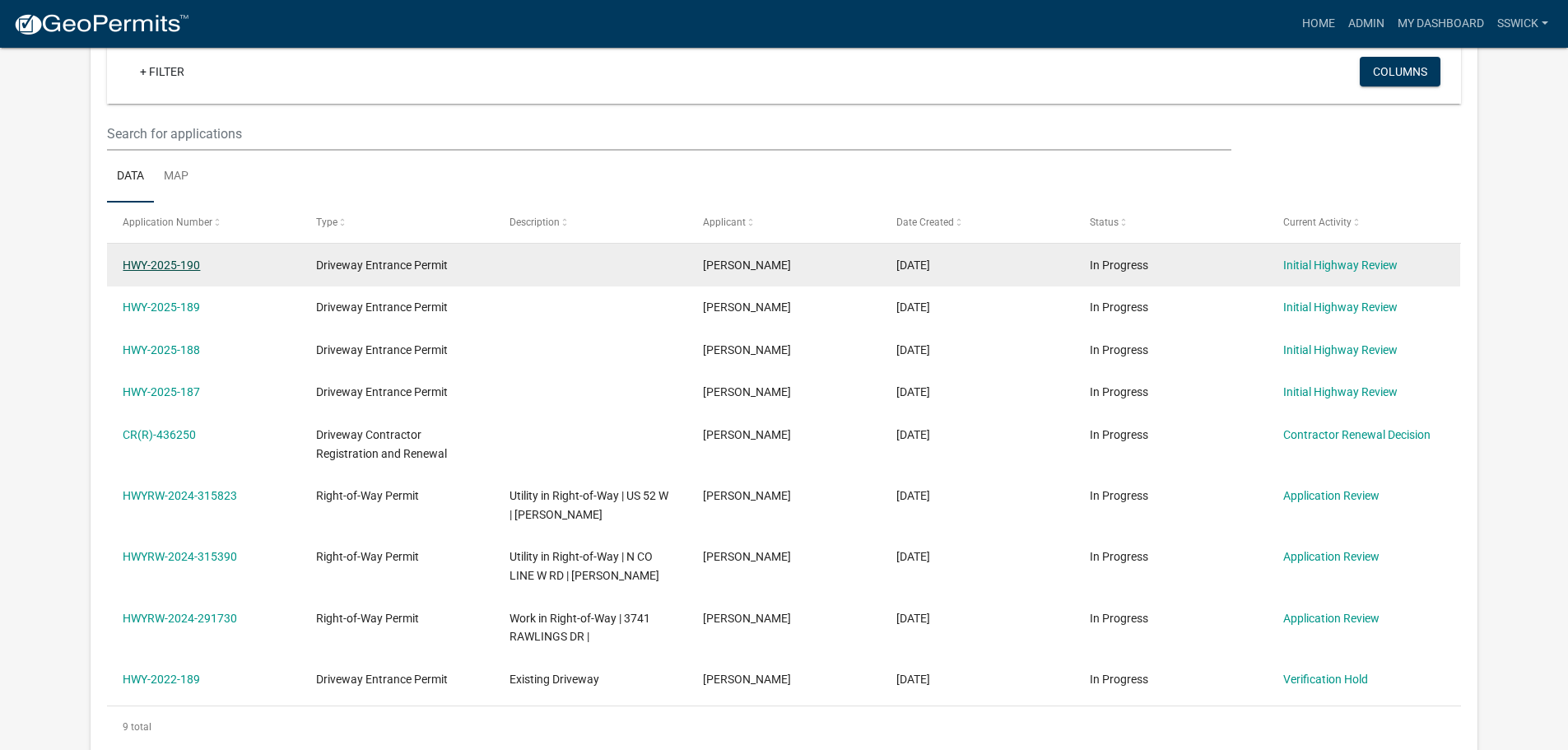
click at [187, 264] on link "HWY-2025-190" at bounding box center [161, 265] width 77 height 13
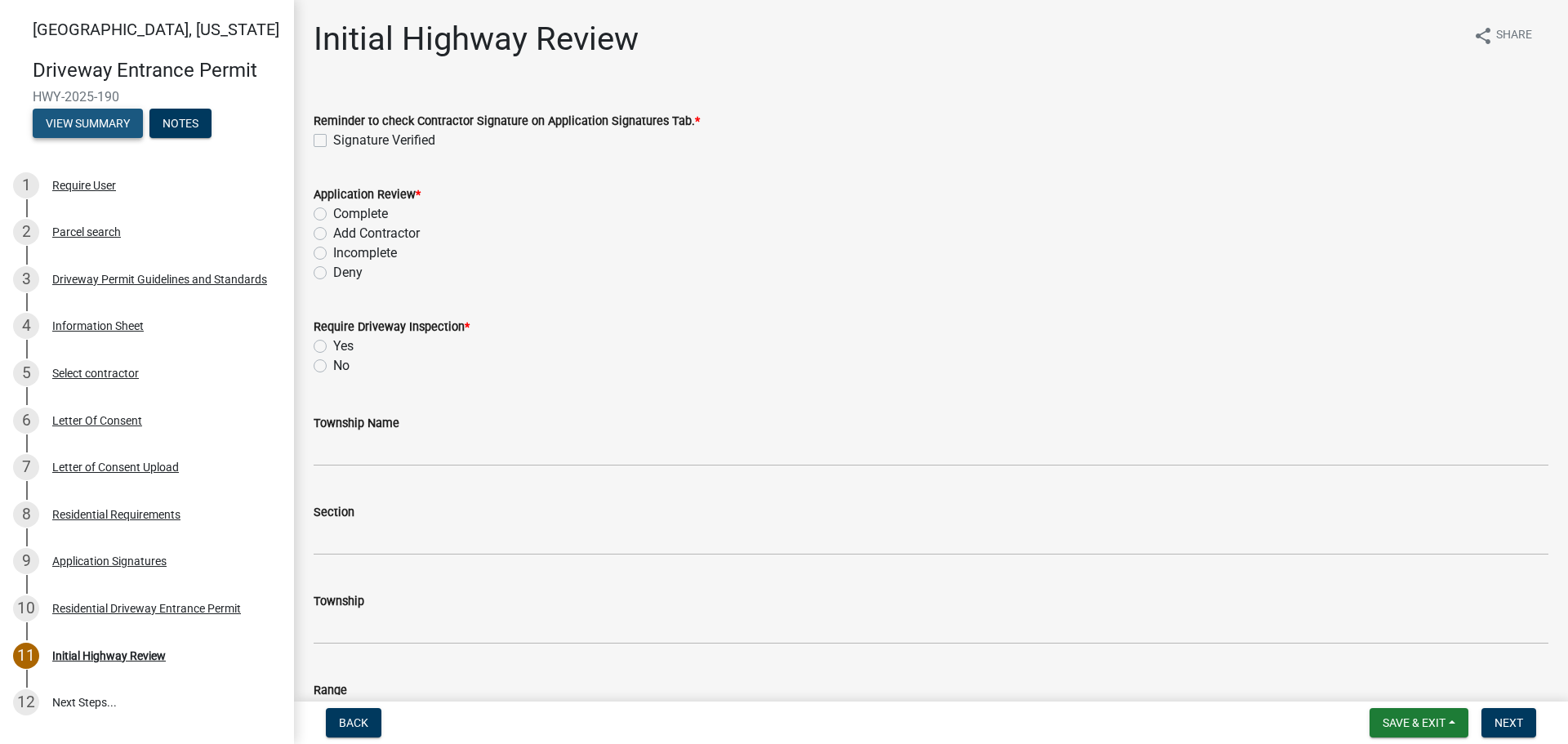
click at [118, 119] on button "View Summary" at bounding box center [88, 123] width 110 height 30
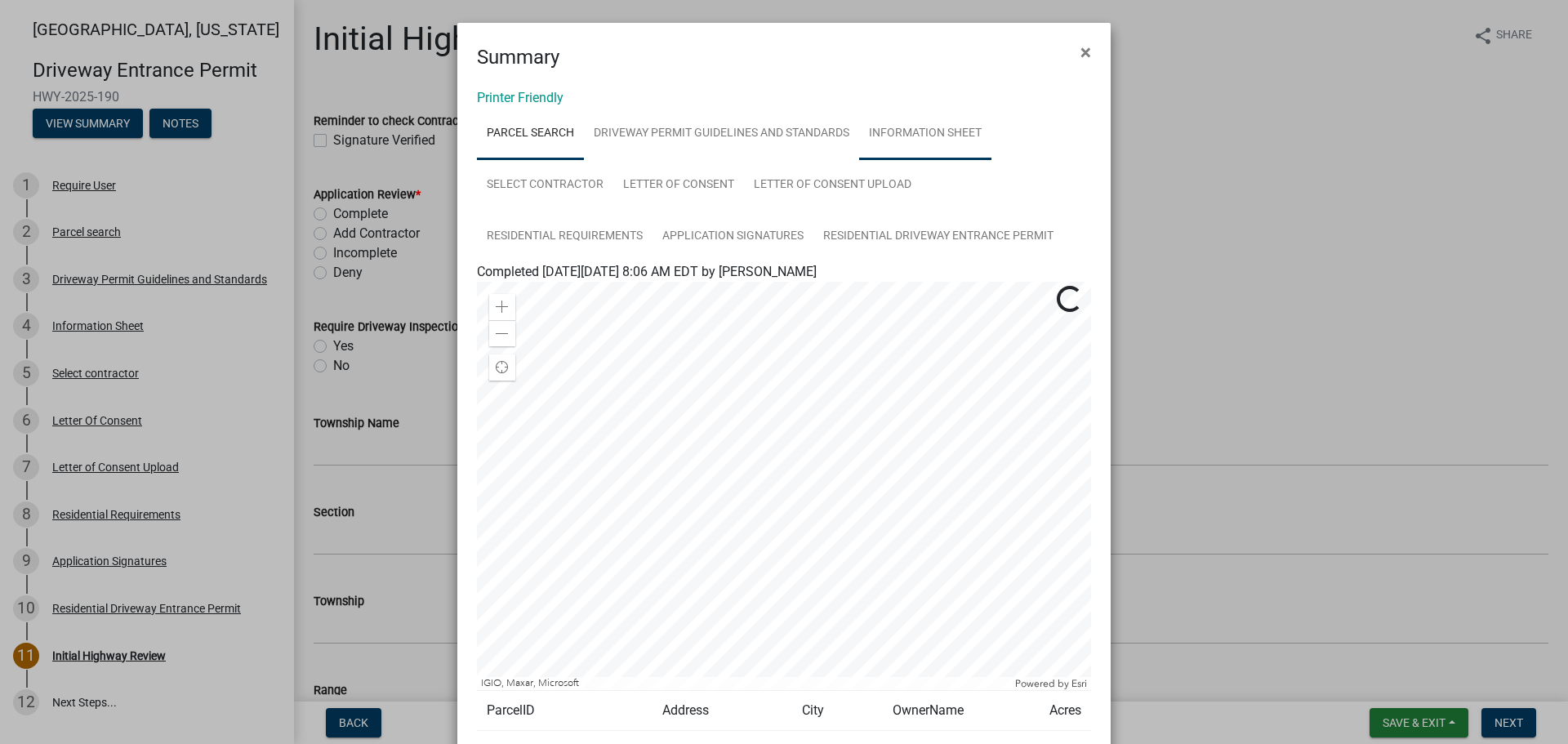
click at [904, 138] on link "Information Sheet" at bounding box center [925, 134] width 132 height 53
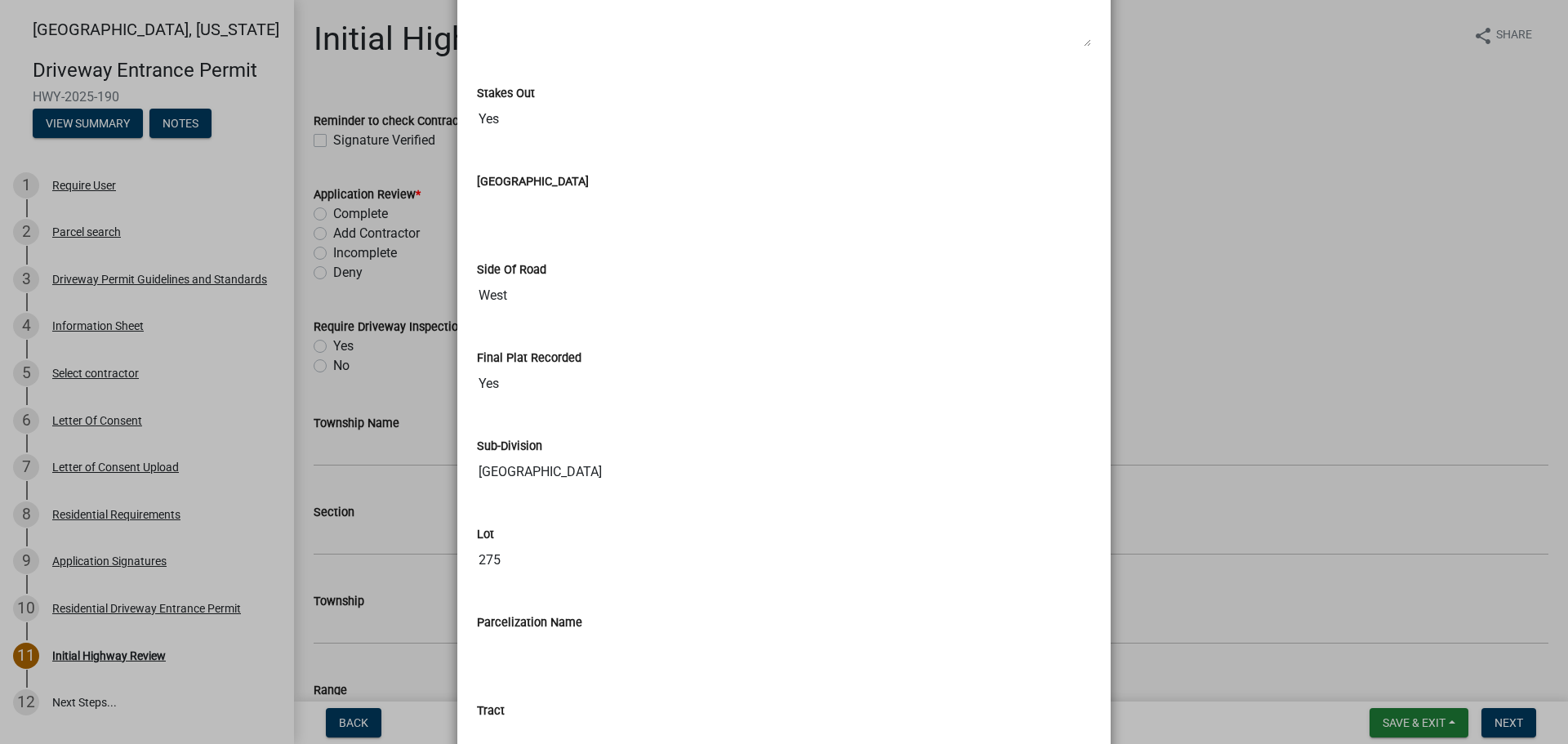
scroll to position [1634, 0]
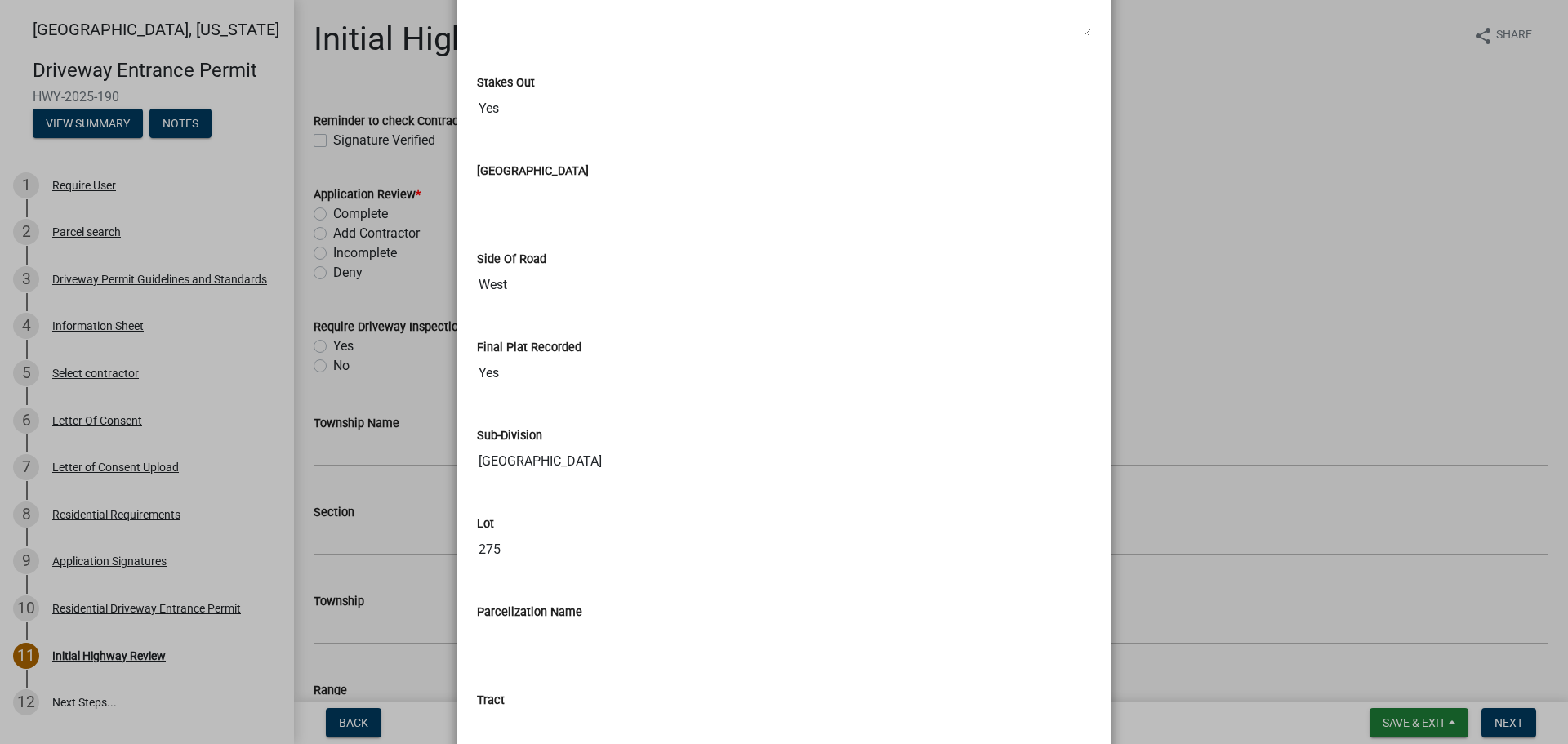
click at [1358, 510] on ngb-modal-window "Summary × Printer Friendly Parcel search Driveway Permit Guidelines and Standar…" at bounding box center [784, 372] width 1568 height 744
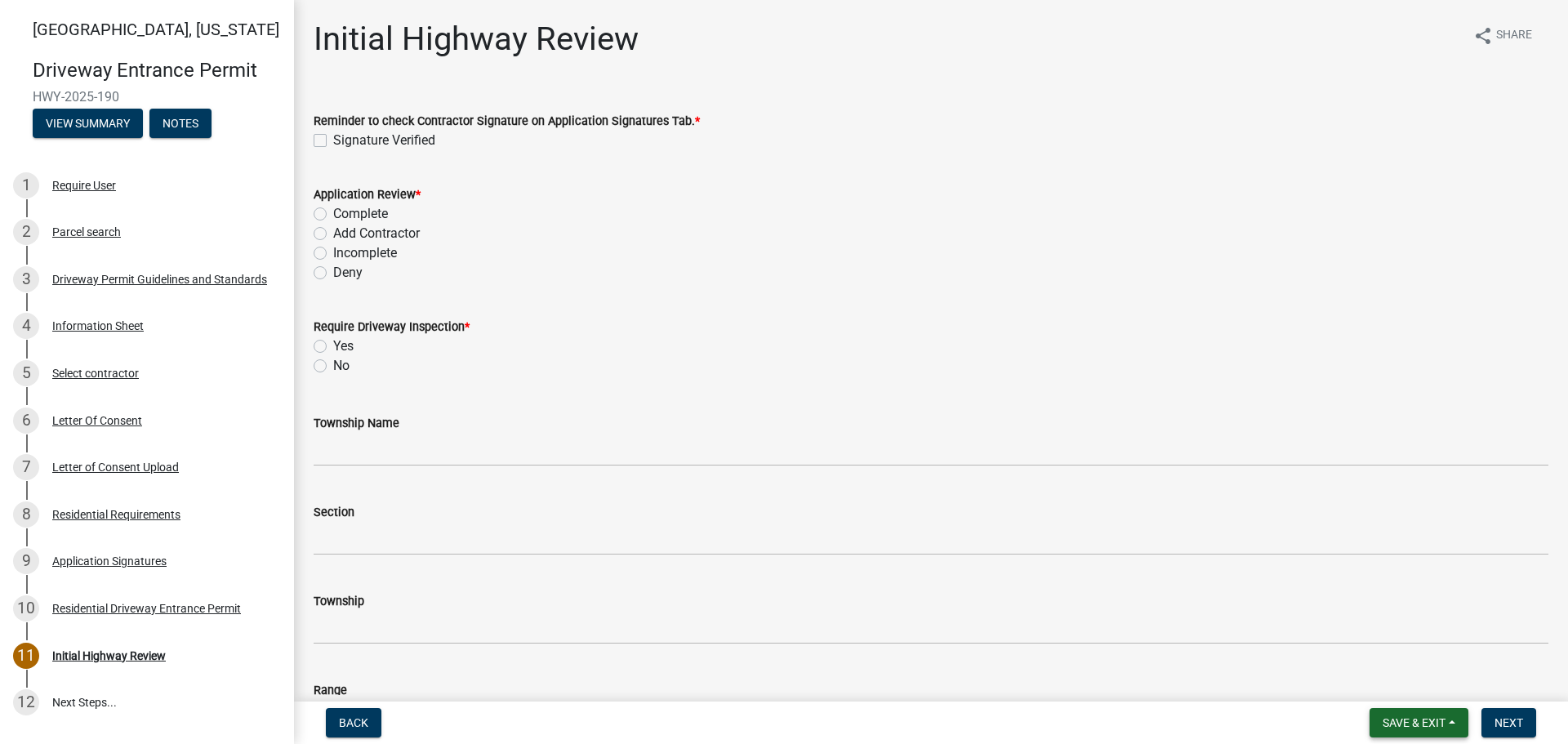
click at [1427, 720] on span "Save & Exit" at bounding box center [1414, 723] width 63 height 13
click at [1402, 681] on button "Save & Exit" at bounding box center [1403, 681] width 131 height 39
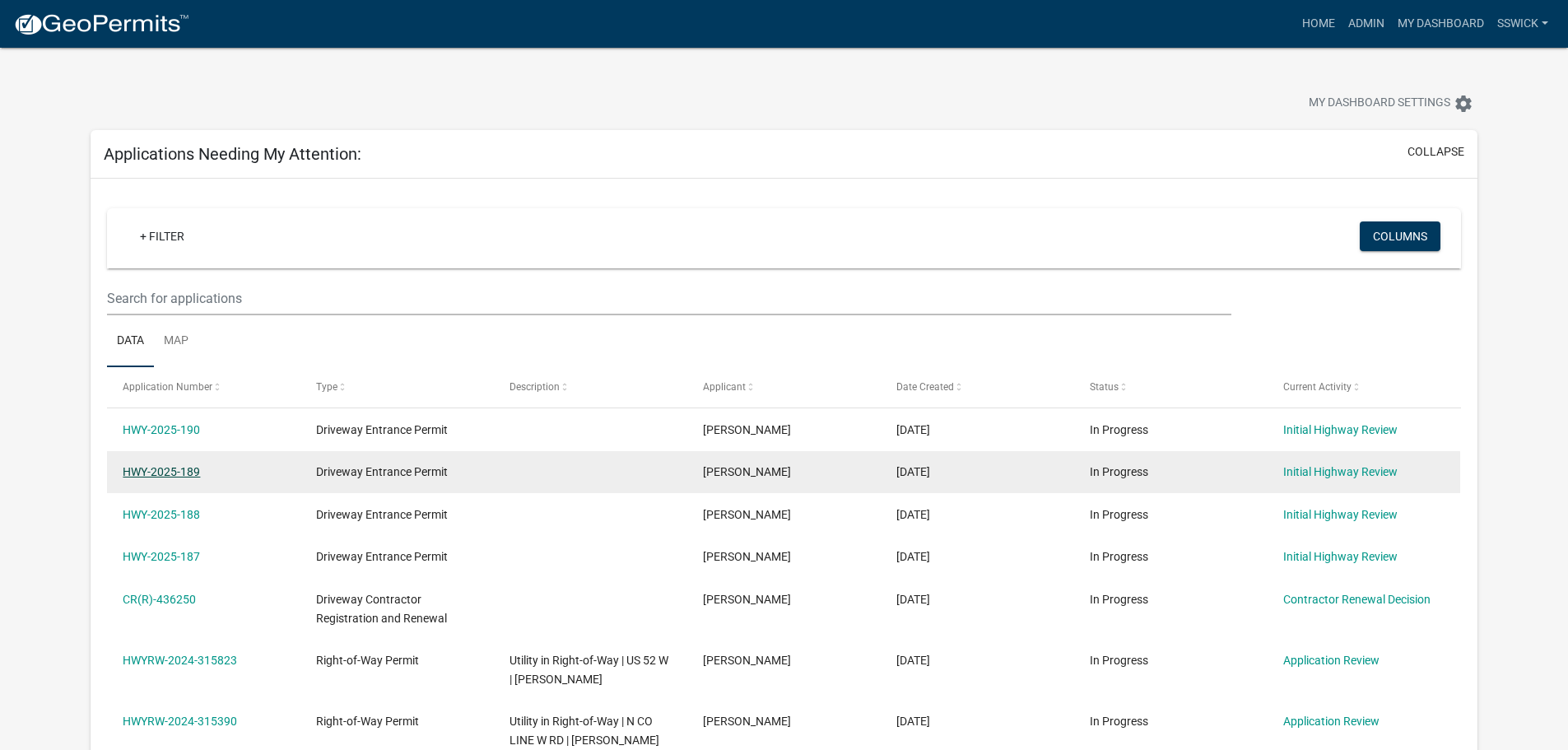
click at [178, 473] on link "HWY-2025-189" at bounding box center [161, 472] width 77 height 13
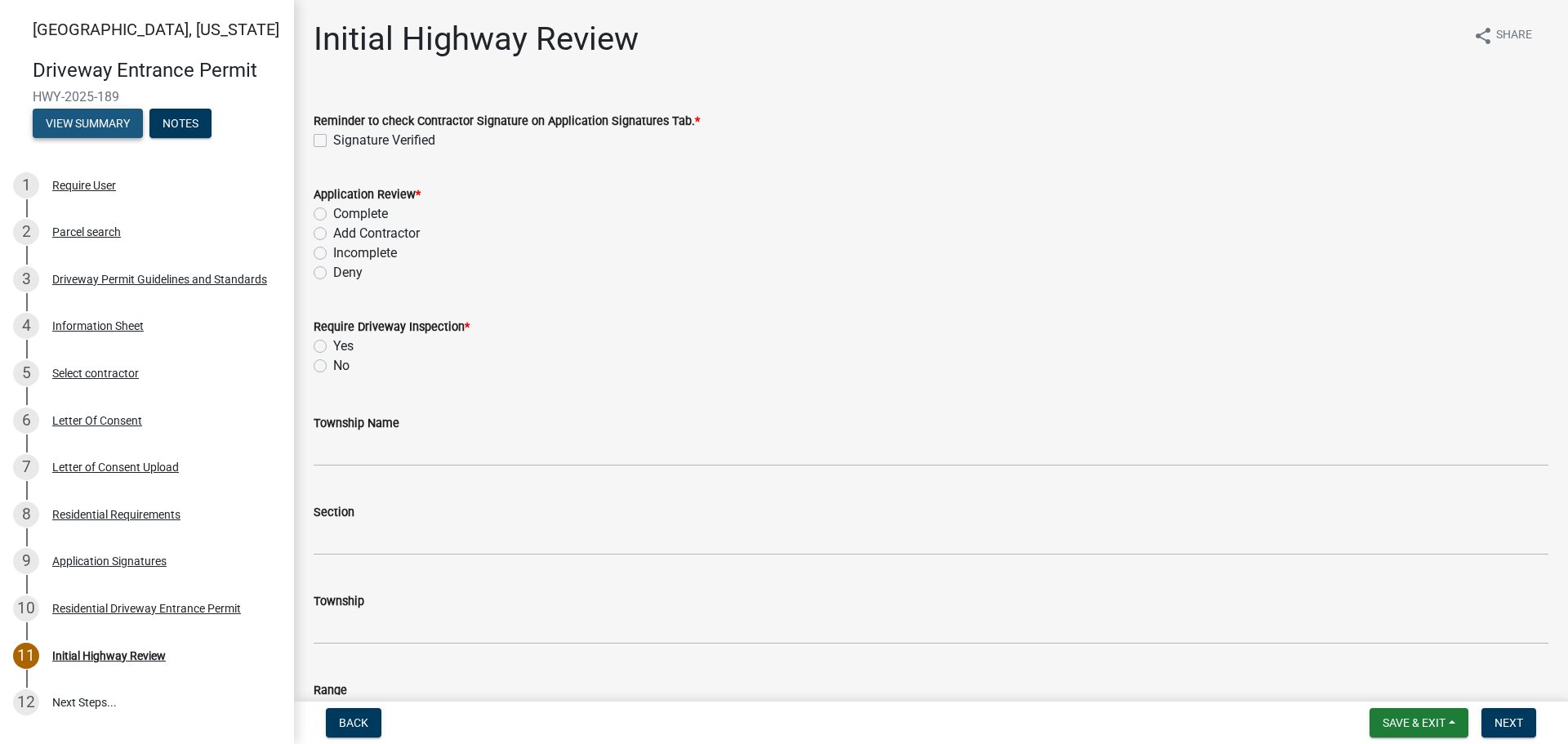
click at [67, 117] on button "View Summary" at bounding box center [88, 123] width 110 height 30
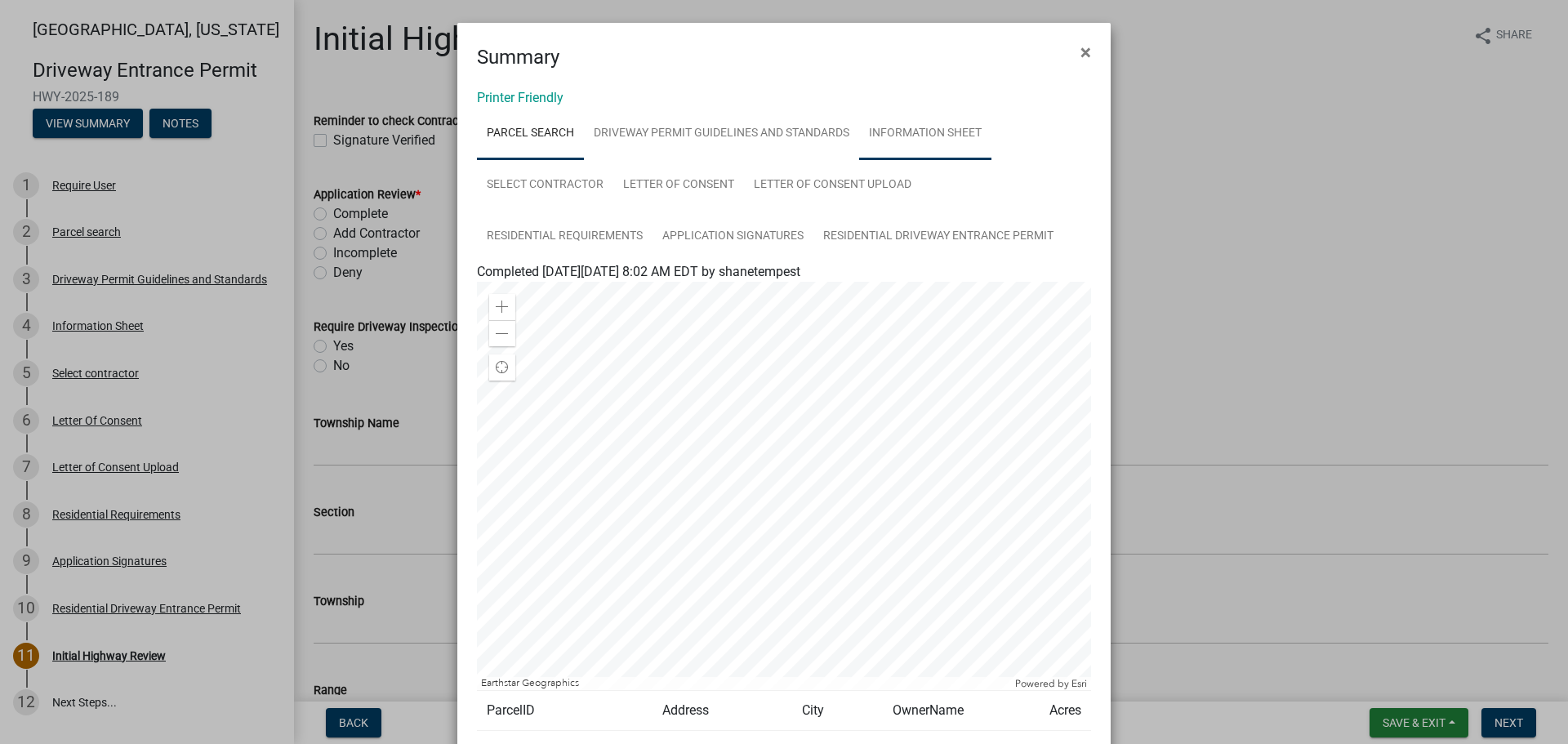
click at [918, 136] on link "Information Sheet" at bounding box center [925, 134] width 132 height 53
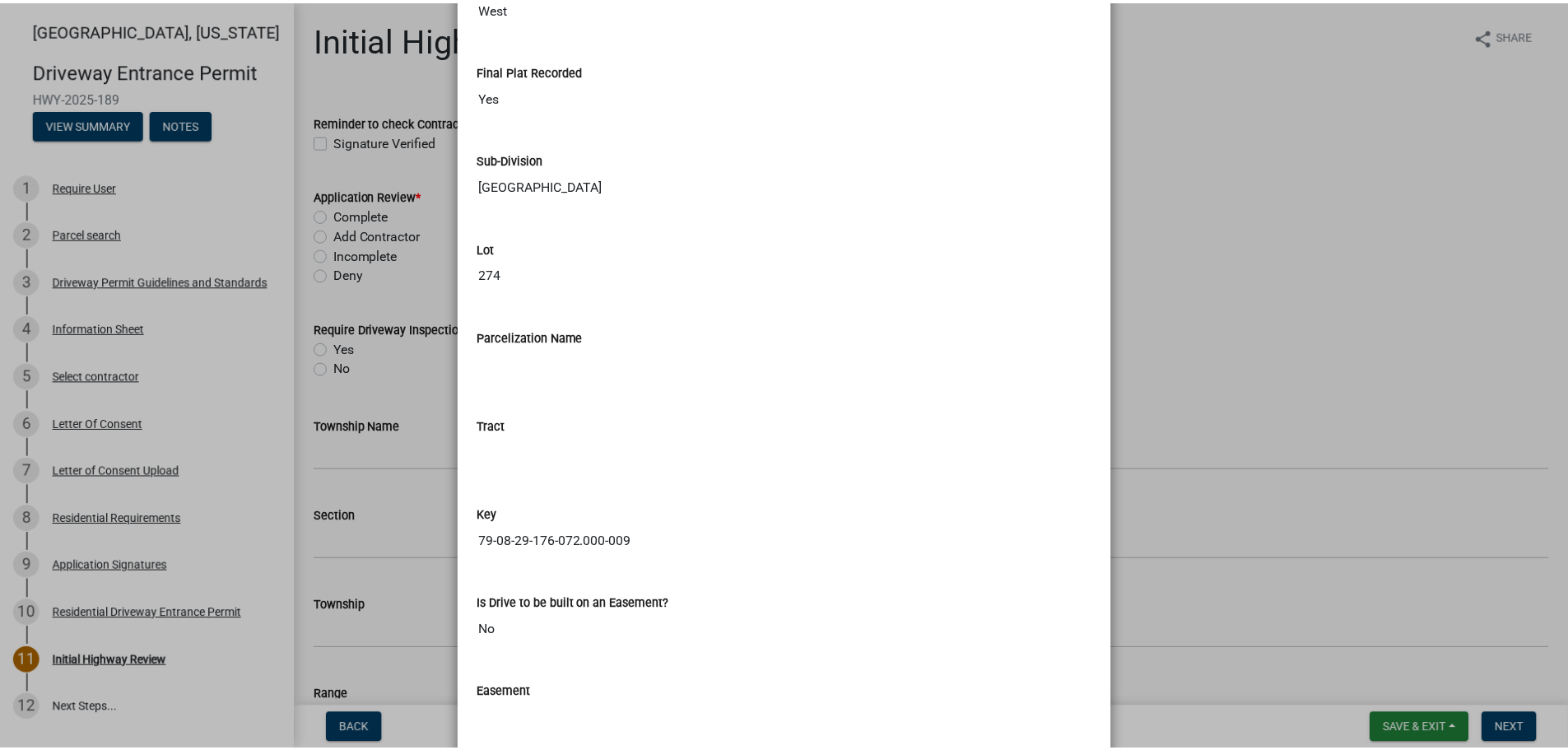
scroll to position [1901, 0]
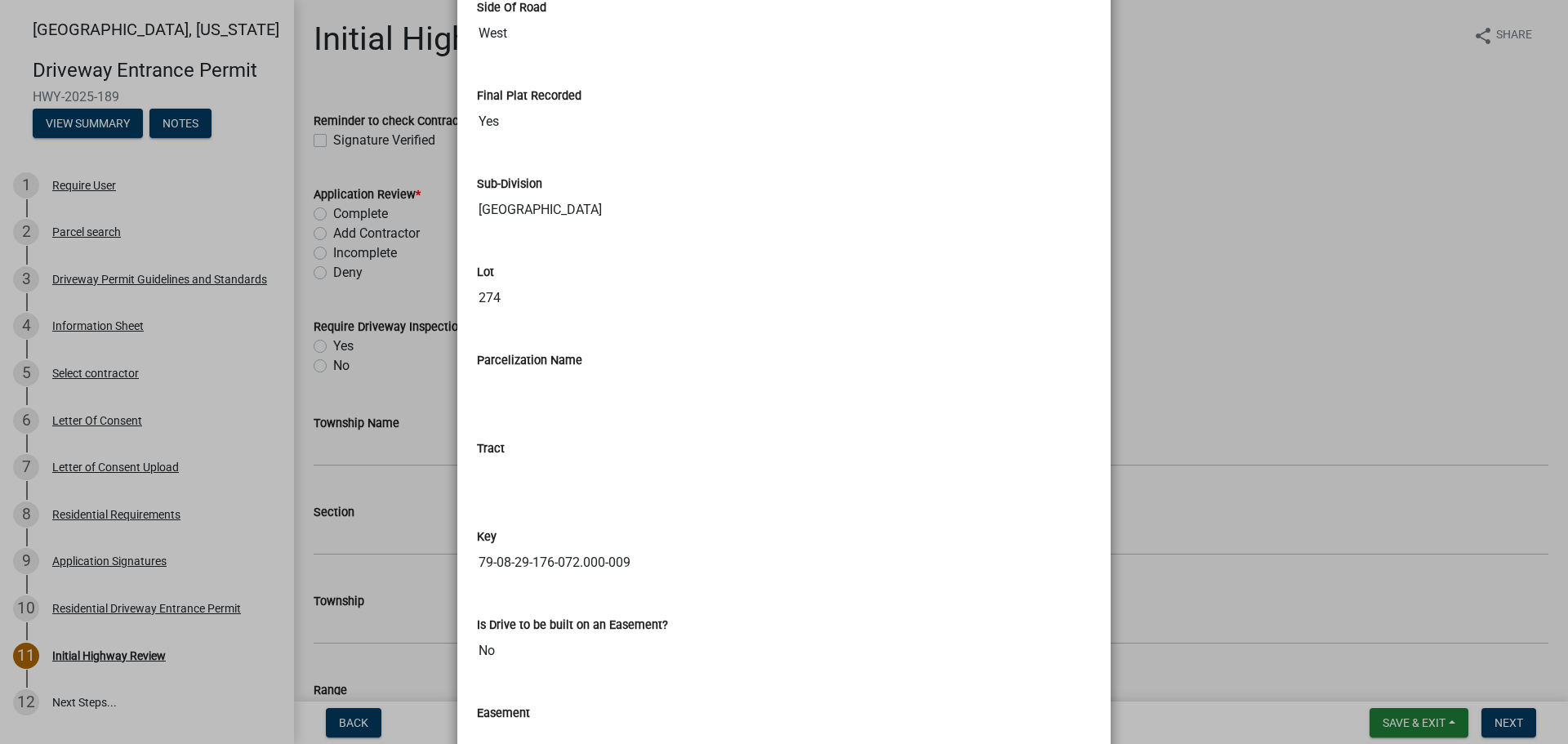
drag, startPoint x: 1346, startPoint y: 612, endPoint x: 1347, endPoint y: 628, distance: 16.0
click at [1347, 612] on ngb-modal-window "Summary × Printer Friendly Parcel search Driveway Permit Guidelines and Standar…" at bounding box center [784, 372] width 1568 height 744
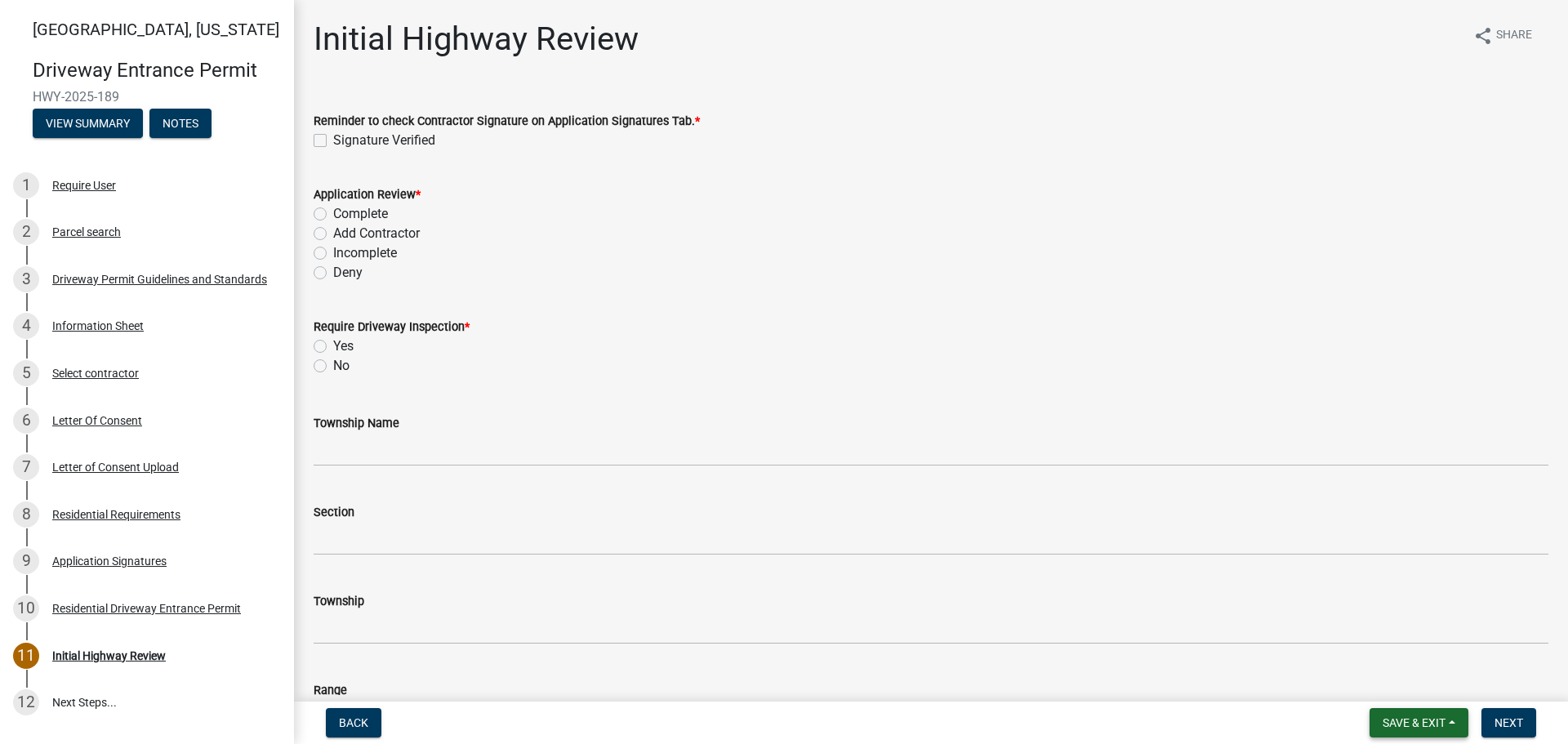
click at [1418, 719] on span "Save & Exit" at bounding box center [1414, 723] width 63 height 13
click at [1396, 682] on button "Save & Exit" at bounding box center [1403, 681] width 131 height 39
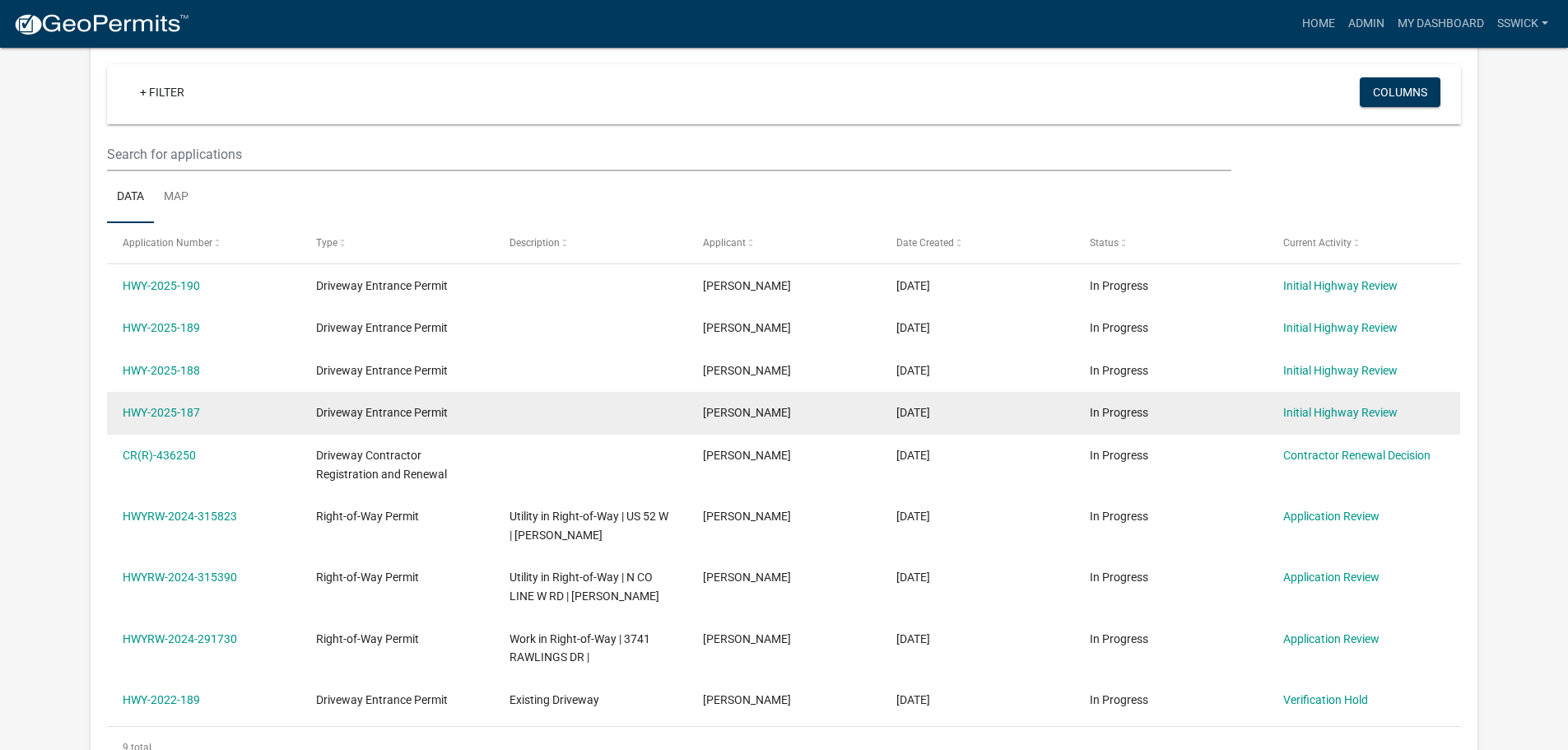
scroll to position [165, 0]
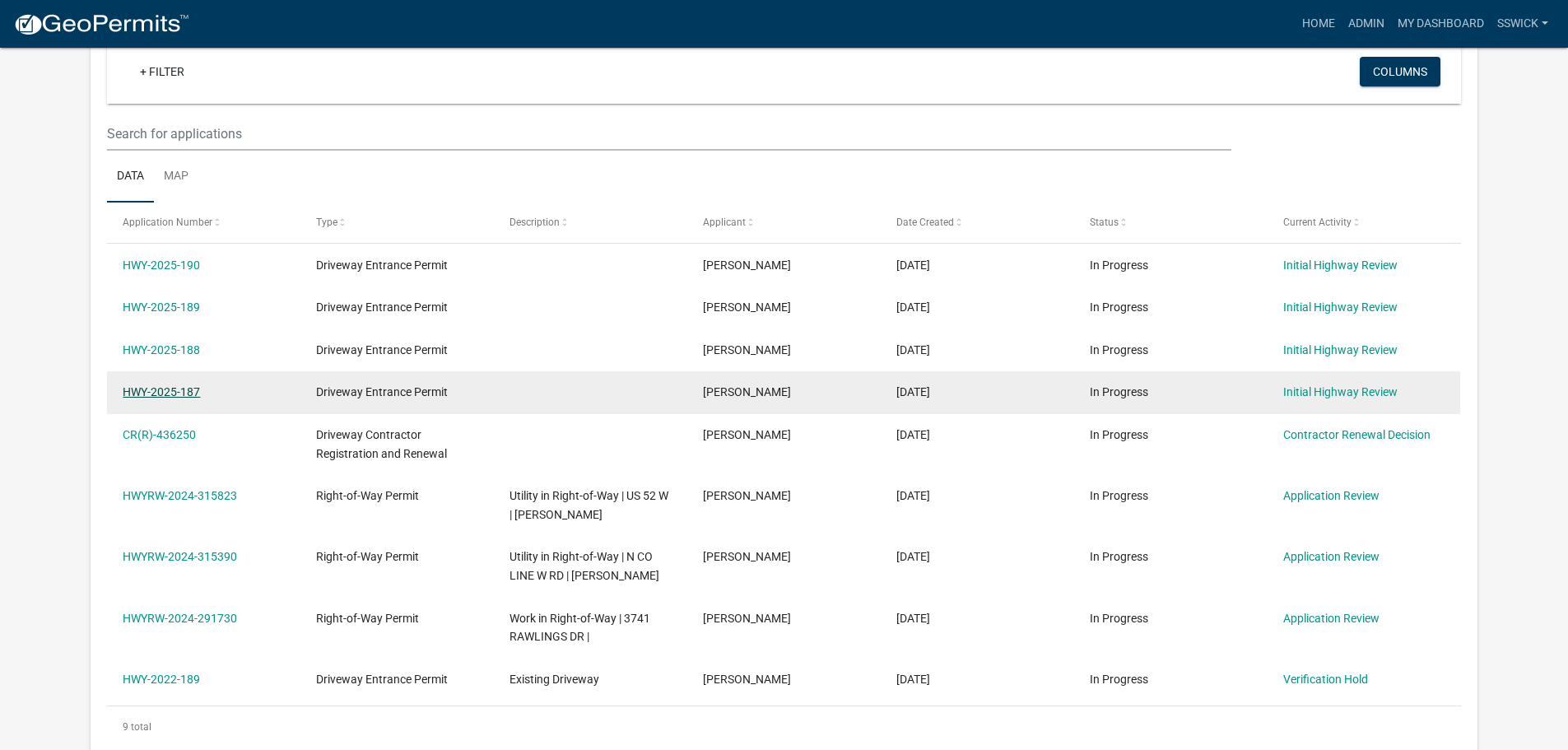
click at [176, 390] on link "HWY-2025-187" at bounding box center [161, 392] width 77 height 13
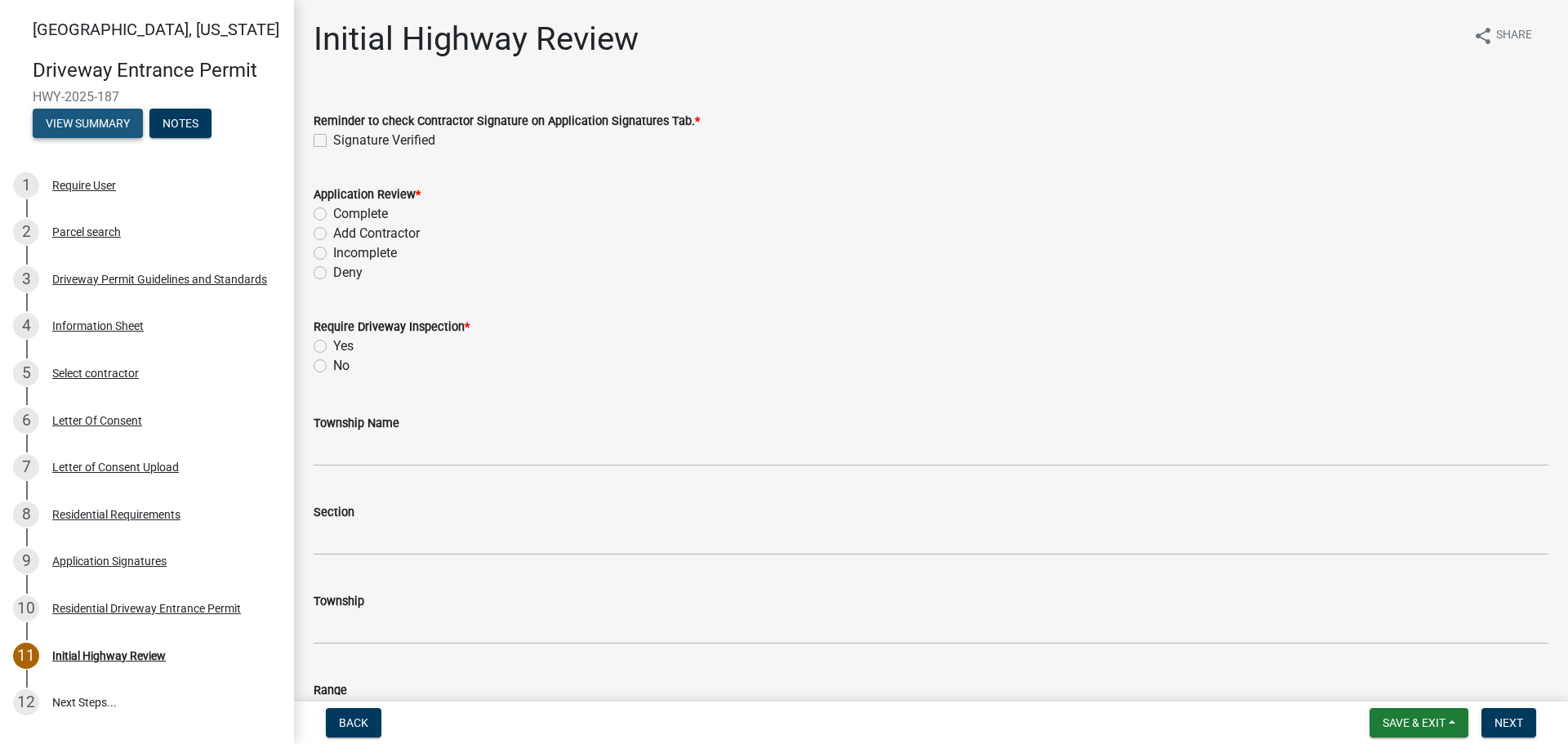
click at [74, 123] on button "View Summary" at bounding box center [88, 123] width 110 height 30
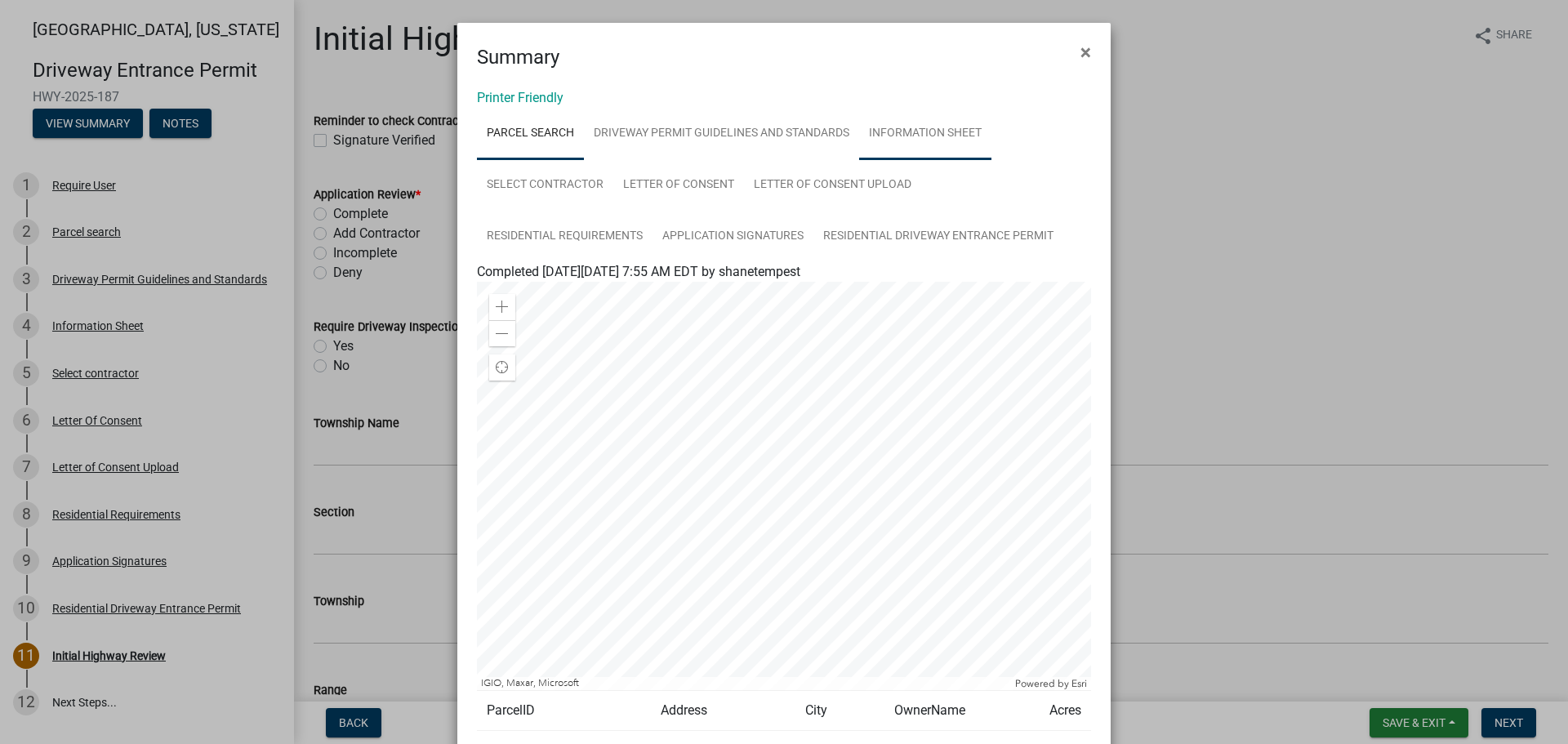
click at [946, 136] on link "Information Sheet" at bounding box center [925, 134] width 132 height 53
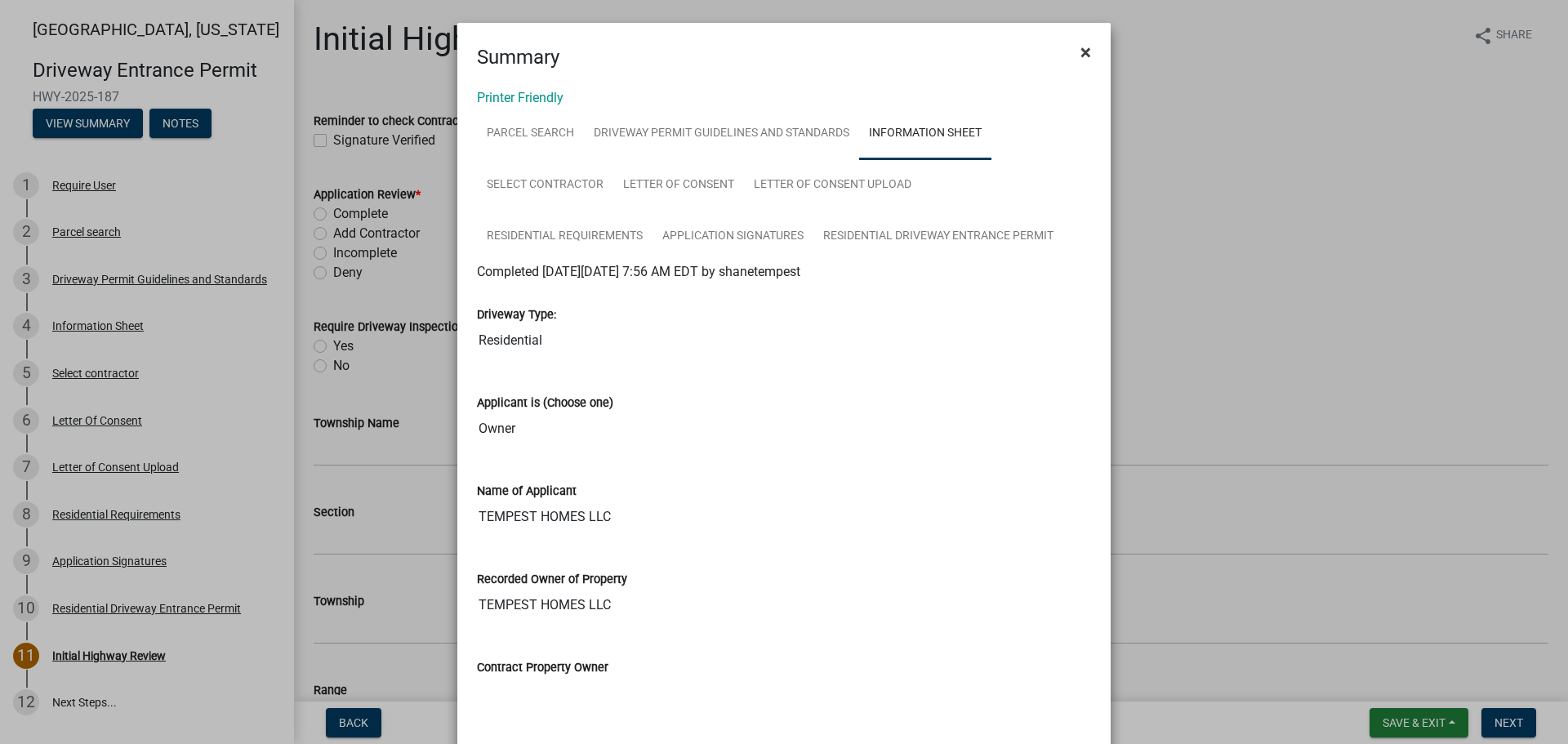
click at [1081, 57] on span "×" at bounding box center [1086, 53] width 11 height 23
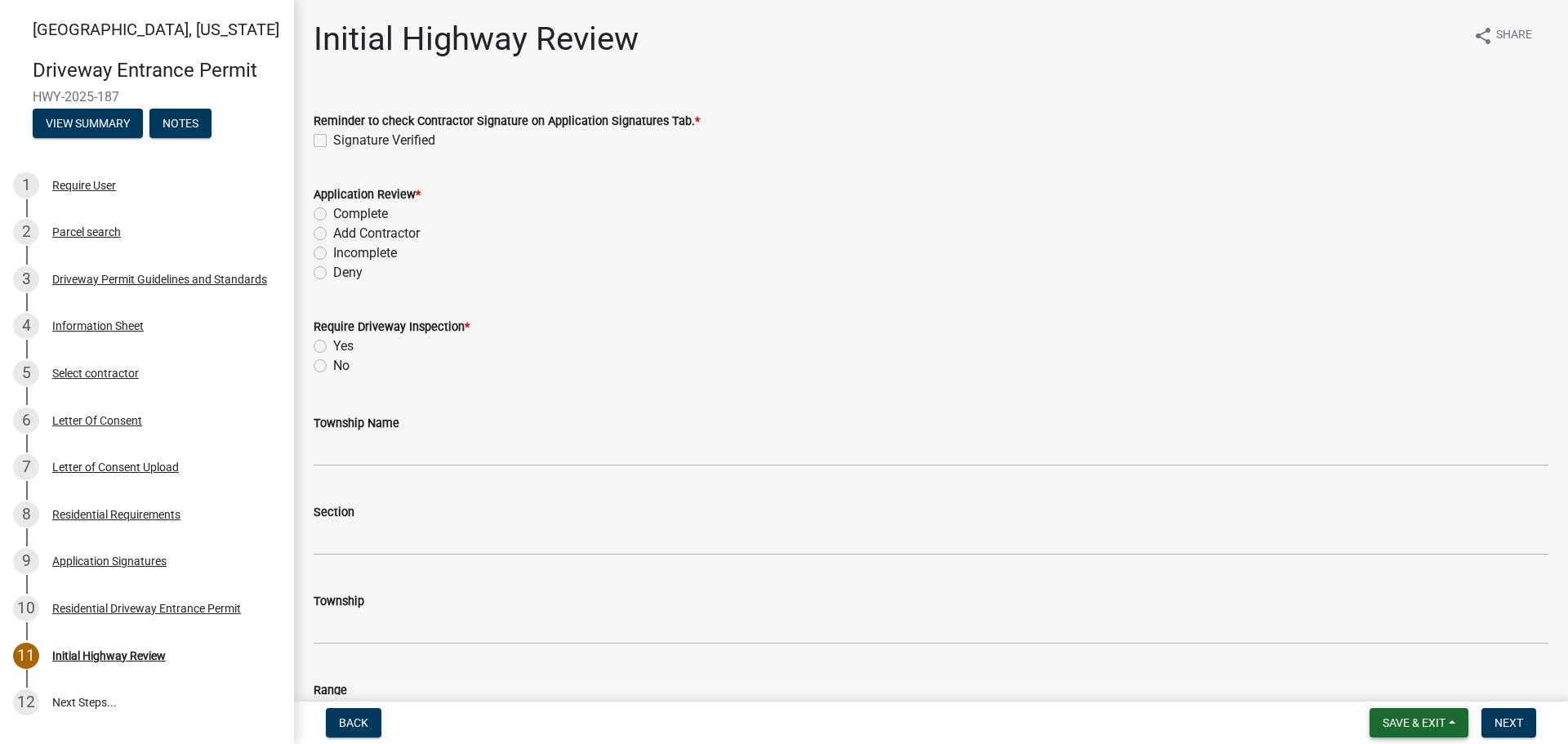
click at [1414, 719] on span "Save & Exit" at bounding box center [1414, 723] width 63 height 13
click at [1372, 682] on button "Save & Exit" at bounding box center [1403, 681] width 131 height 39
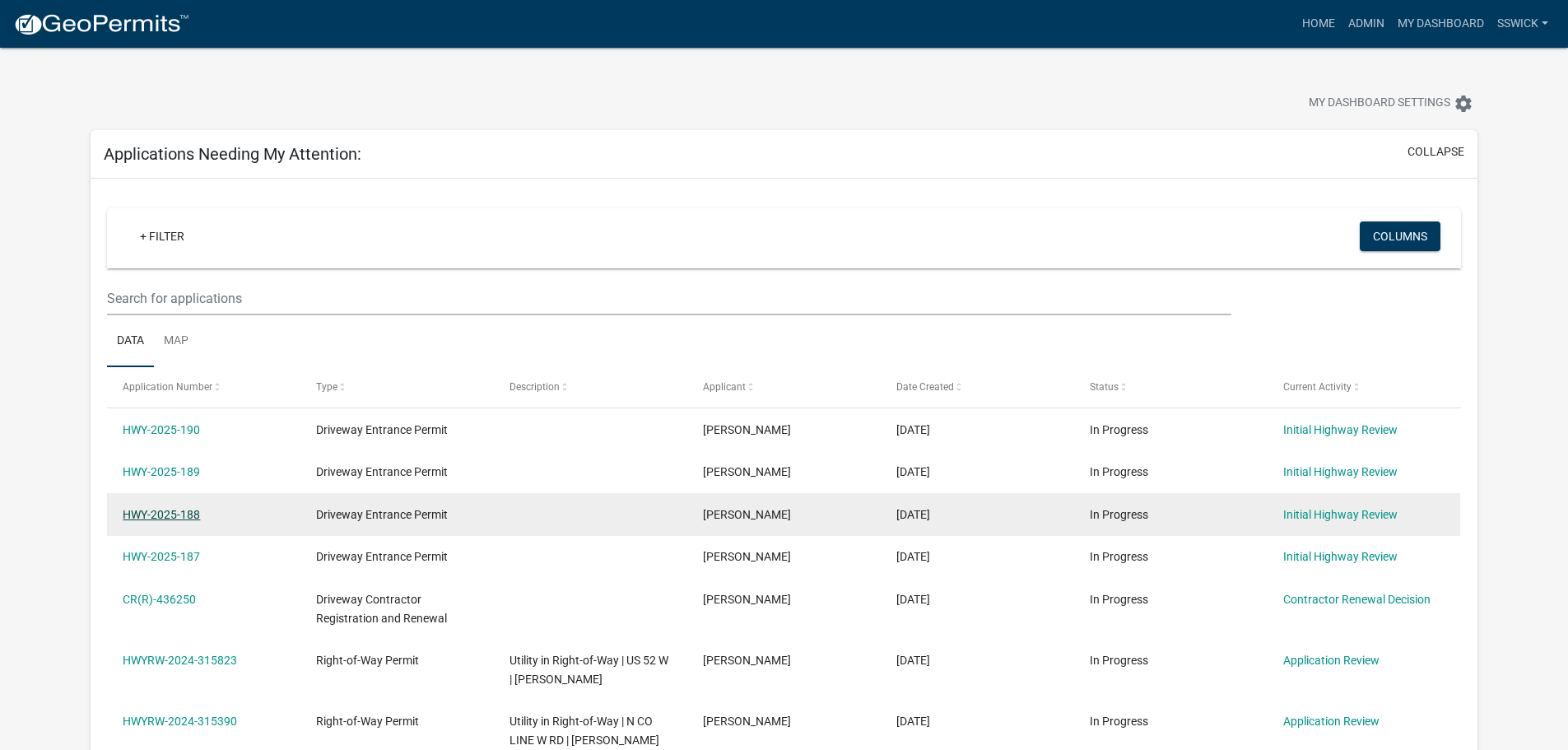
click at [195, 512] on link "HWY-2025-188" at bounding box center [161, 515] width 77 height 13
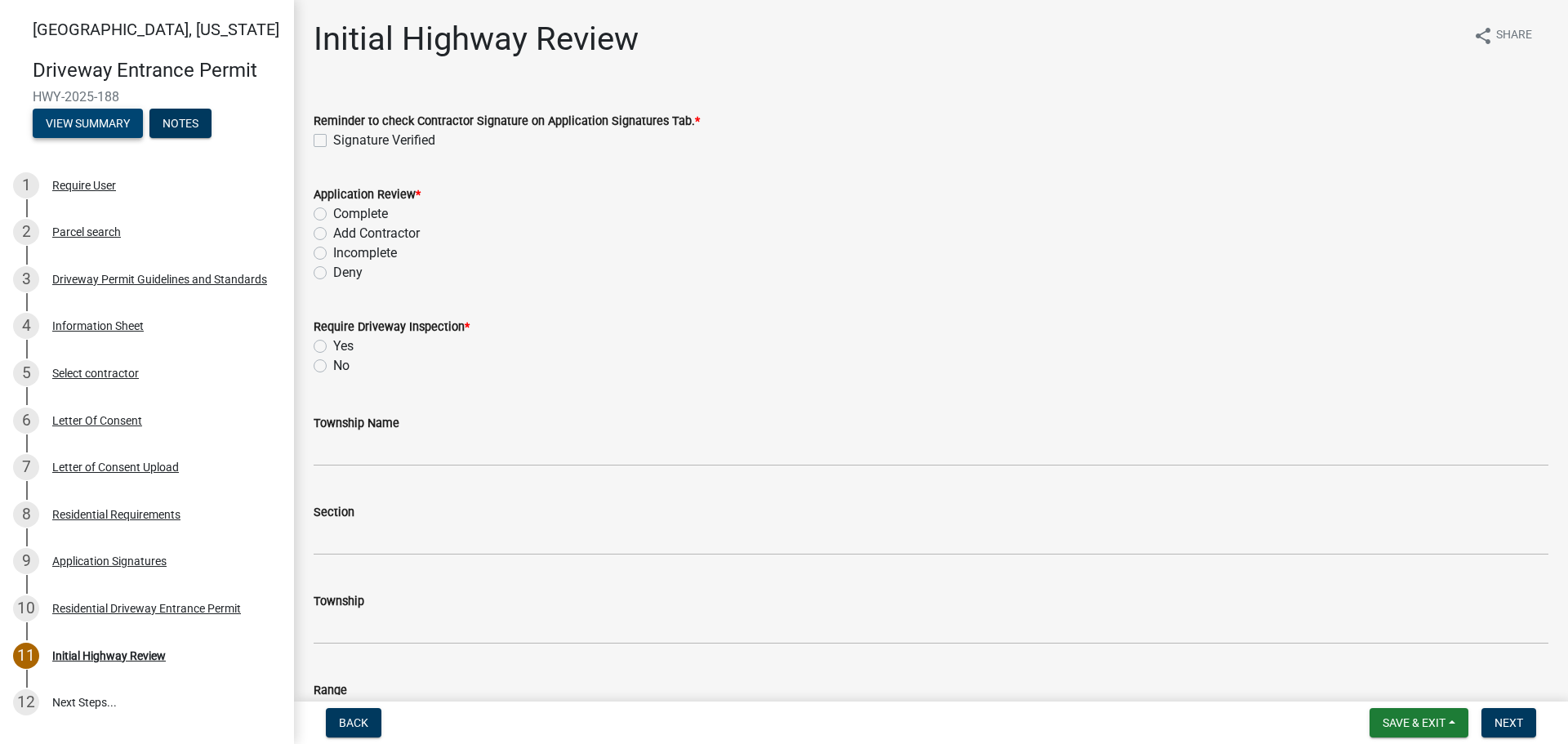
click at [118, 122] on button "View Summary" at bounding box center [88, 123] width 110 height 30
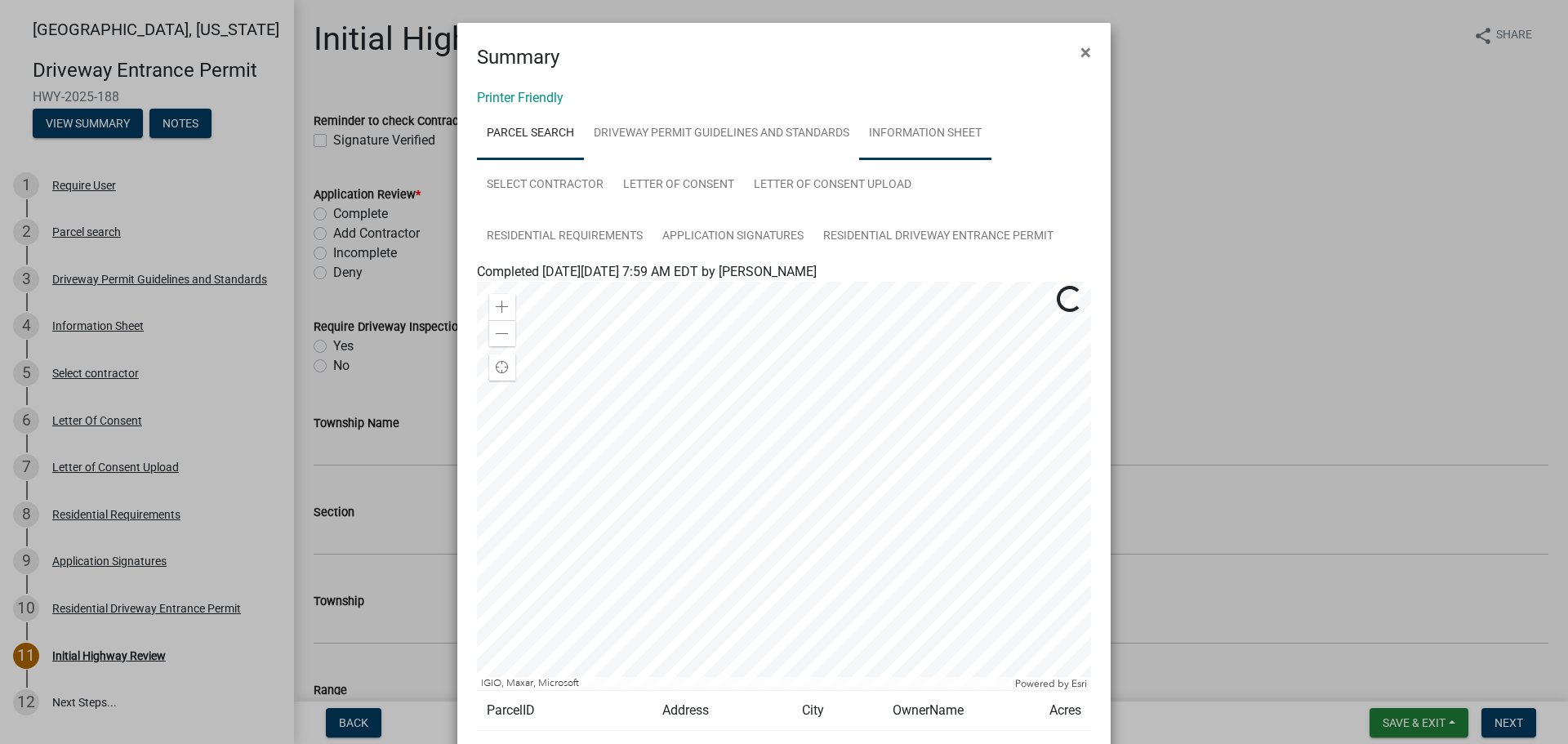
click at [890, 136] on link "Information Sheet" at bounding box center [925, 134] width 132 height 53
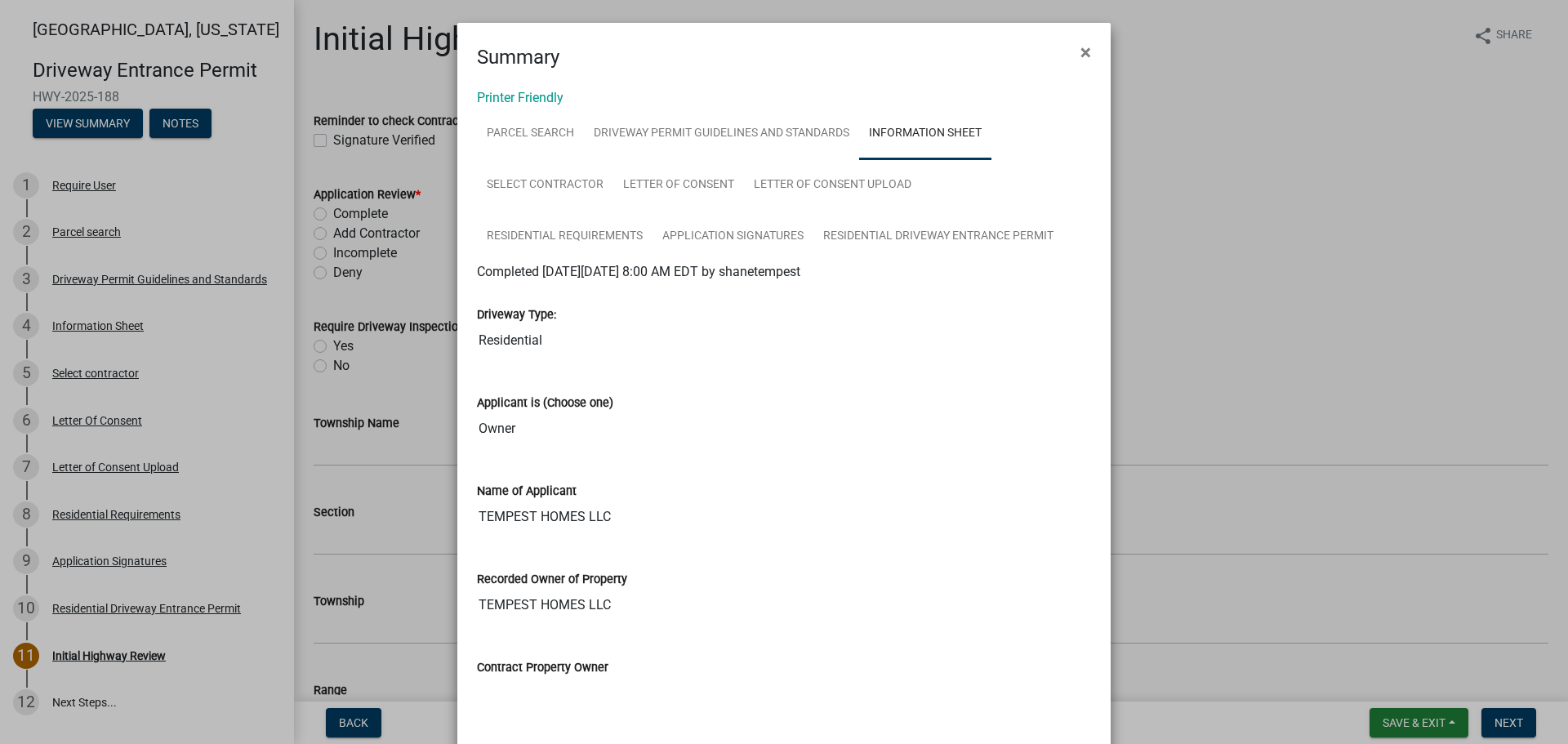
click at [1148, 256] on ngb-modal-window "Summary × Printer Friendly Parcel search Driveway Permit Guidelines and Standar…" at bounding box center [784, 372] width 1568 height 744
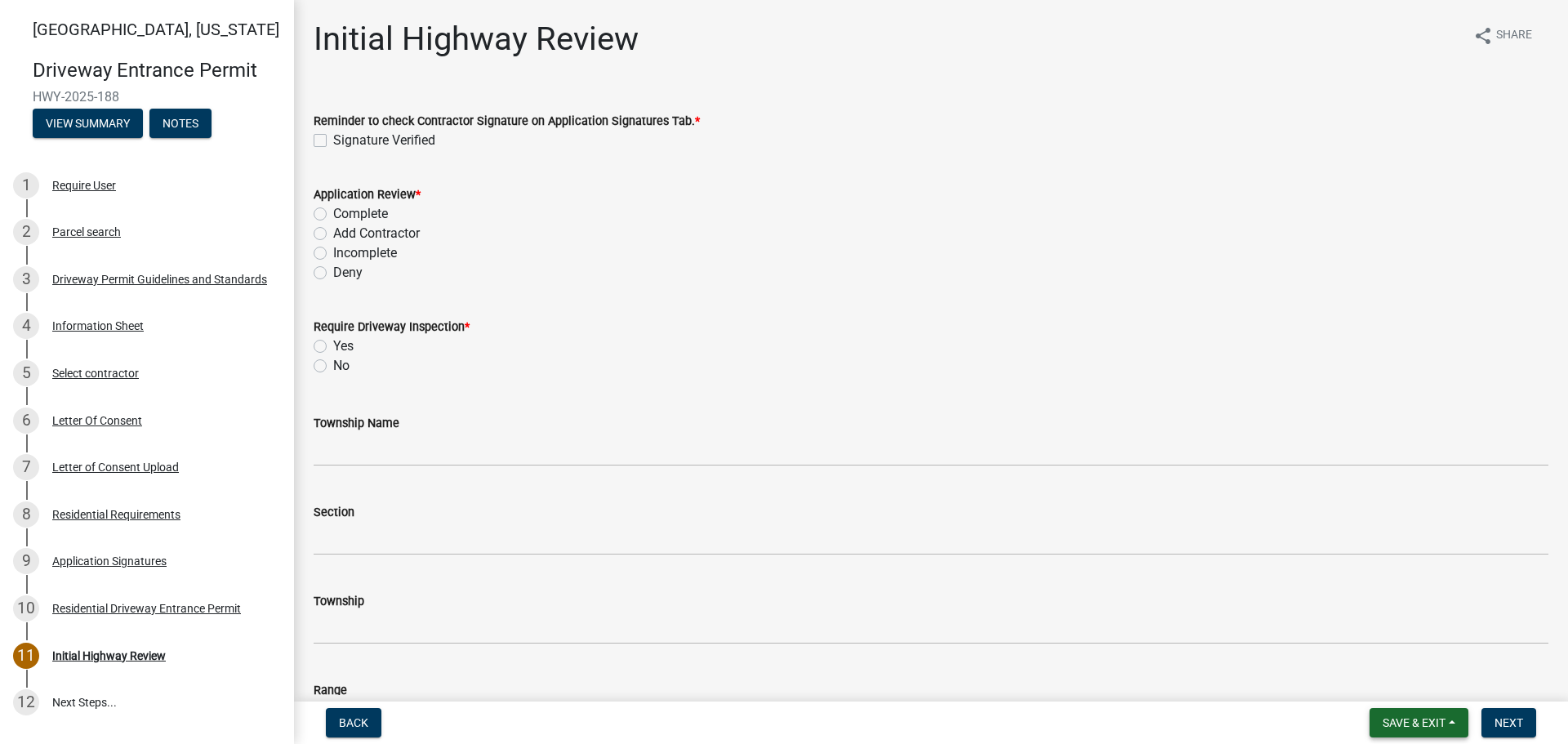
click at [1408, 723] on span "Save & Exit" at bounding box center [1414, 723] width 63 height 13
click at [1362, 682] on button "Save & Exit" at bounding box center [1403, 681] width 131 height 39
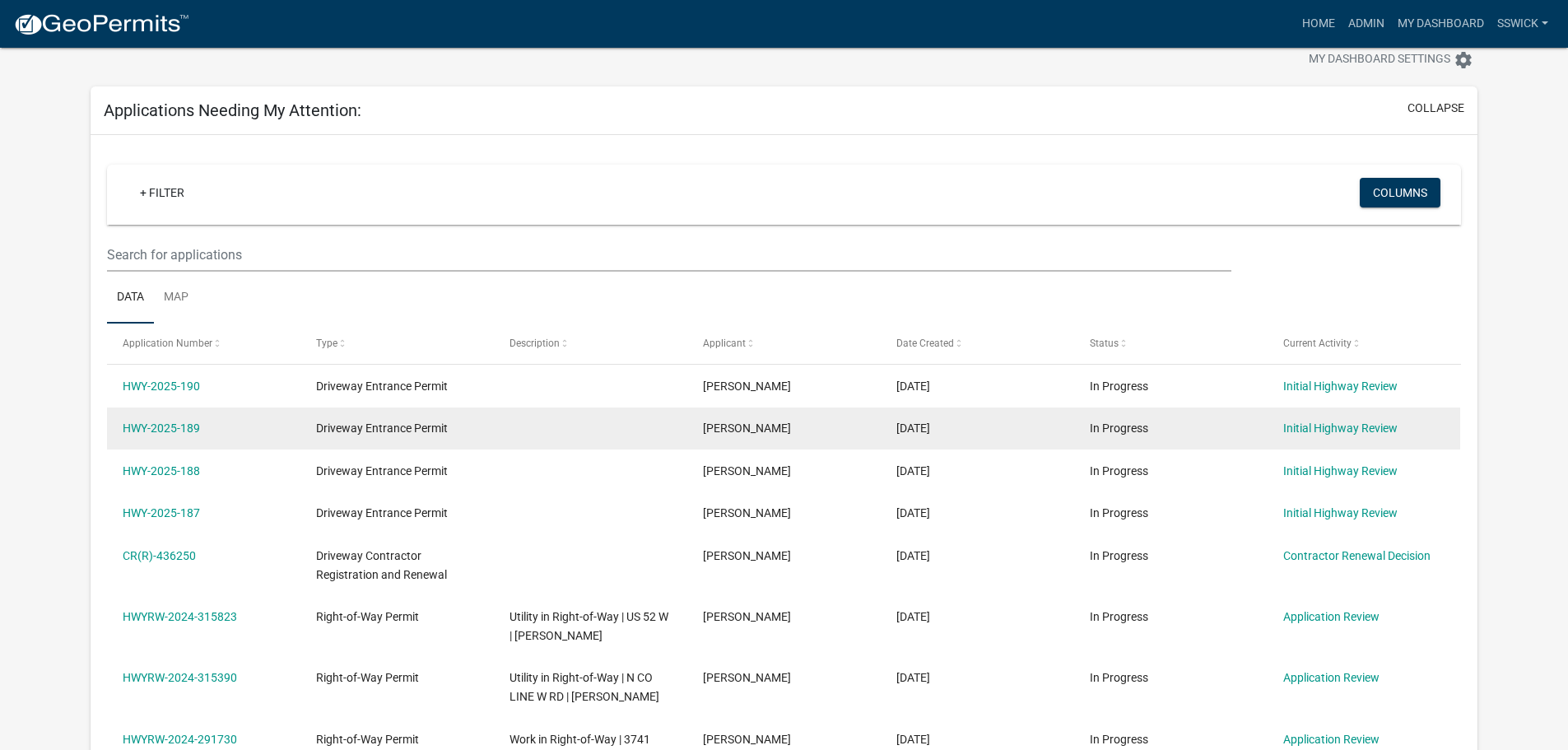
scroll to position [82, 0]
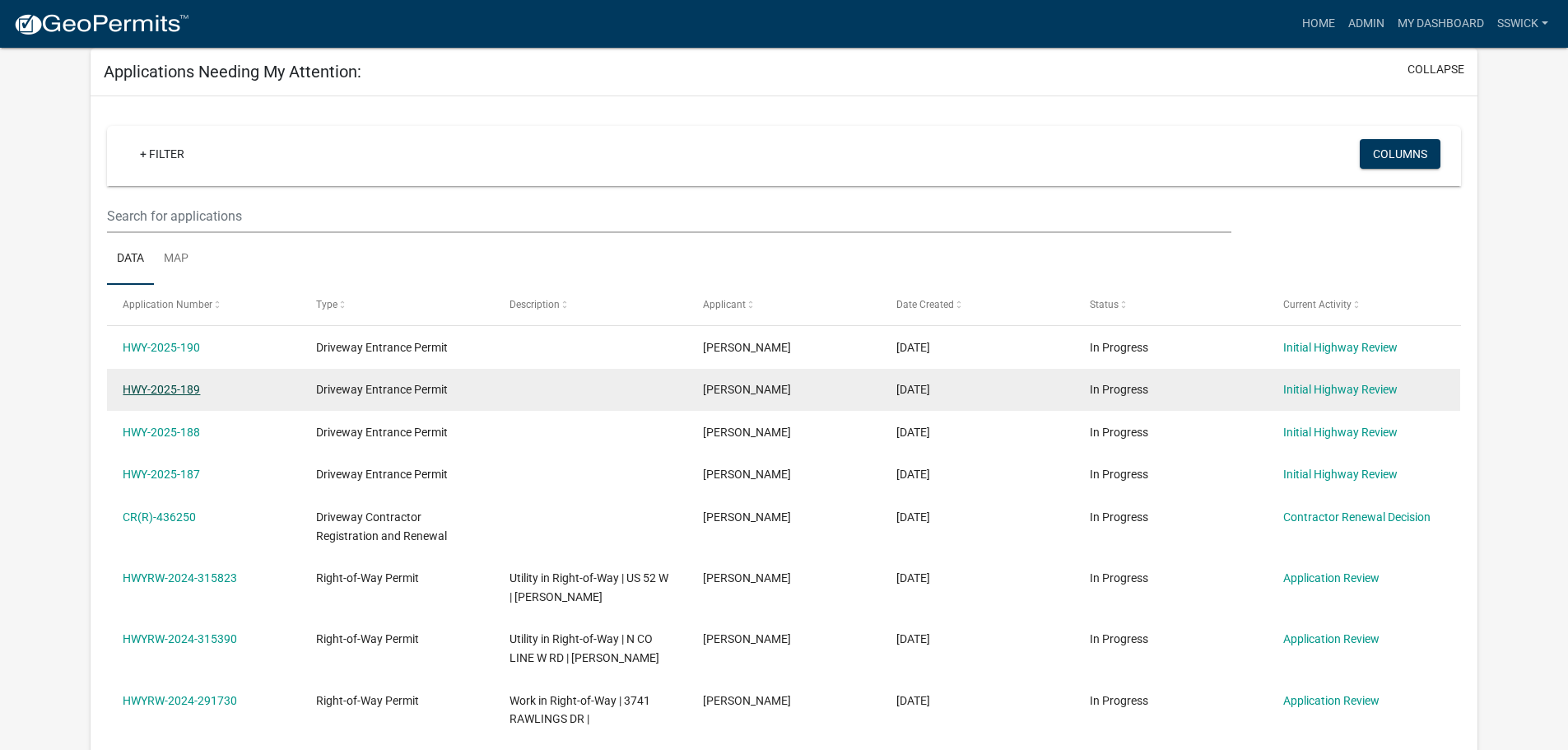
click at [188, 390] on link "HWY-2025-189" at bounding box center [161, 390] width 77 height 13
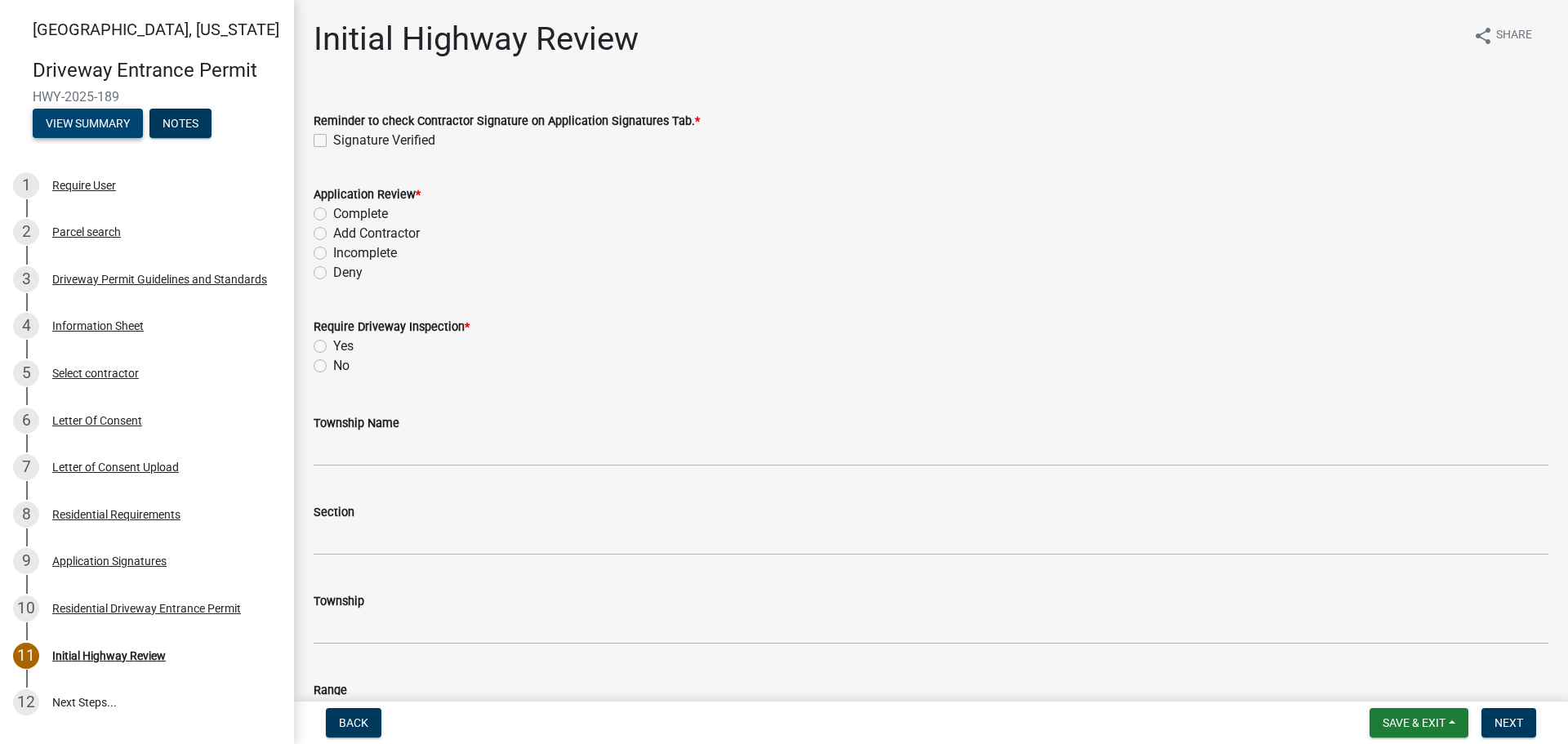
click at [76, 122] on button "View Summary" at bounding box center [88, 123] width 110 height 30
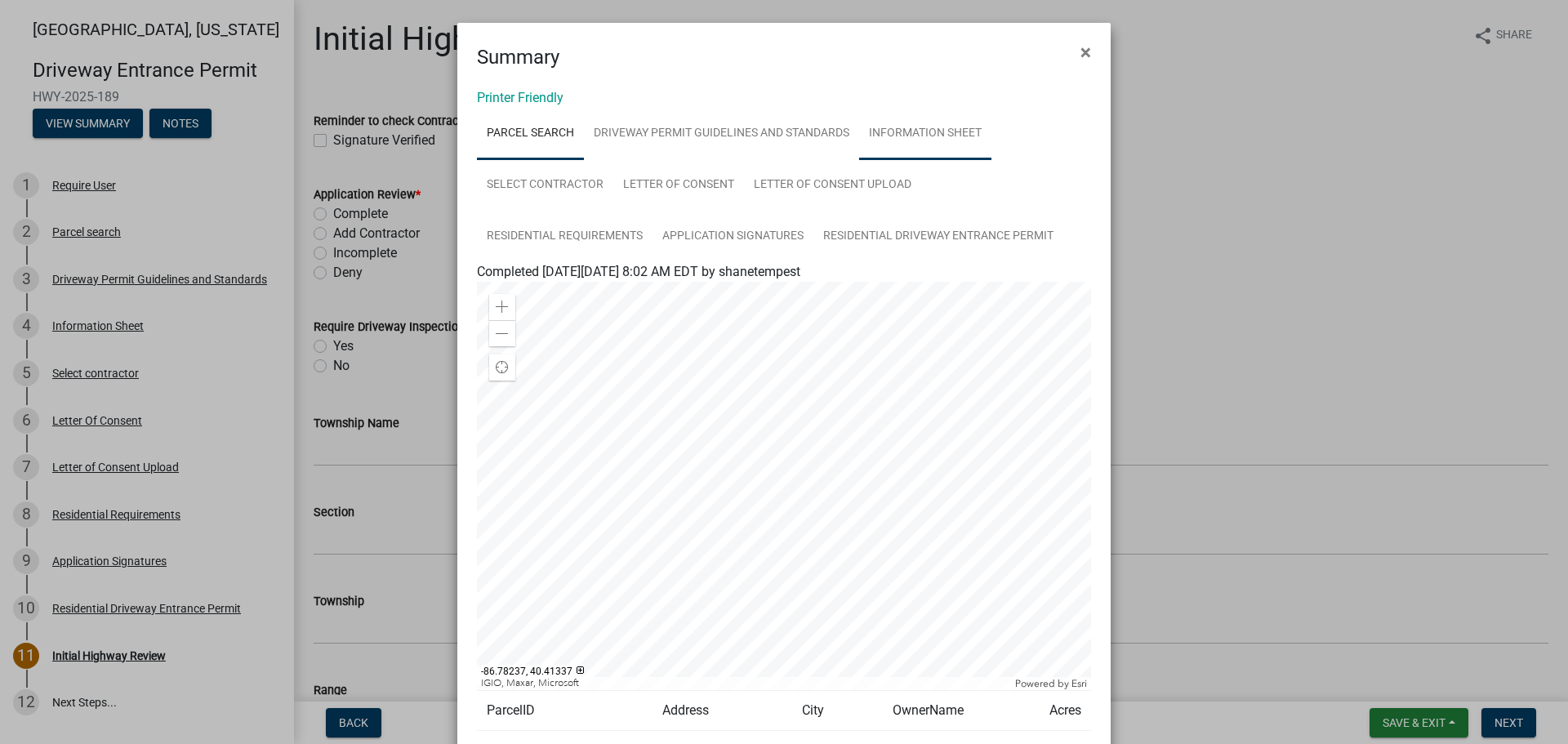
click at [920, 135] on link "Information Sheet" at bounding box center [925, 134] width 132 height 53
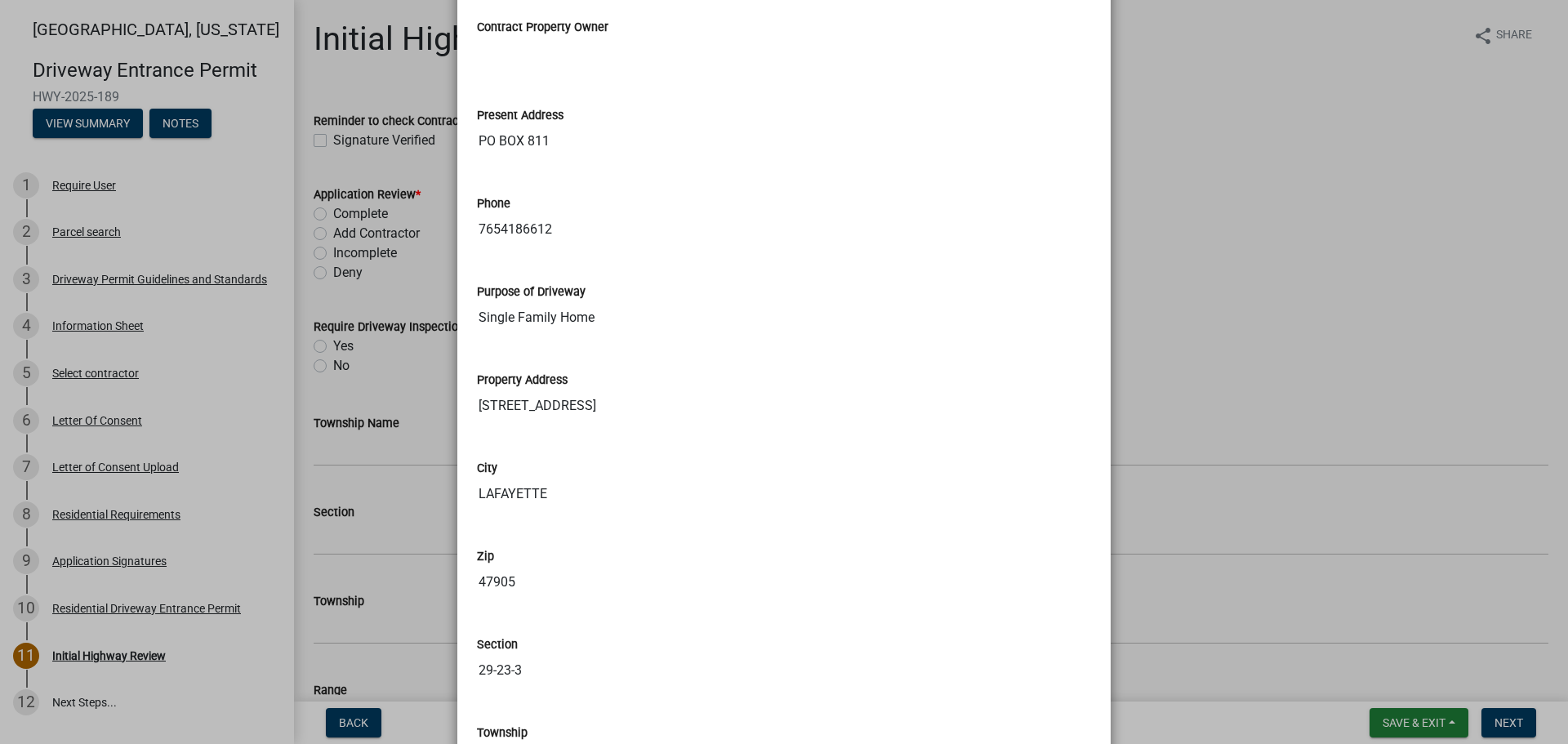
scroll to position [899, 0]
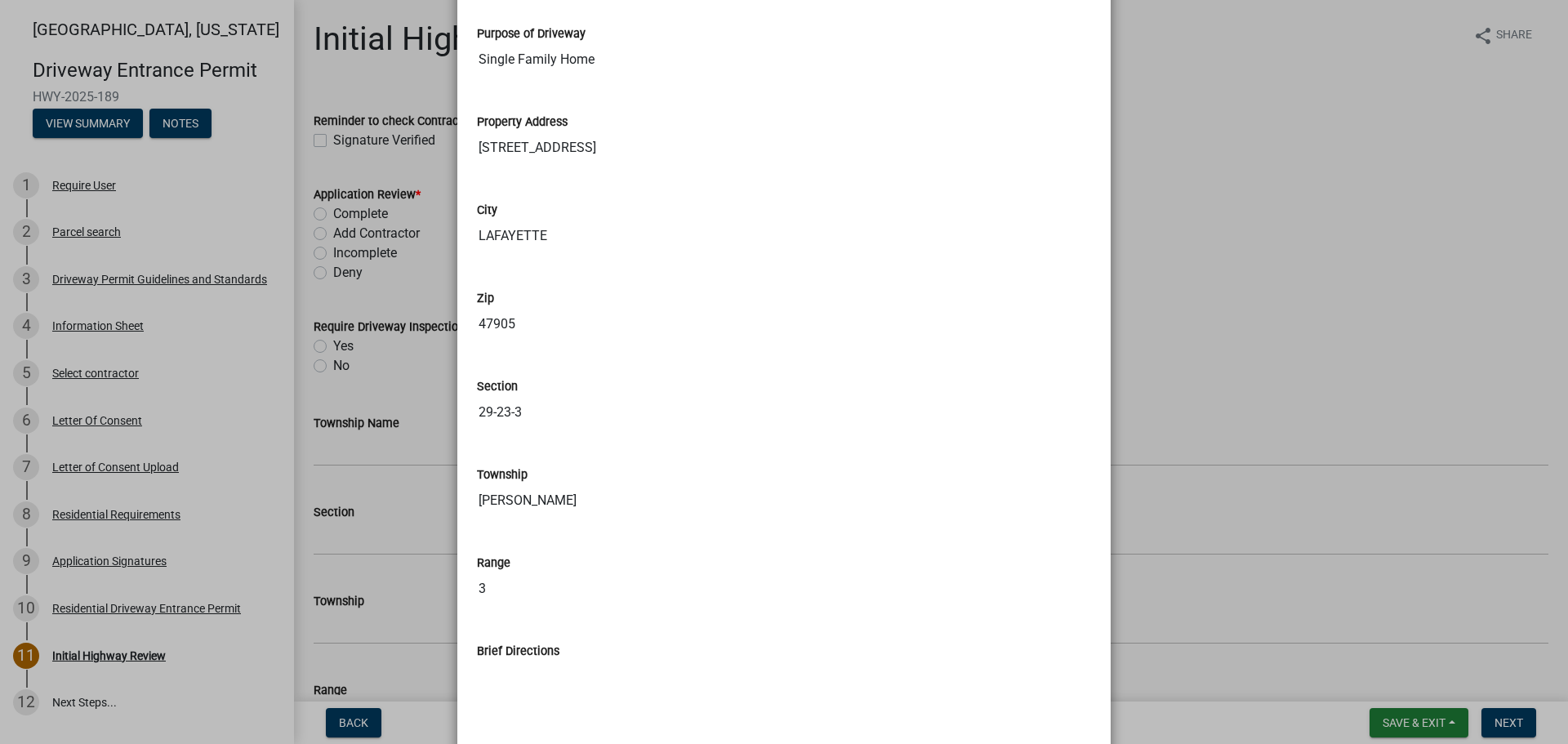
click at [1429, 724] on ngb-modal-window "Summary × Printer Friendly Parcel search Driveway Permit Guidelines and Standar…" at bounding box center [784, 372] width 1568 height 744
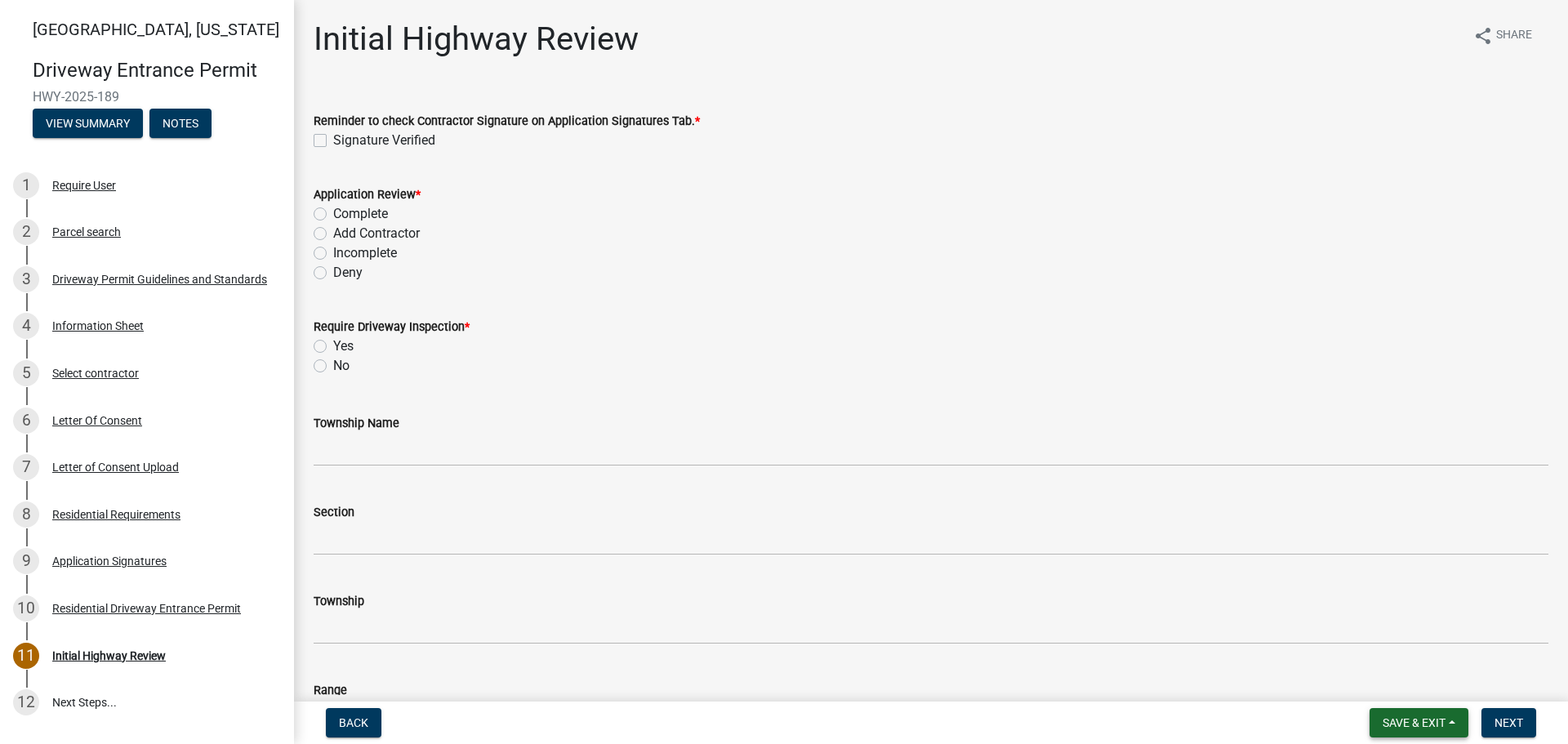
click at [1420, 725] on span "Save & Exit" at bounding box center [1414, 723] width 63 height 13
click at [1396, 686] on button "Save & Exit" at bounding box center [1403, 681] width 131 height 39
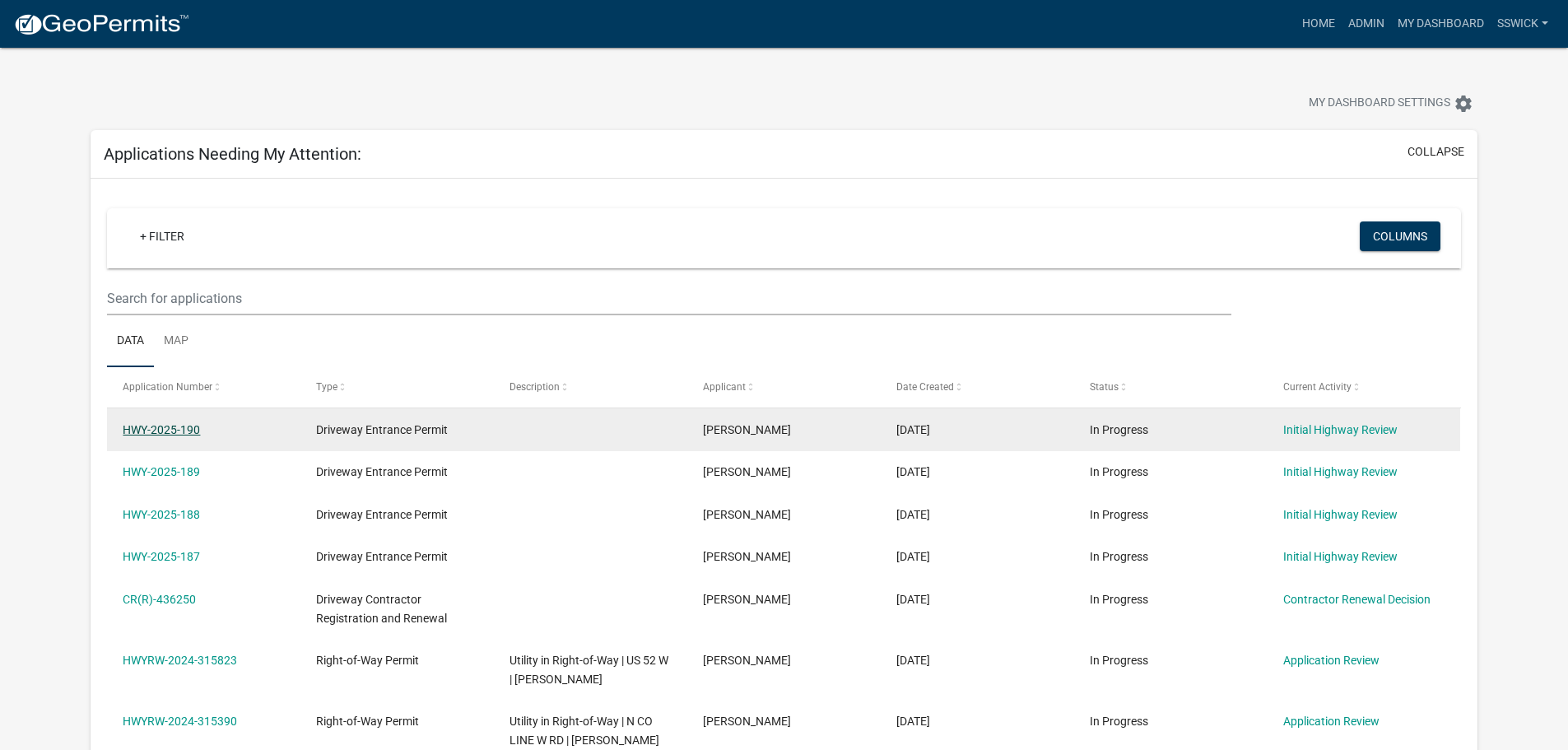
click at [185, 435] on link "HWY-2025-190" at bounding box center [161, 430] width 77 height 13
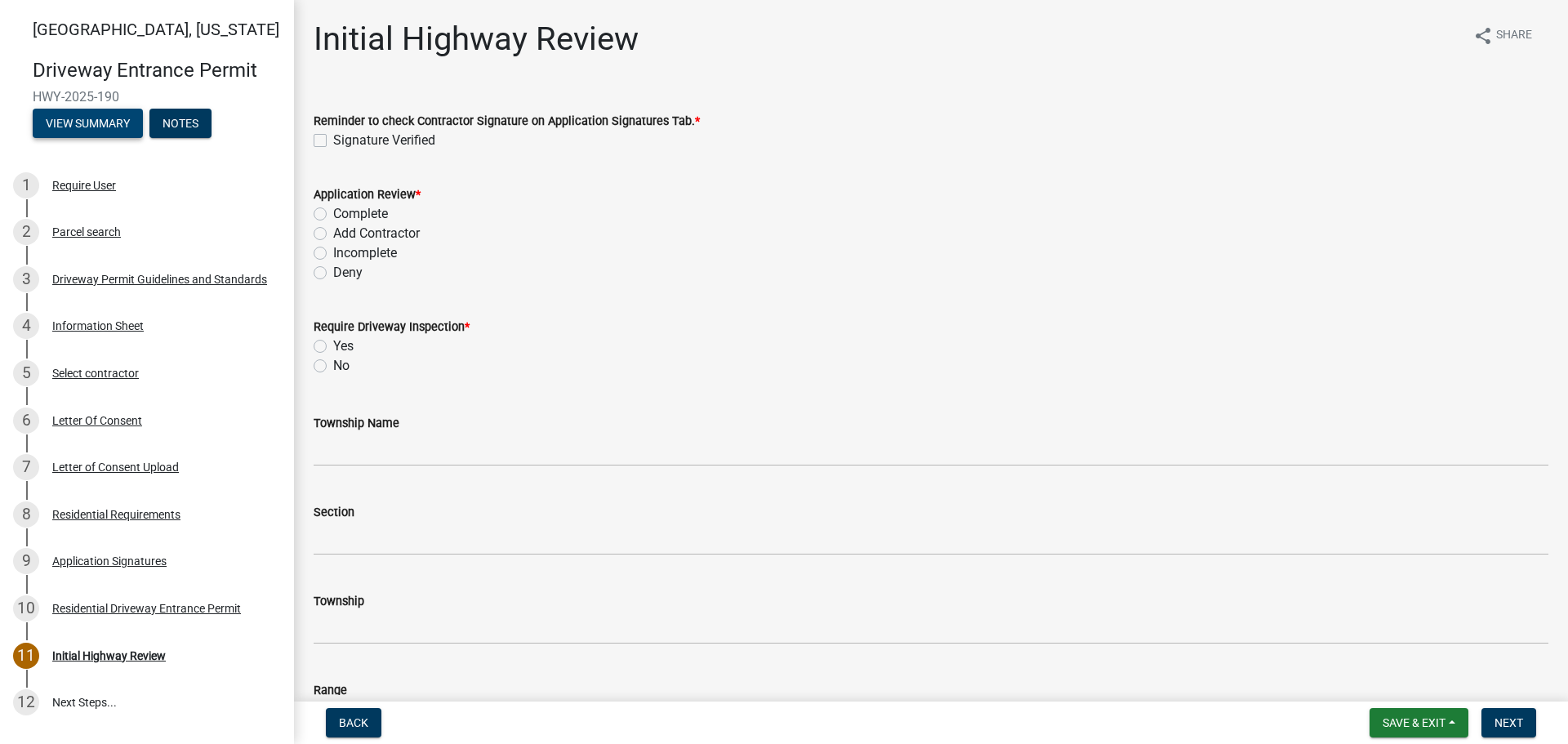
click at [58, 124] on button "View Summary" at bounding box center [88, 123] width 110 height 30
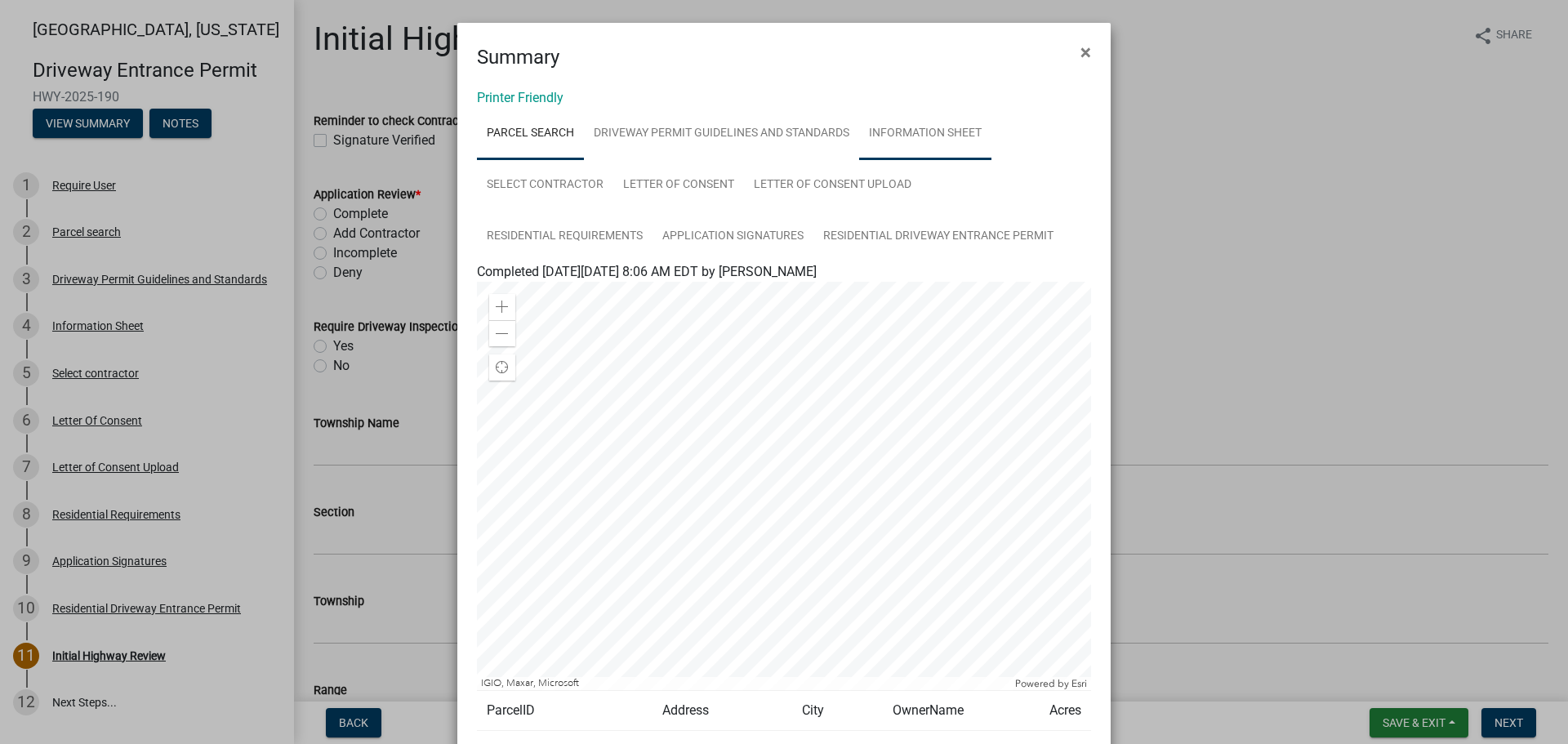
click at [925, 139] on link "Information Sheet" at bounding box center [925, 134] width 132 height 53
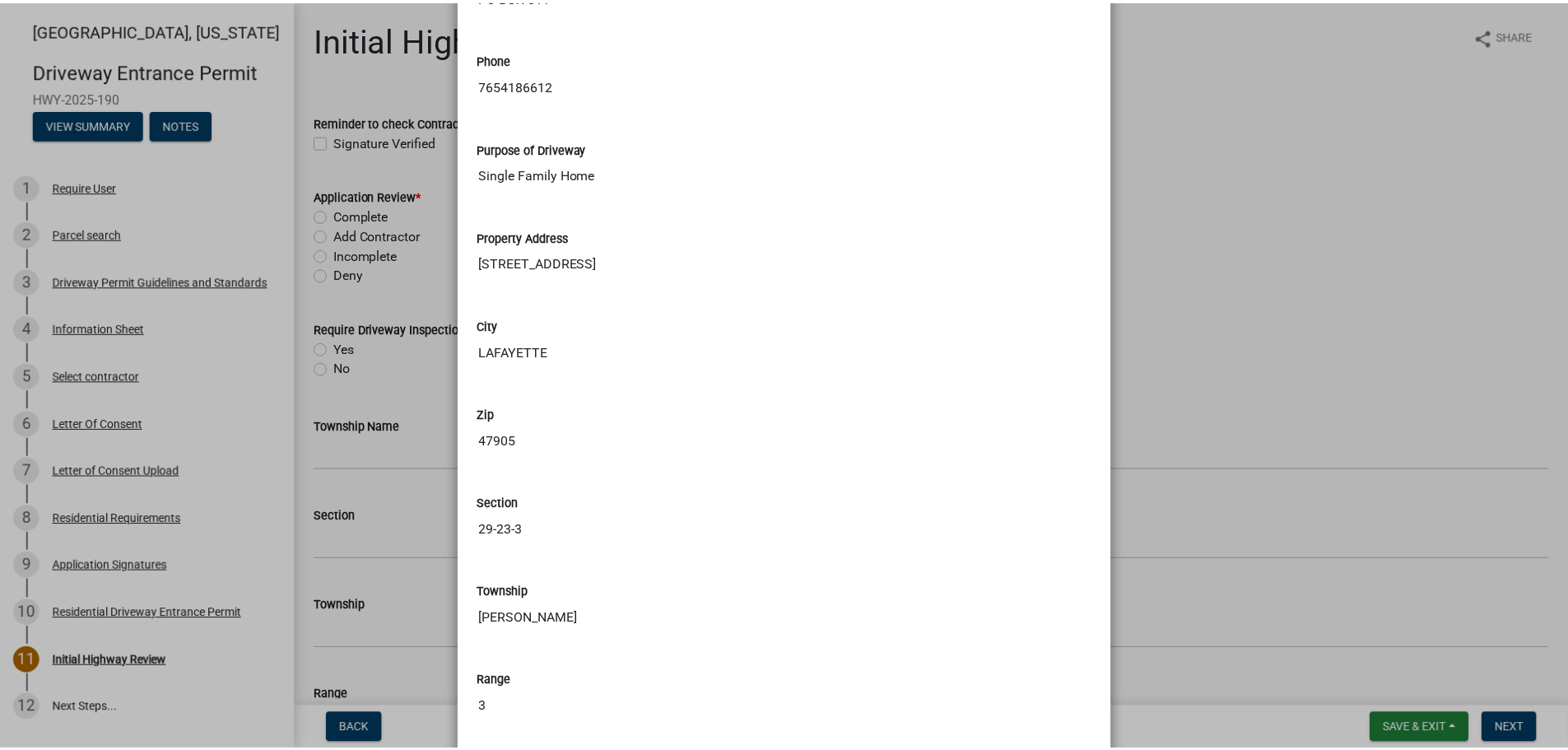
scroll to position [824, 0]
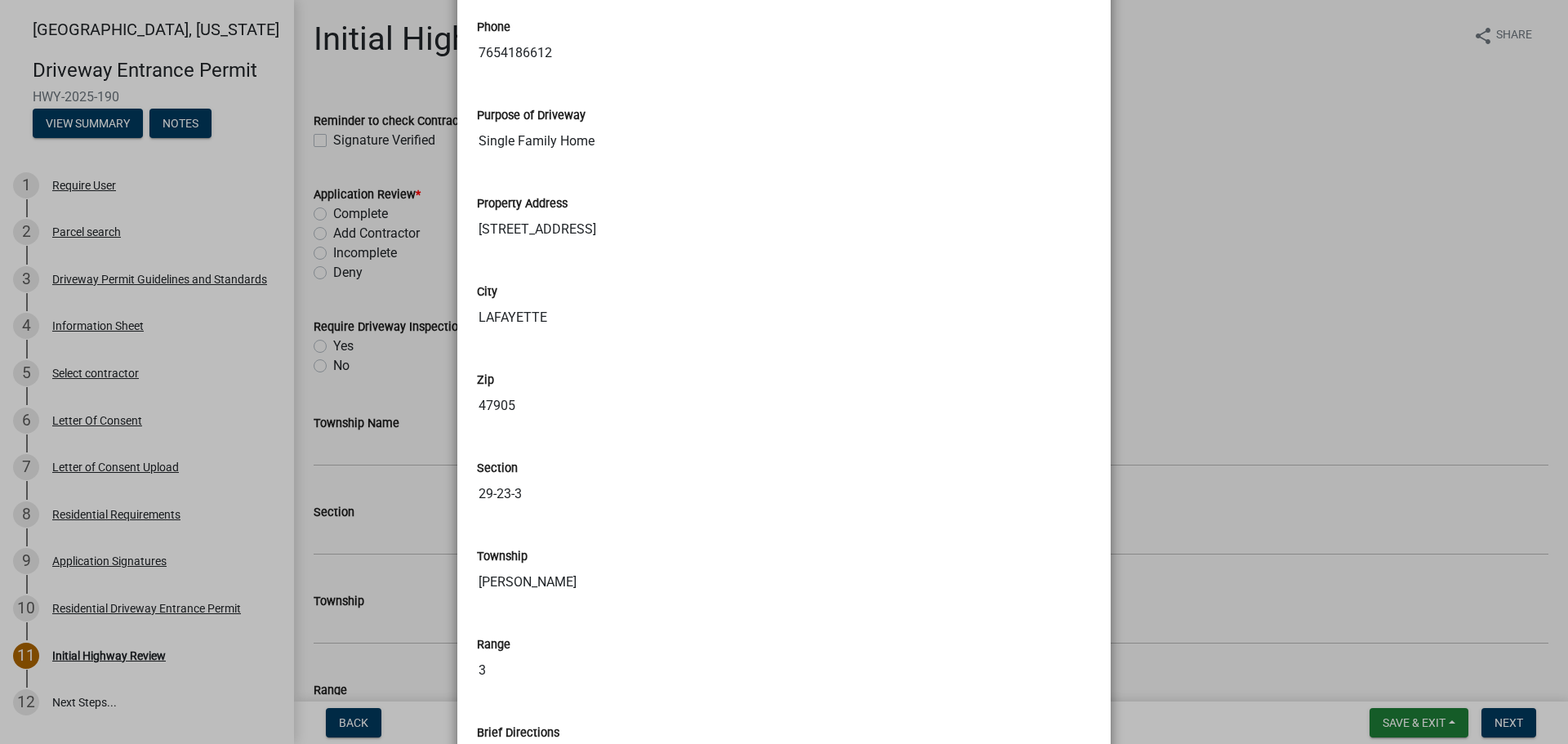
click at [1150, 307] on ngb-modal-window "Summary × Printer Friendly Parcel search Driveway Permit Guidelines and Standar…" at bounding box center [784, 372] width 1568 height 744
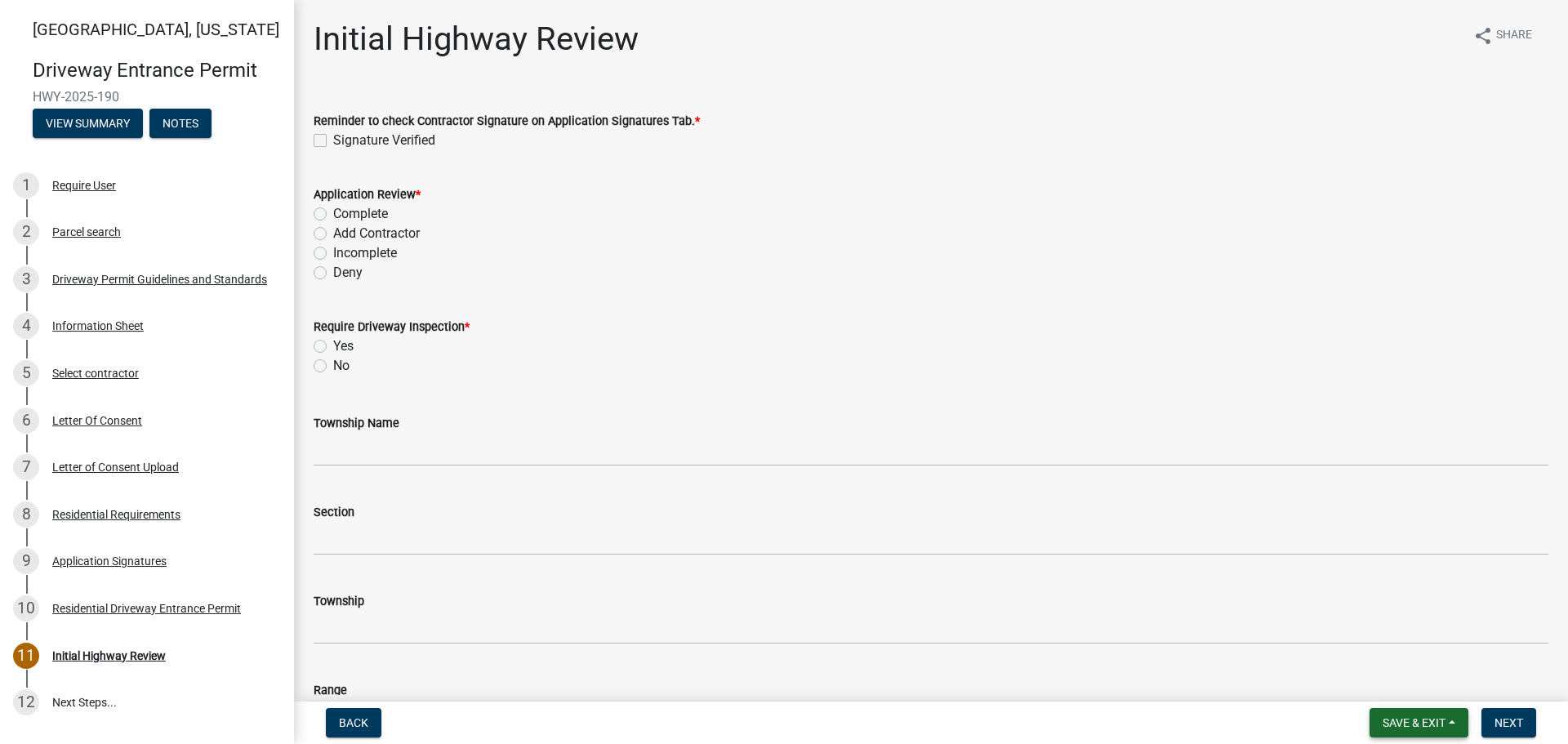
click at [1436, 728] on span "Save & Exit" at bounding box center [1414, 723] width 63 height 13
click at [1368, 680] on button "Save & Exit" at bounding box center [1403, 681] width 131 height 39
